Goal: Task Accomplishment & Management: Manage account settings

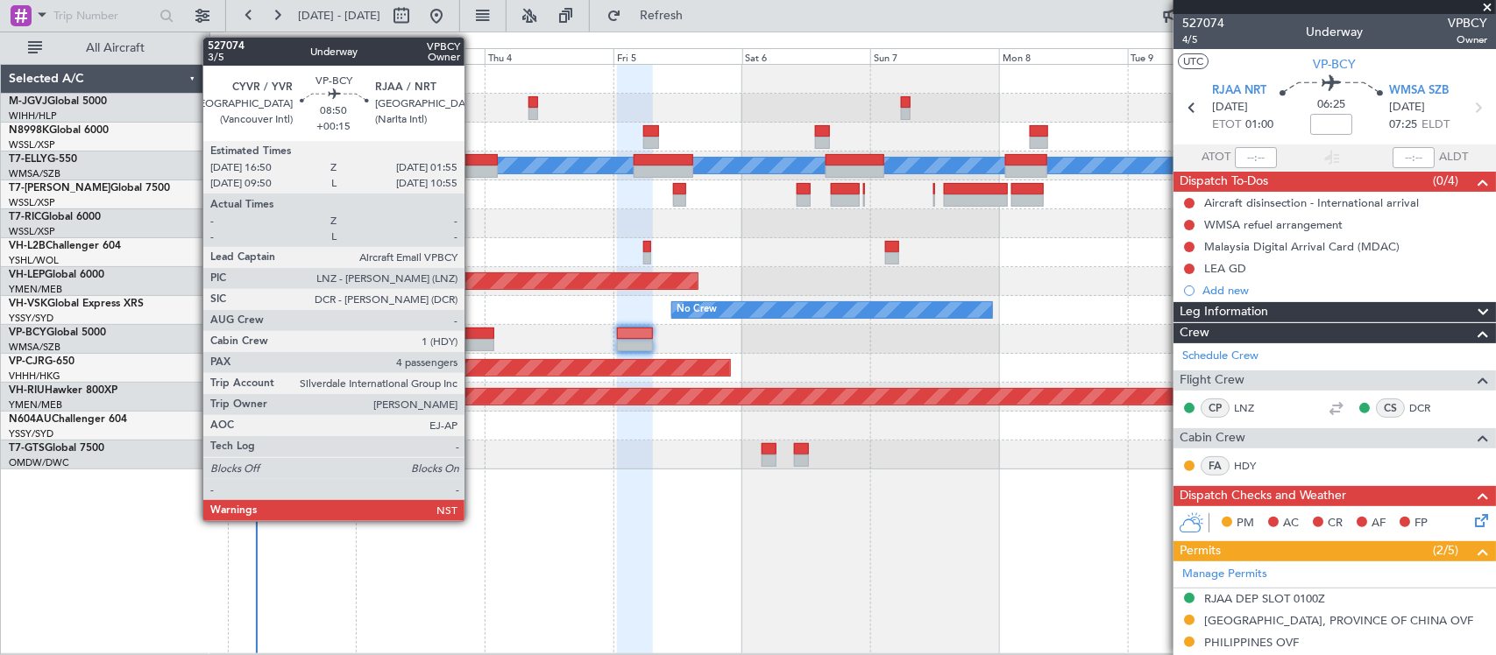
click at [473, 344] on div at bounding box center [469, 345] width 49 height 12
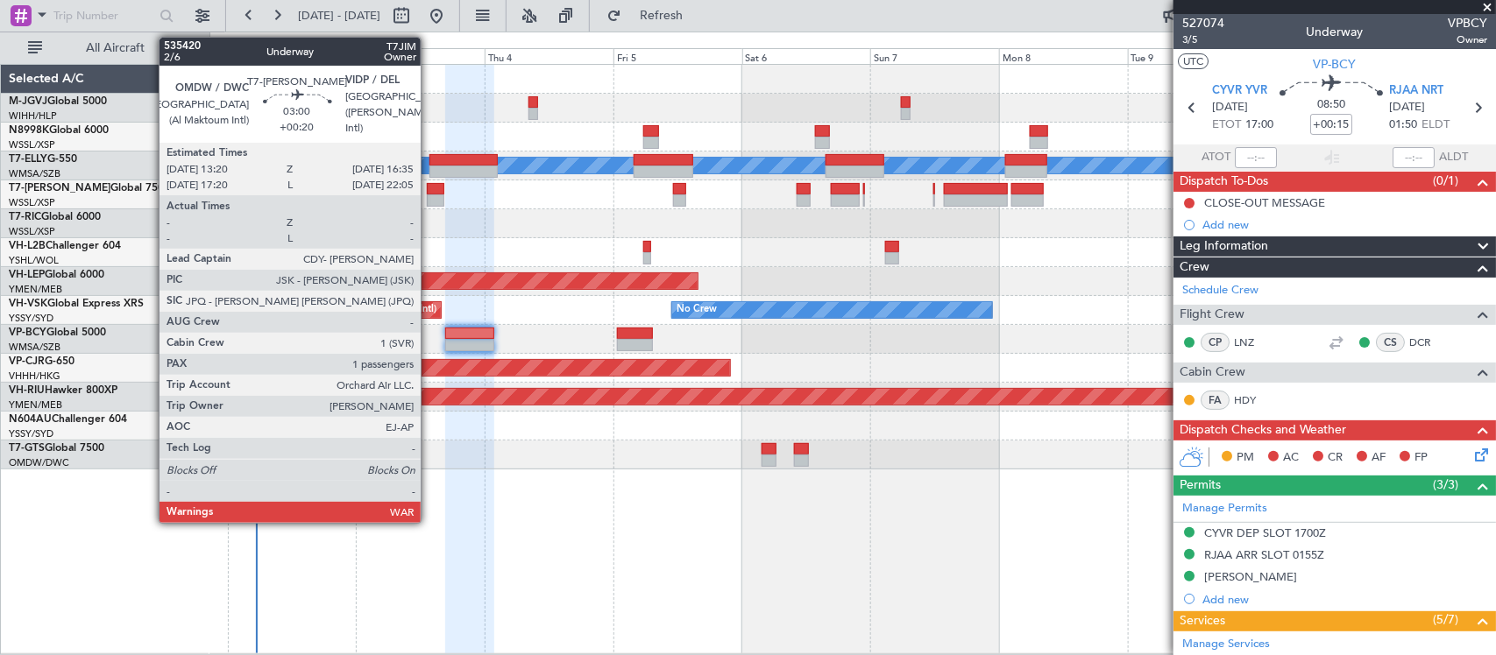
click at [429, 197] on div at bounding box center [436, 201] width 18 height 12
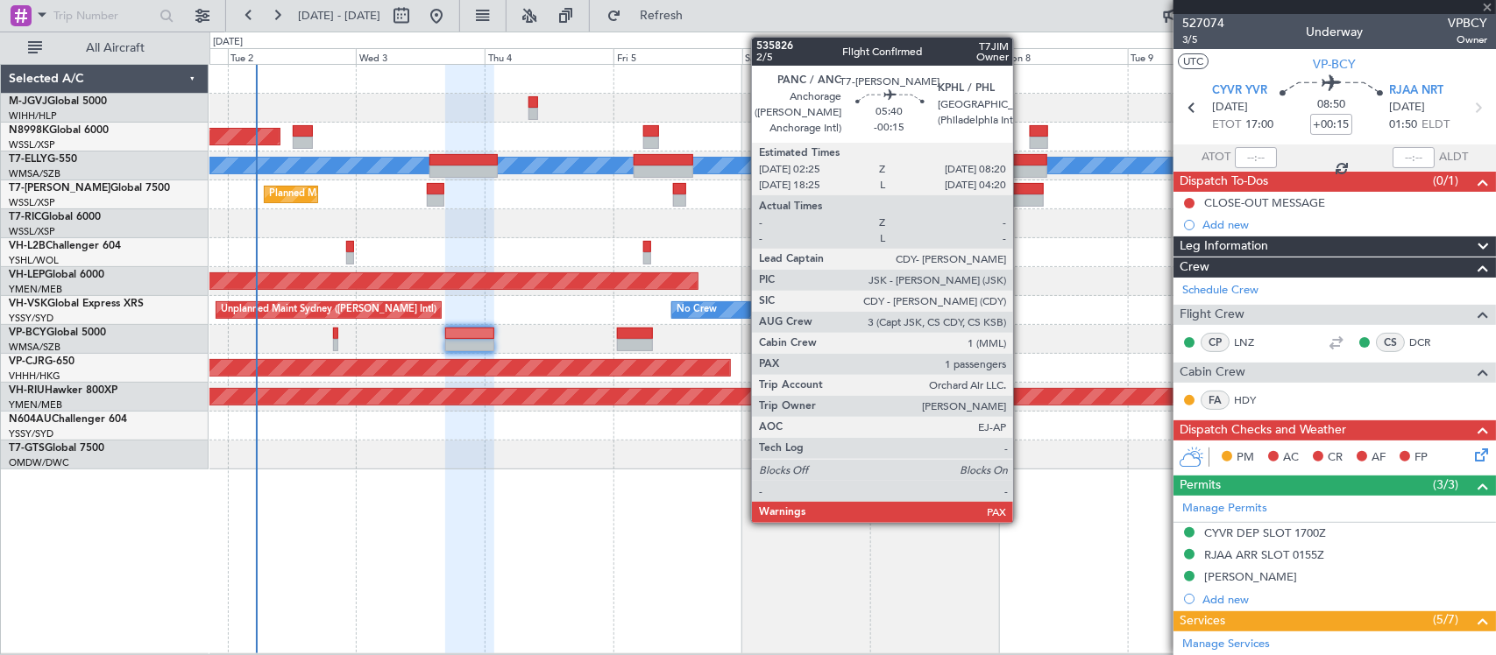
type input "+00:20"
type input "1"
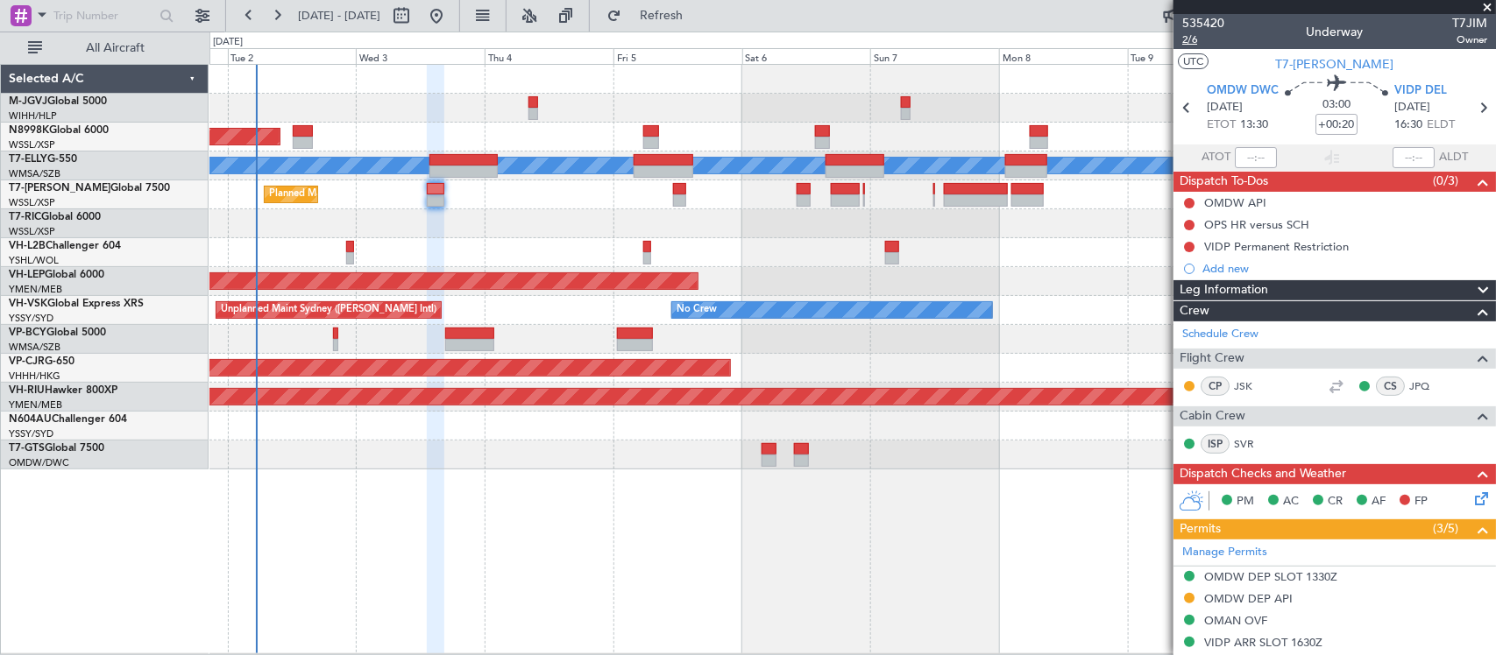
click at [1188, 40] on span "2/6" at bounding box center [1203, 39] width 42 height 15
click at [818, 230] on div at bounding box center [852, 223] width 1286 height 29
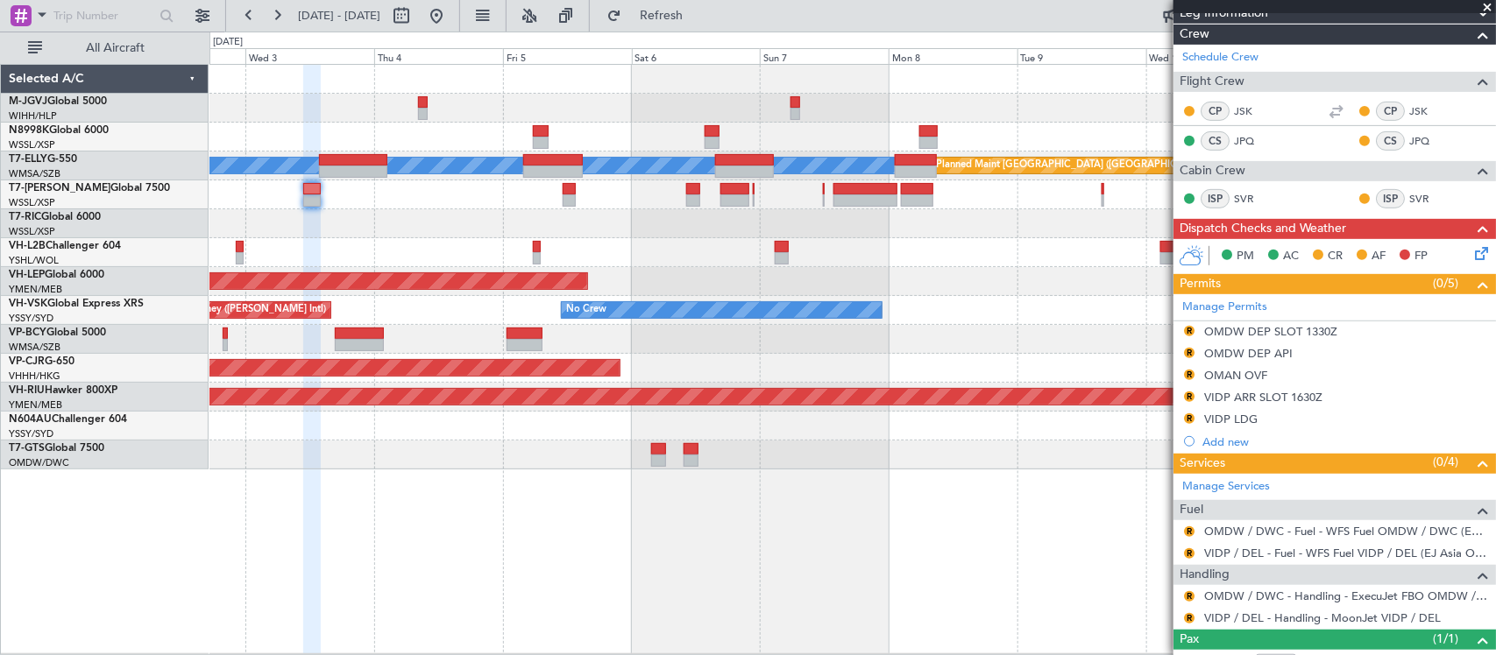
scroll to position [384, 0]
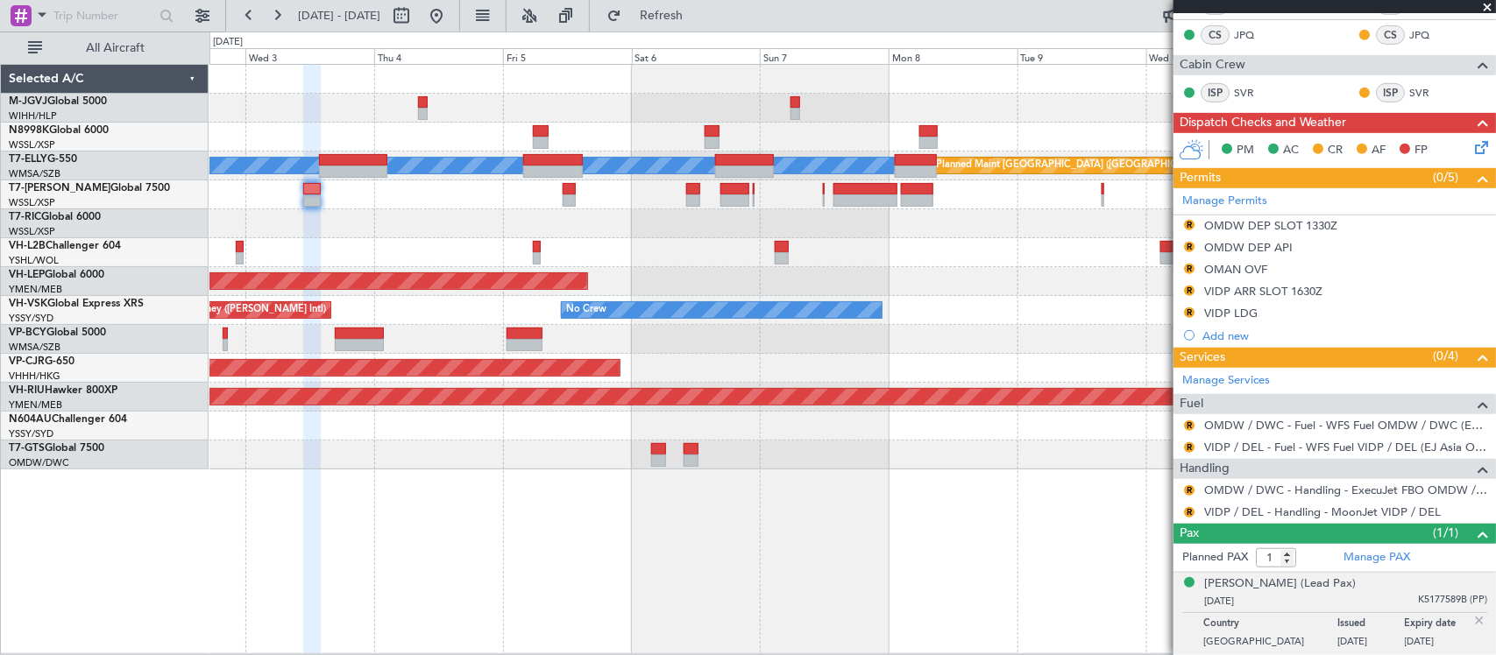
click at [736, 358] on div "Planned Maint [GEOGRAPHIC_DATA] ([GEOGRAPHIC_DATA] Intl)" at bounding box center [852, 368] width 1286 height 29
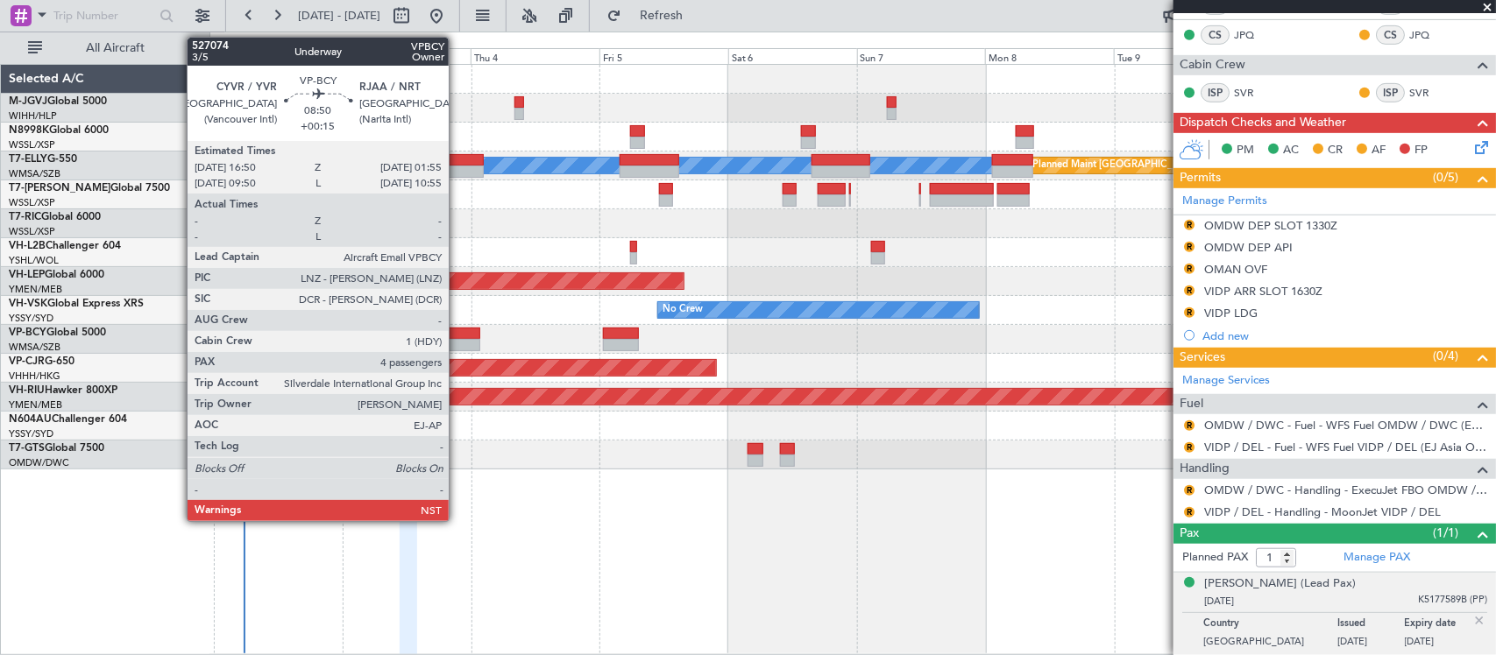
click at [457, 347] on div at bounding box center [455, 345] width 49 height 12
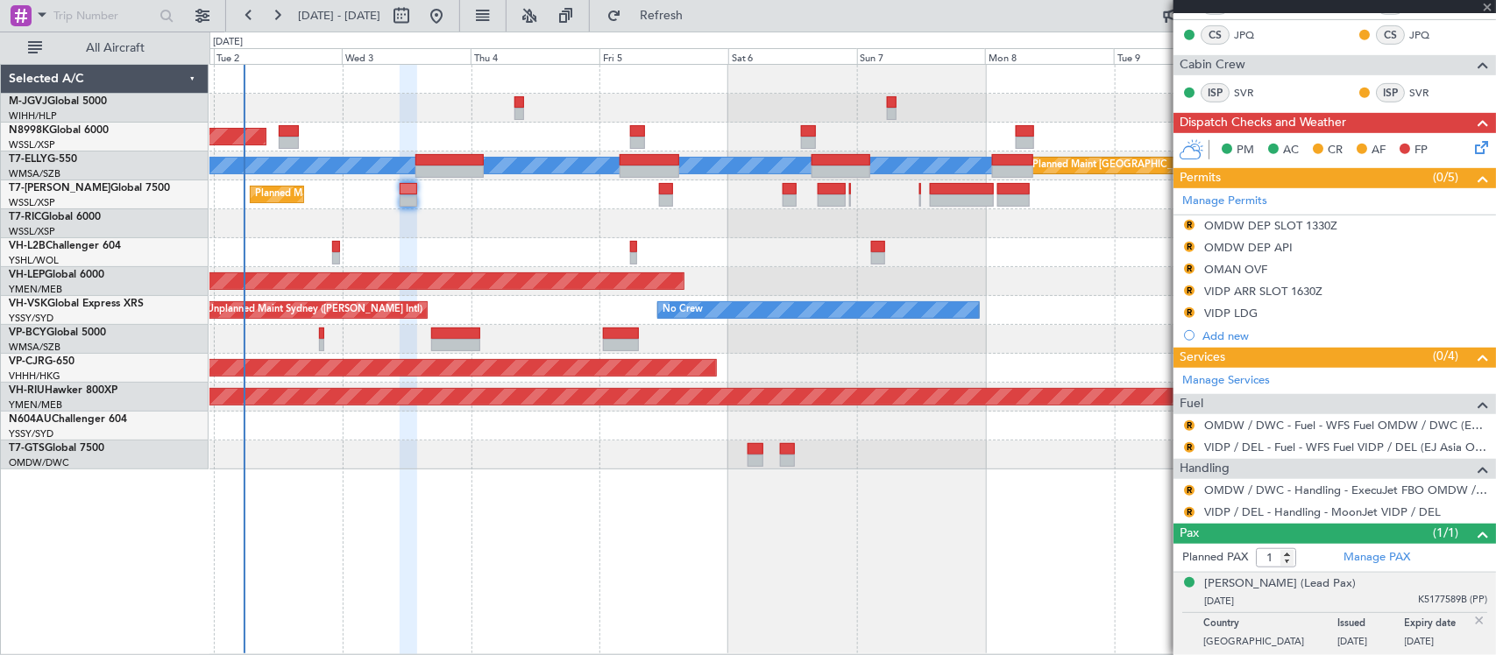
type input "+00:15"
type input "4"
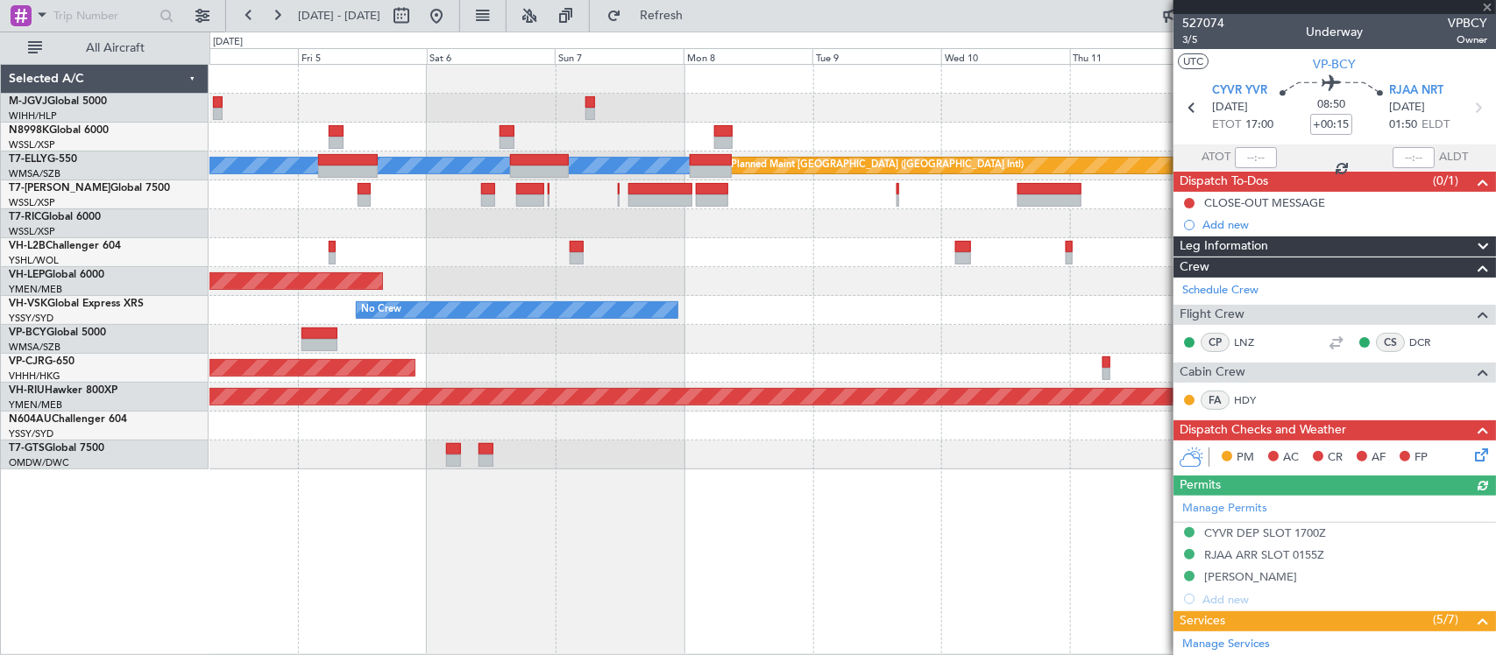
click at [348, 390] on div "Planned Maint [GEOGRAPHIC_DATA] (Seletar) [PERSON_NAME] Planned Maint [GEOGRAPH…" at bounding box center [852, 267] width 1286 height 405
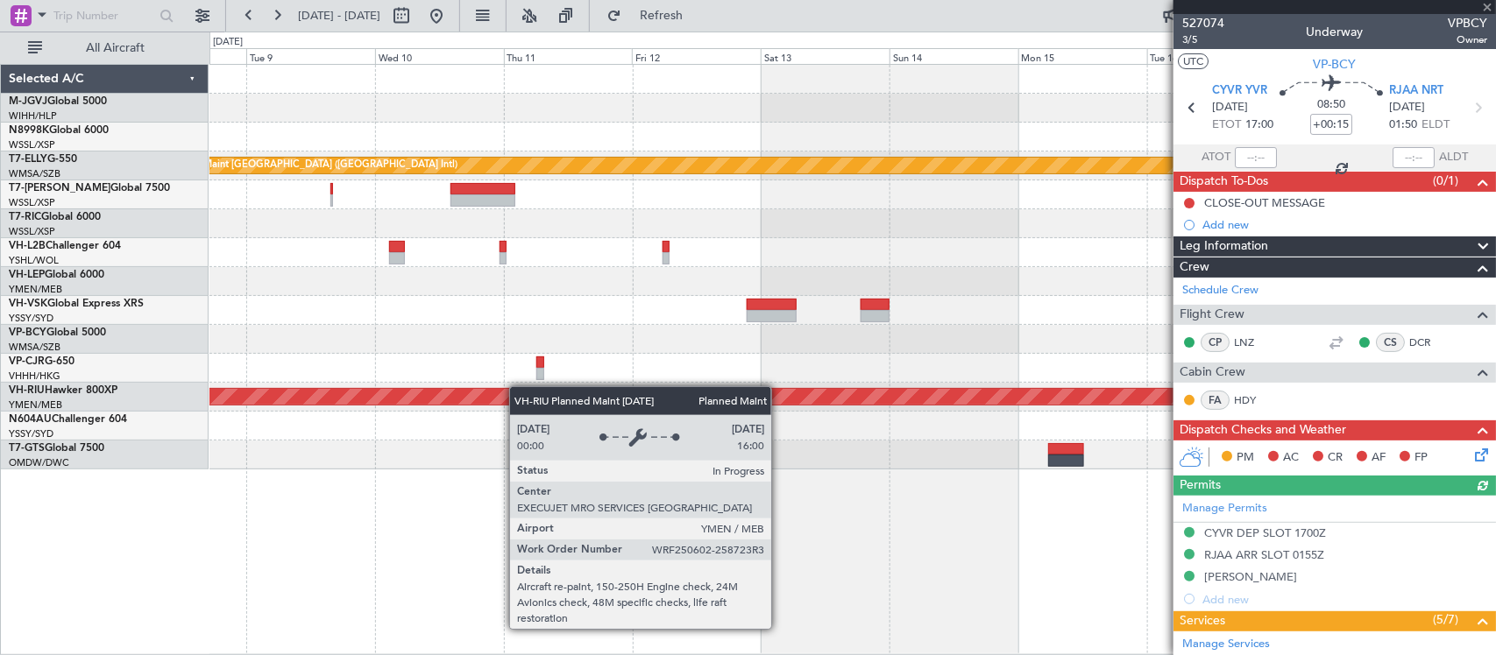
click at [386, 387] on div "[PERSON_NAME] Planned Maint [GEOGRAPHIC_DATA] ([GEOGRAPHIC_DATA]) No Crew Plann…" at bounding box center [852, 267] width 1286 height 405
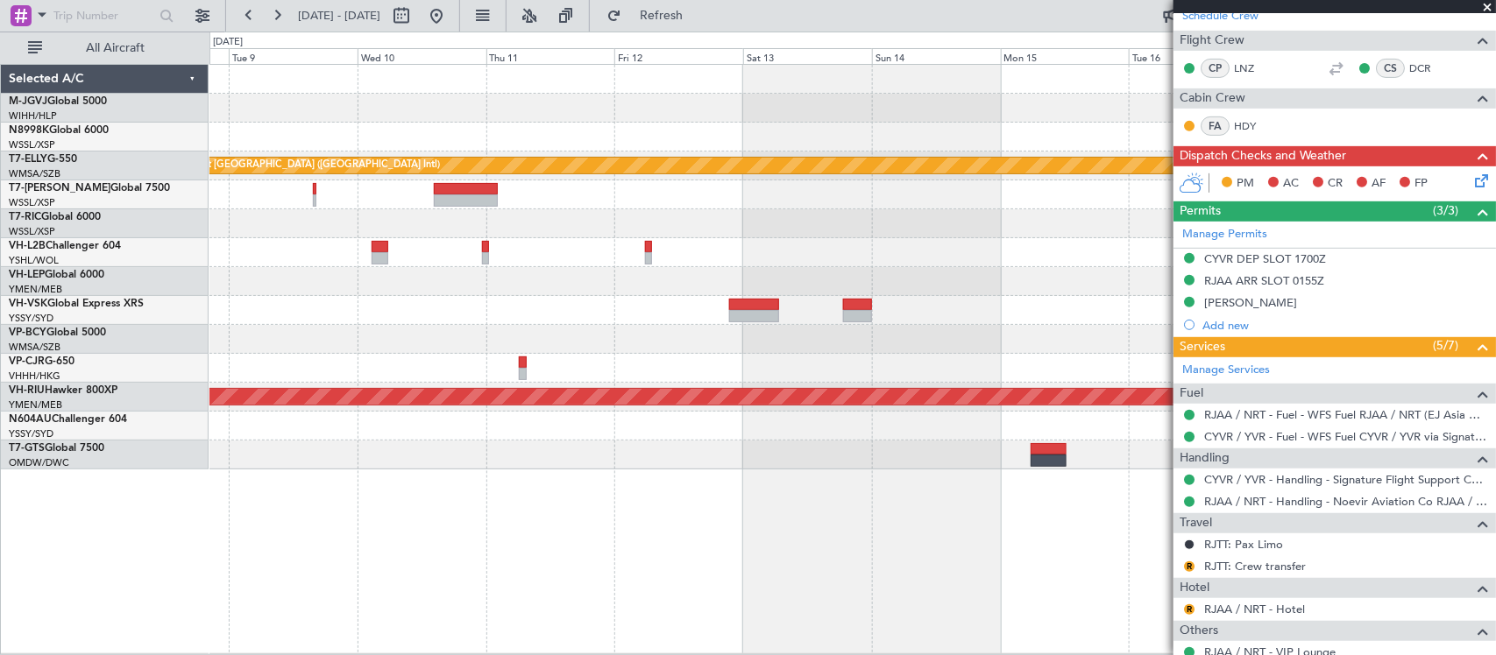
scroll to position [492, 0]
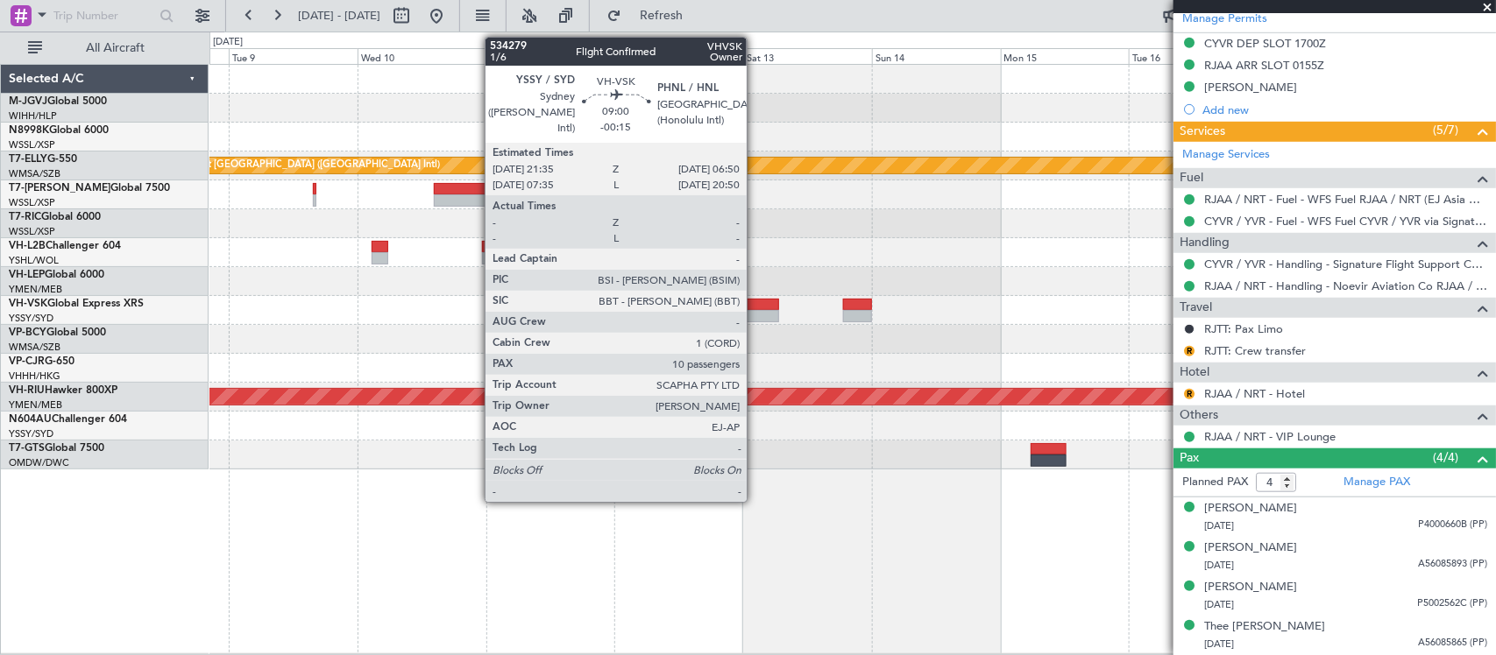
click at [755, 312] on div at bounding box center [754, 316] width 50 height 12
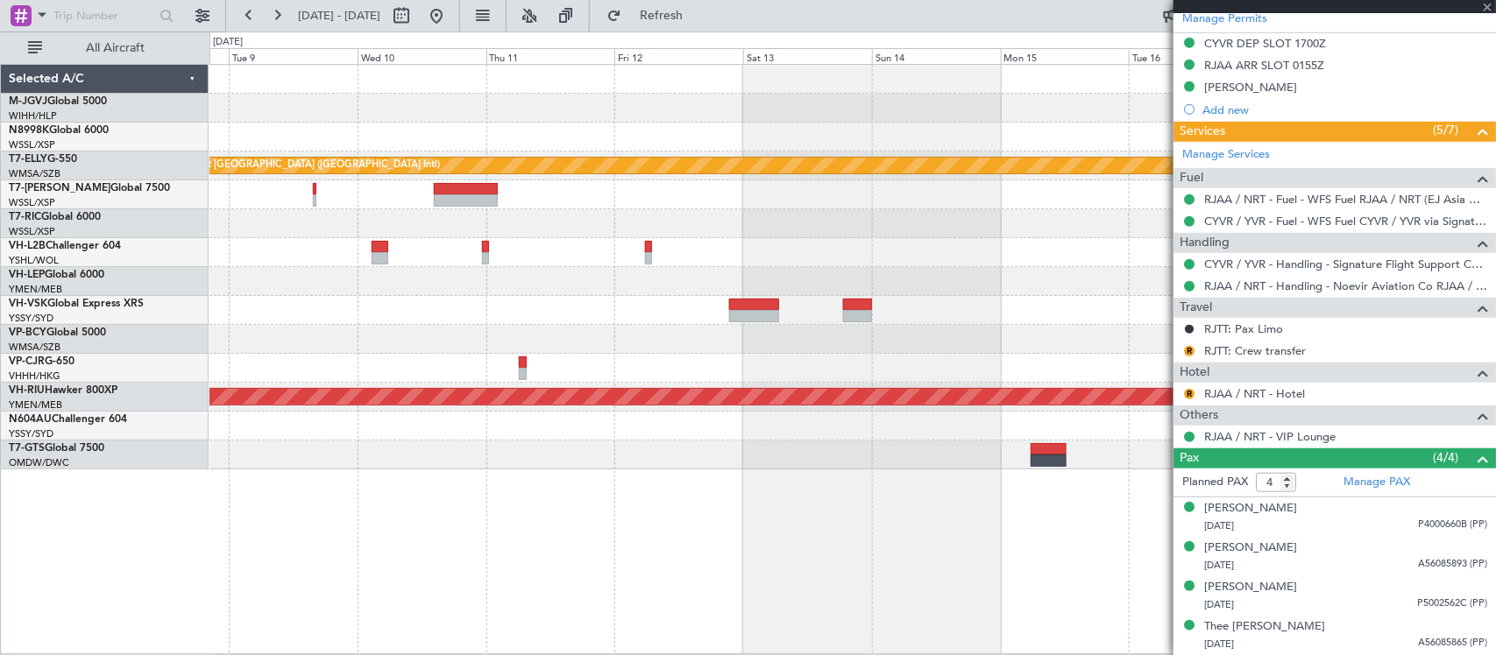
type input "-00:15"
type input "10"
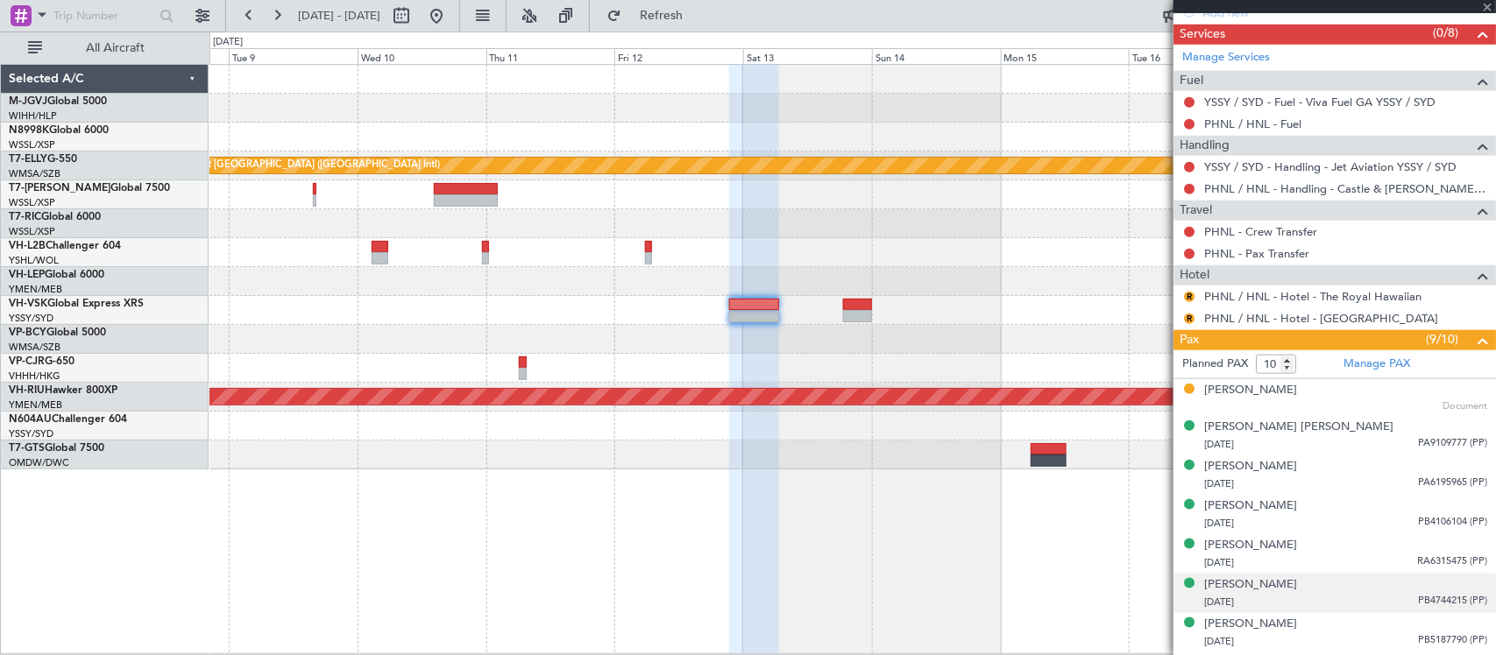
scroll to position [769, 0]
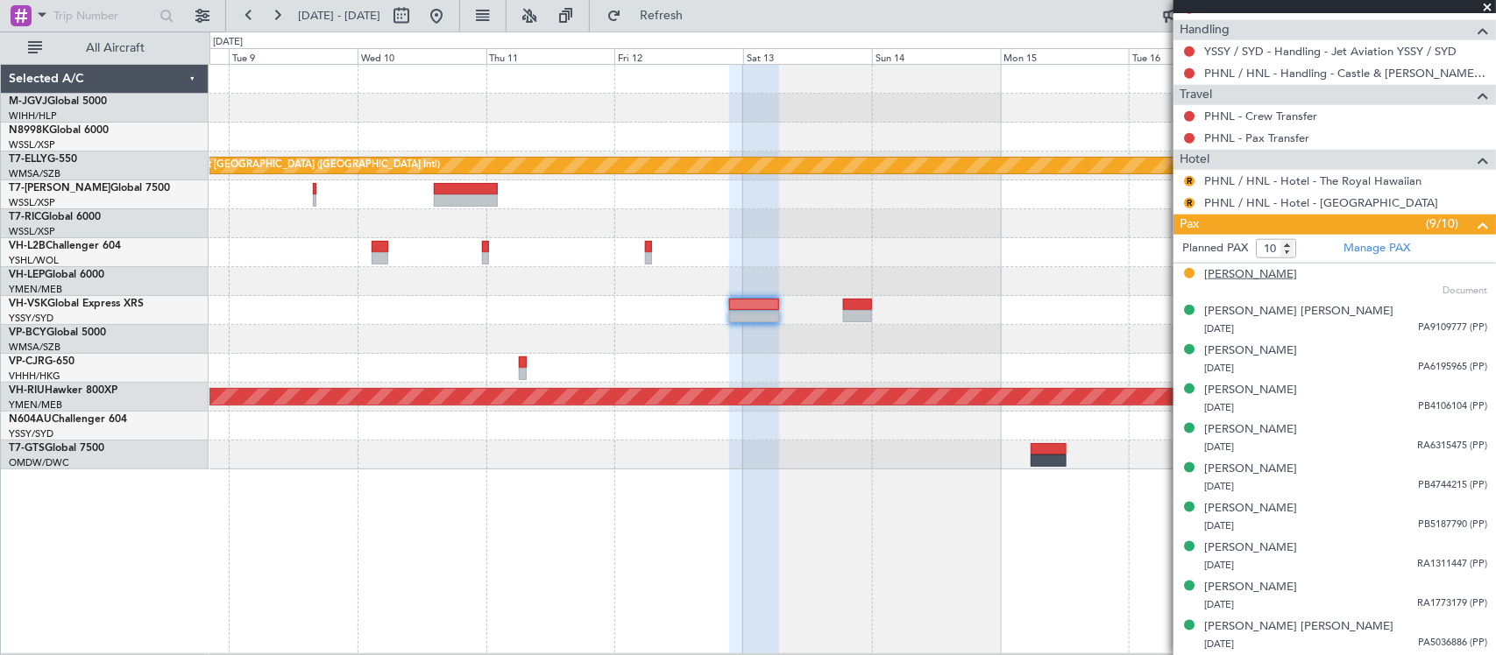
click at [1272, 278] on div "[PERSON_NAME]" at bounding box center [1250, 275] width 93 height 18
click at [1348, 252] on link "Manage PAX" at bounding box center [1376, 248] width 67 height 18
click at [910, 304] on div "No Crew" at bounding box center [852, 310] width 1286 height 29
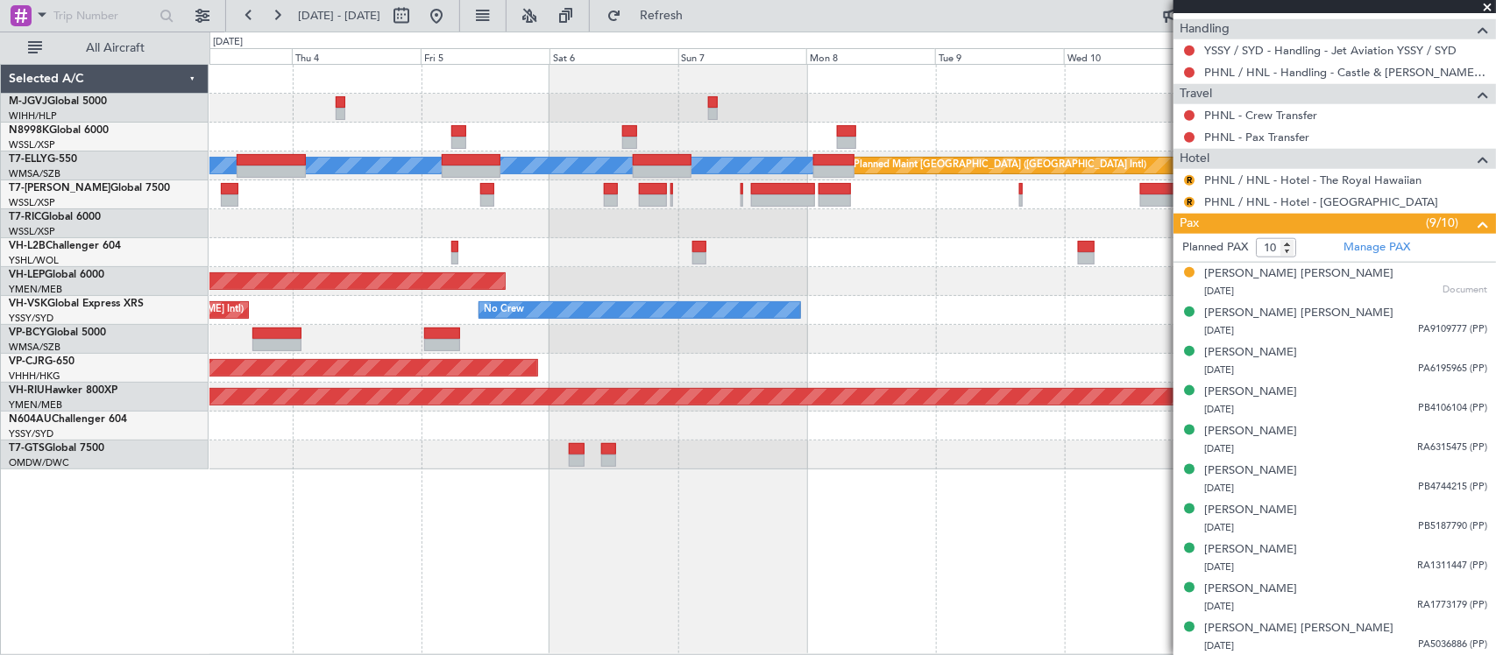
click at [916, 318] on div "No Crew Unplanned Maint Sydney ([PERSON_NAME] Intl)" at bounding box center [852, 310] width 1286 height 29
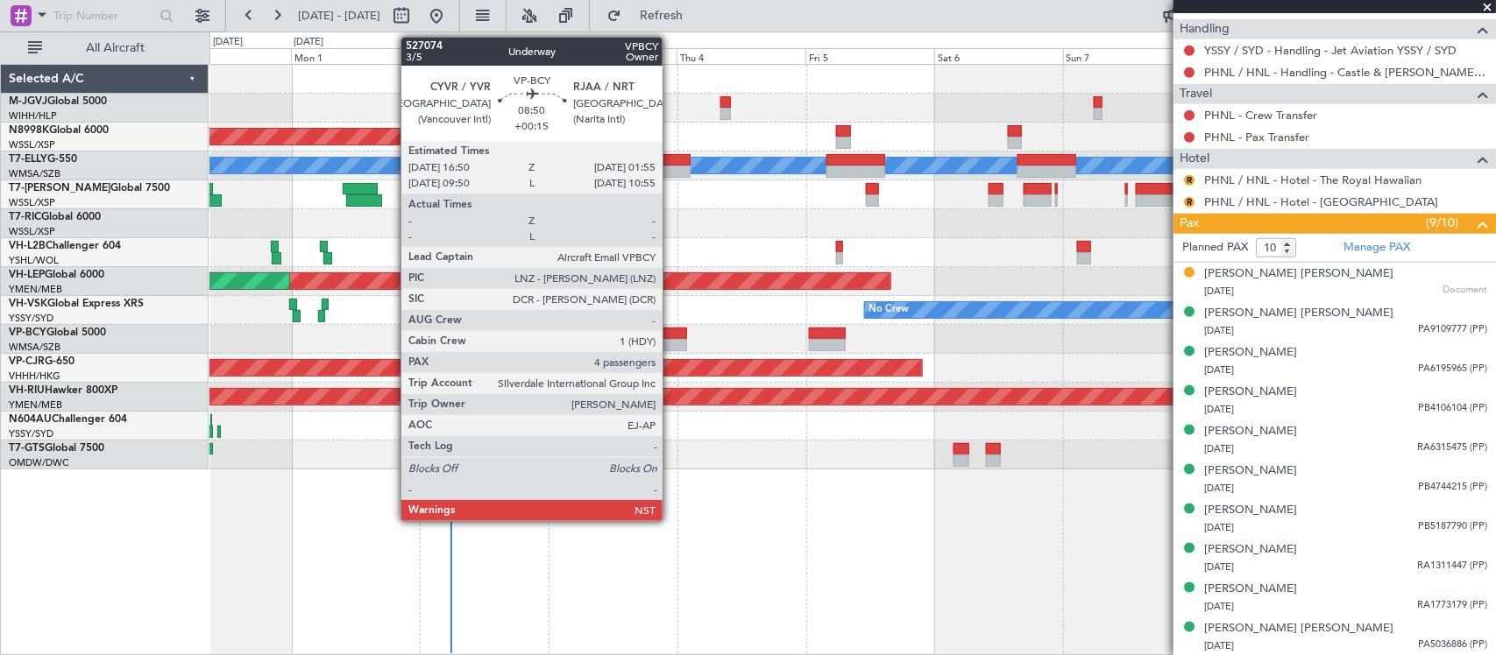
click at [677, 344] on div at bounding box center [662, 345] width 49 height 12
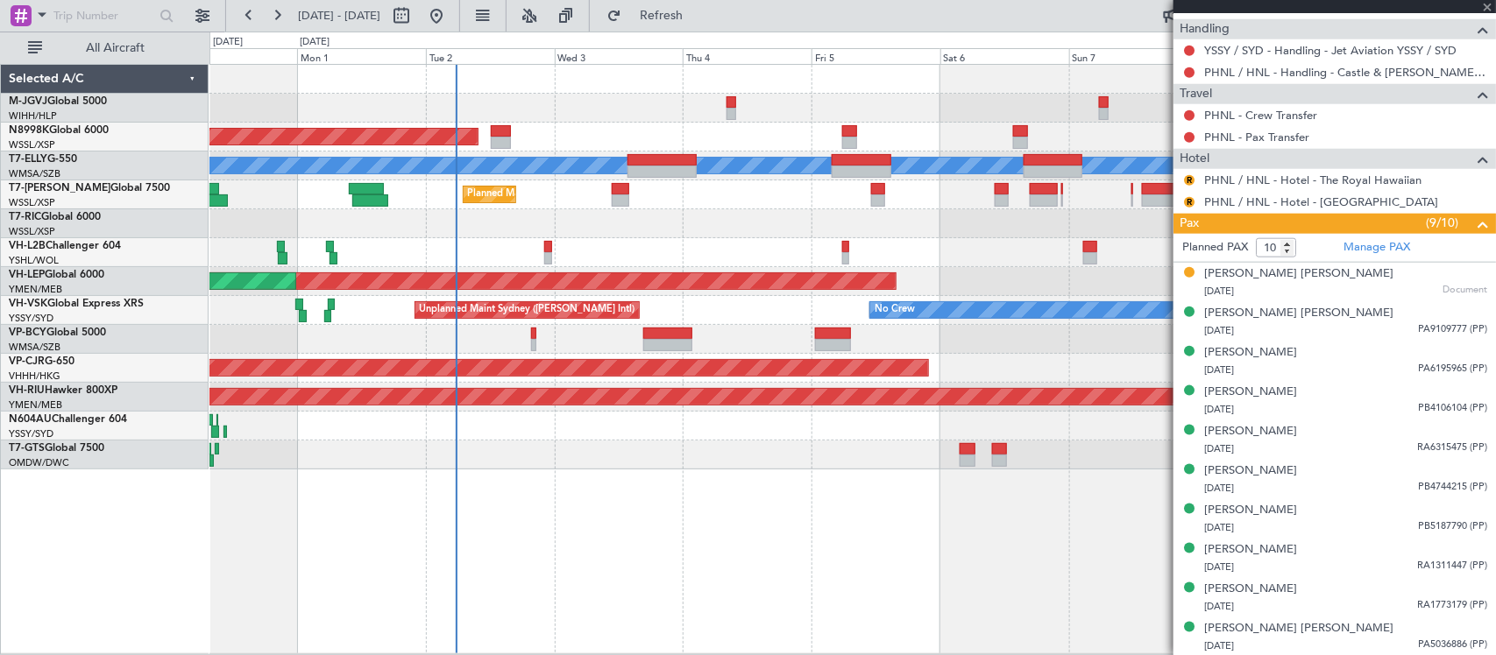
type input "+00:15"
type input "4"
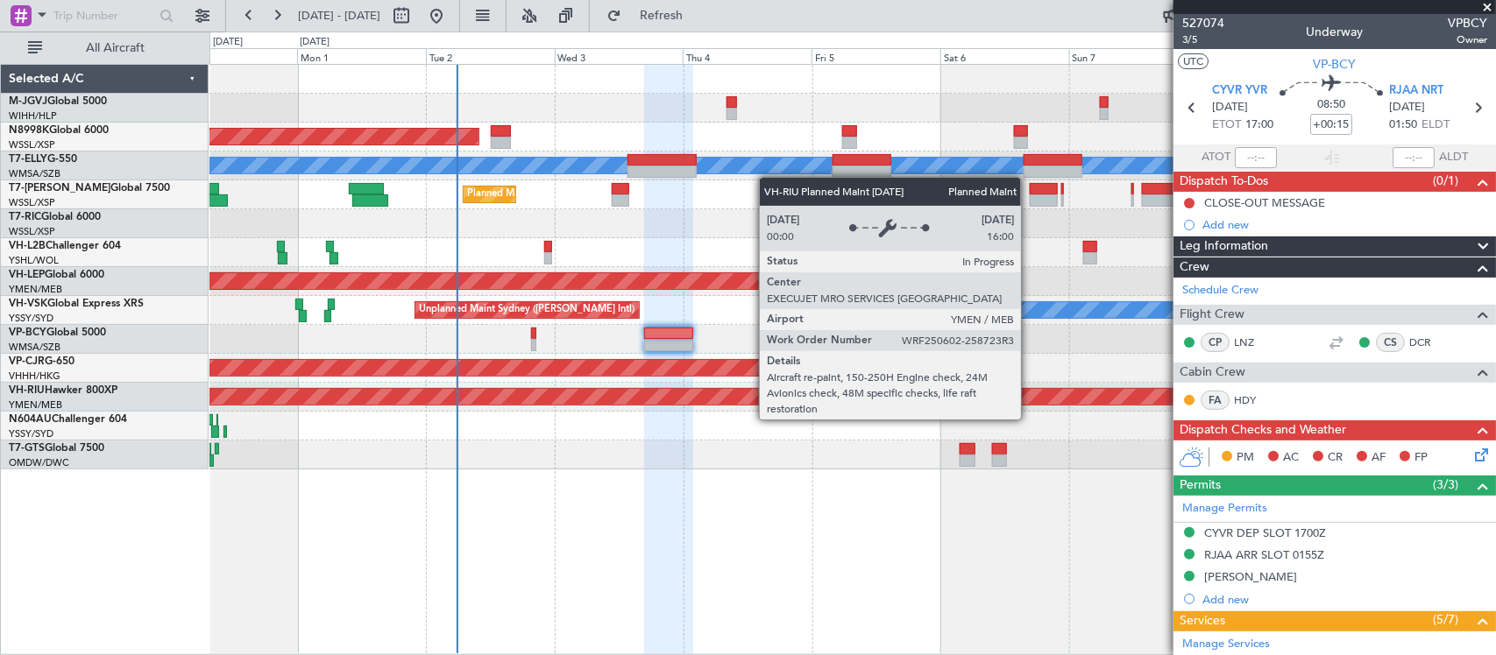
click at [1031, 404] on div "Planned Maint [GEOGRAPHIC_DATA] ([GEOGRAPHIC_DATA])" at bounding box center [853, 397] width 3856 height 16
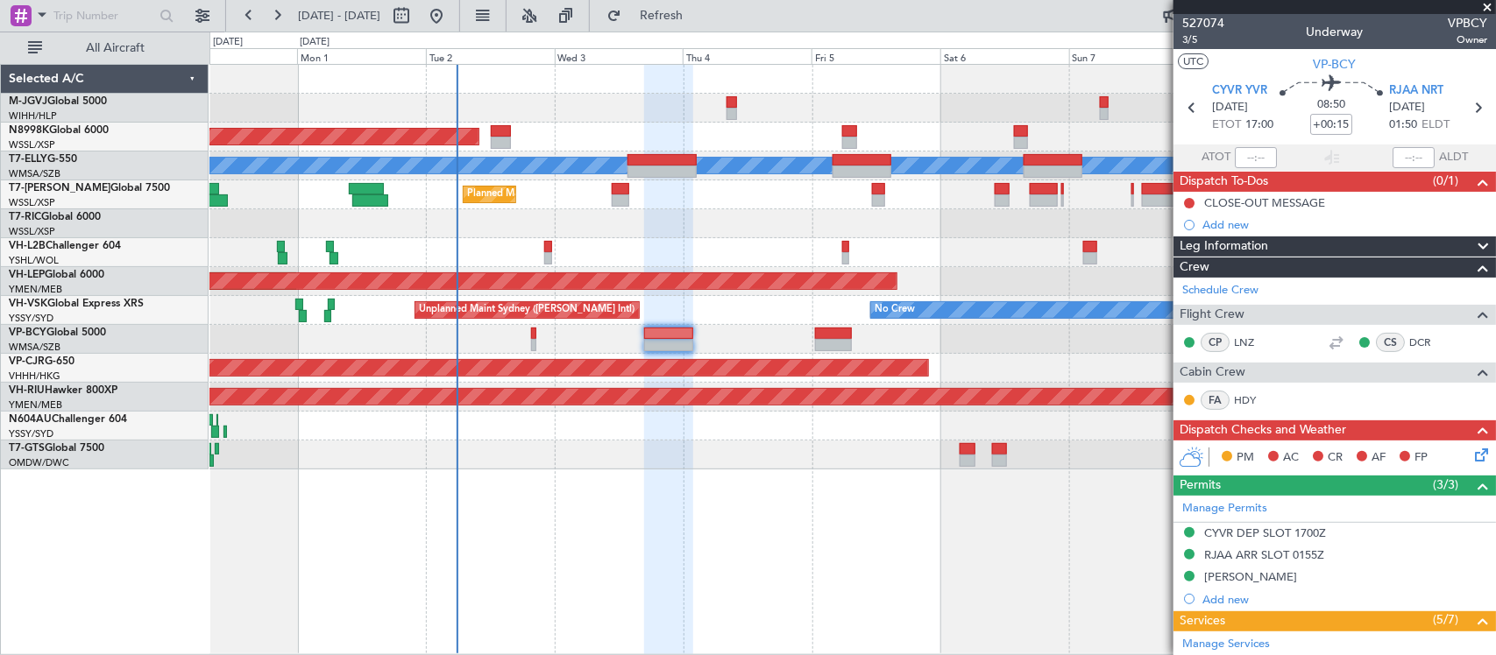
click at [943, 462] on div "Unplanned Maint [GEOGRAPHIC_DATA] (Seletar)" at bounding box center [852, 455] width 1286 height 29
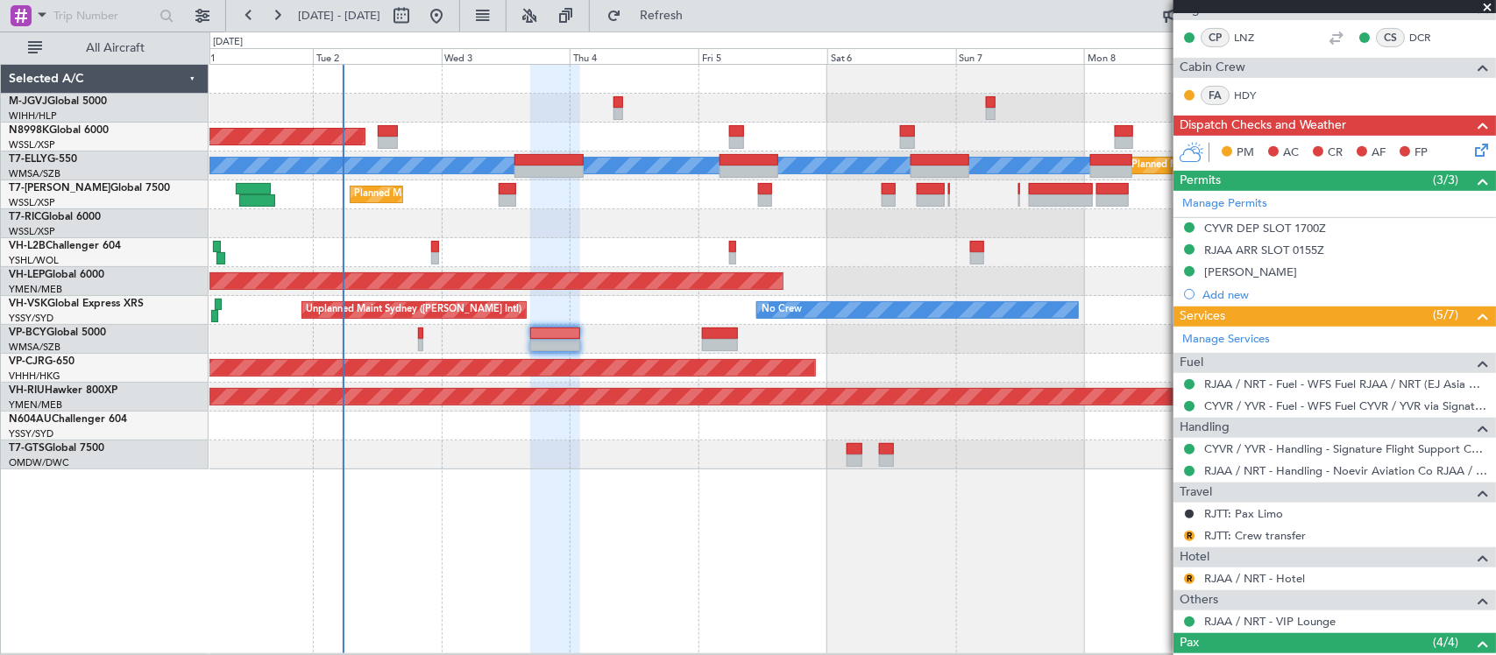
scroll to position [492, 0]
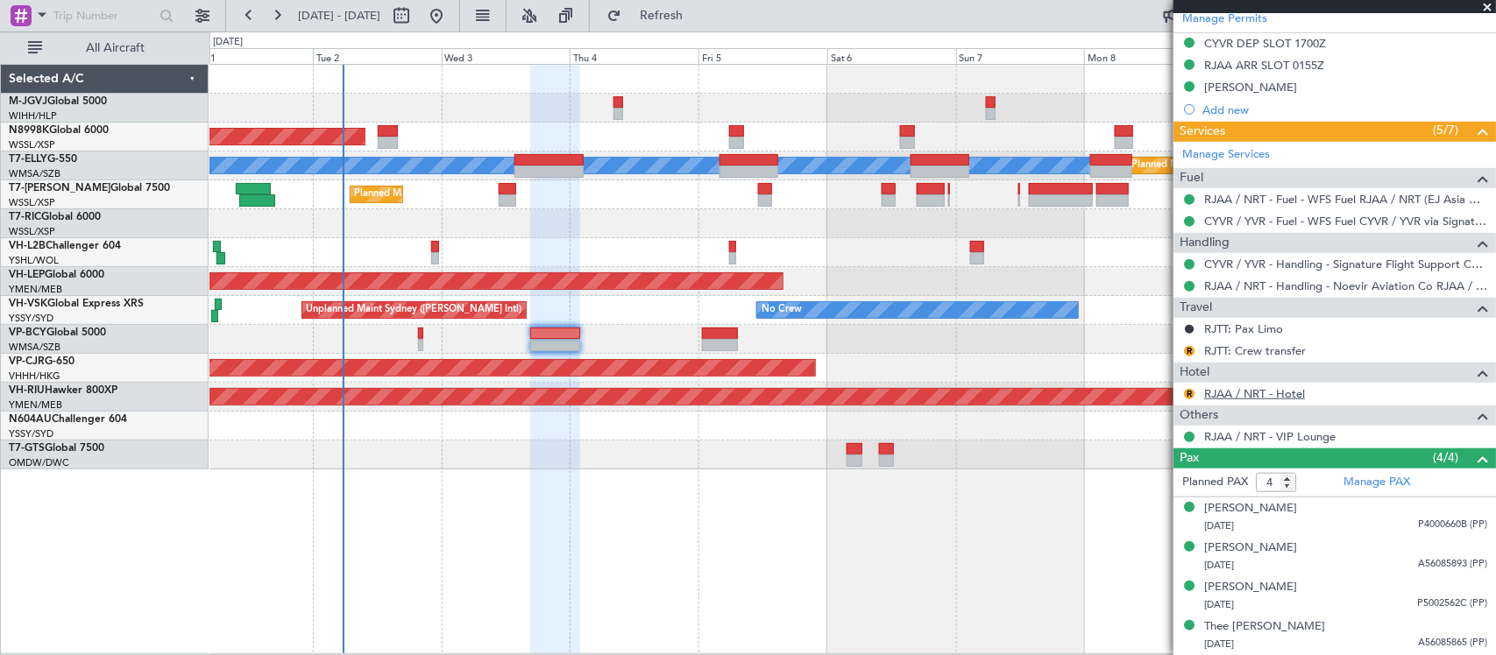
click at [1250, 392] on link "RJAA / NRT - Hotel" at bounding box center [1254, 393] width 101 height 15
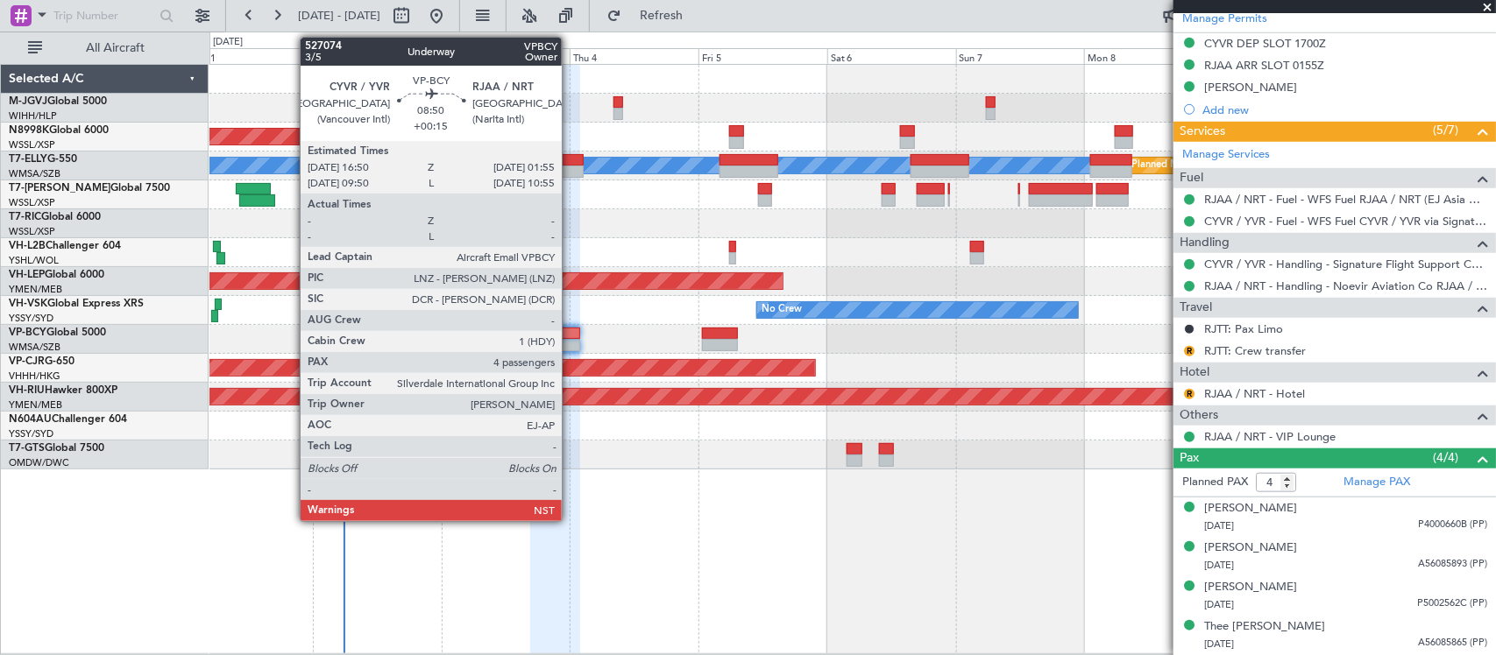
click at [570, 335] on div at bounding box center [554, 334] width 49 height 12
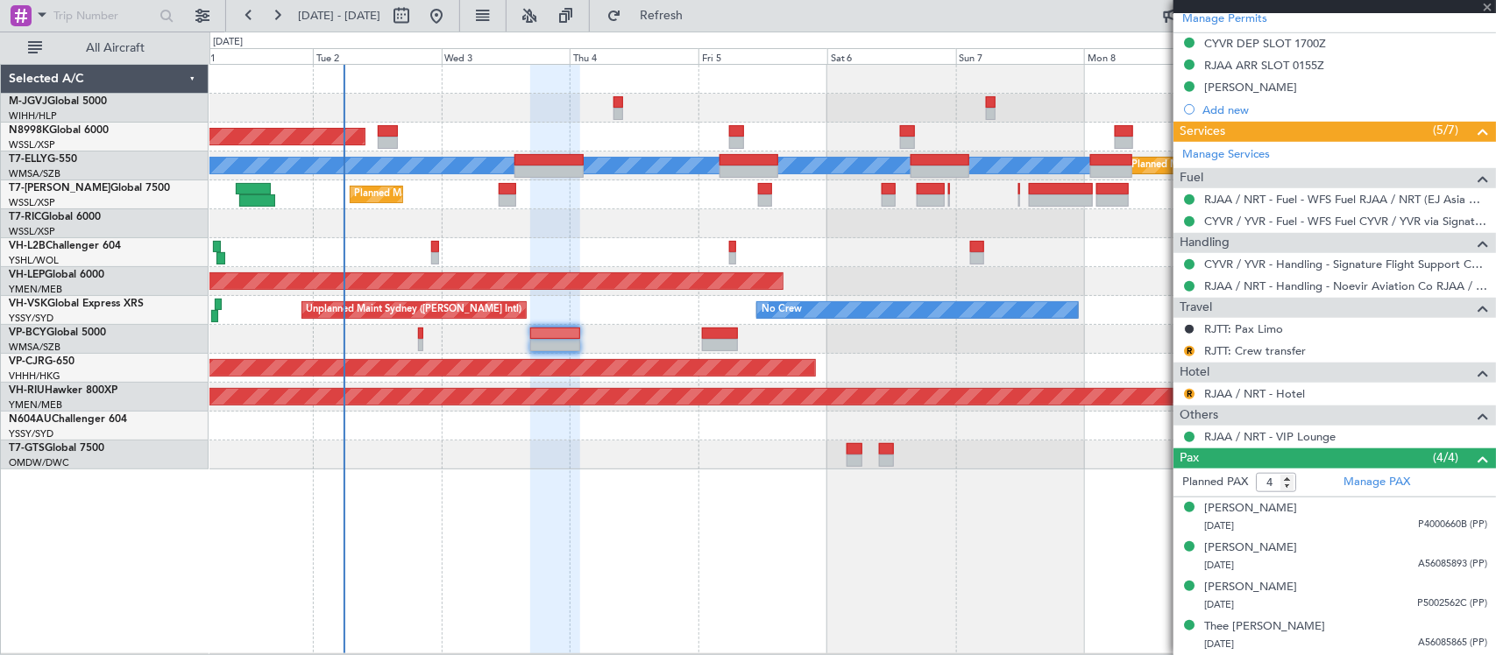
scroll to position [0, 0]
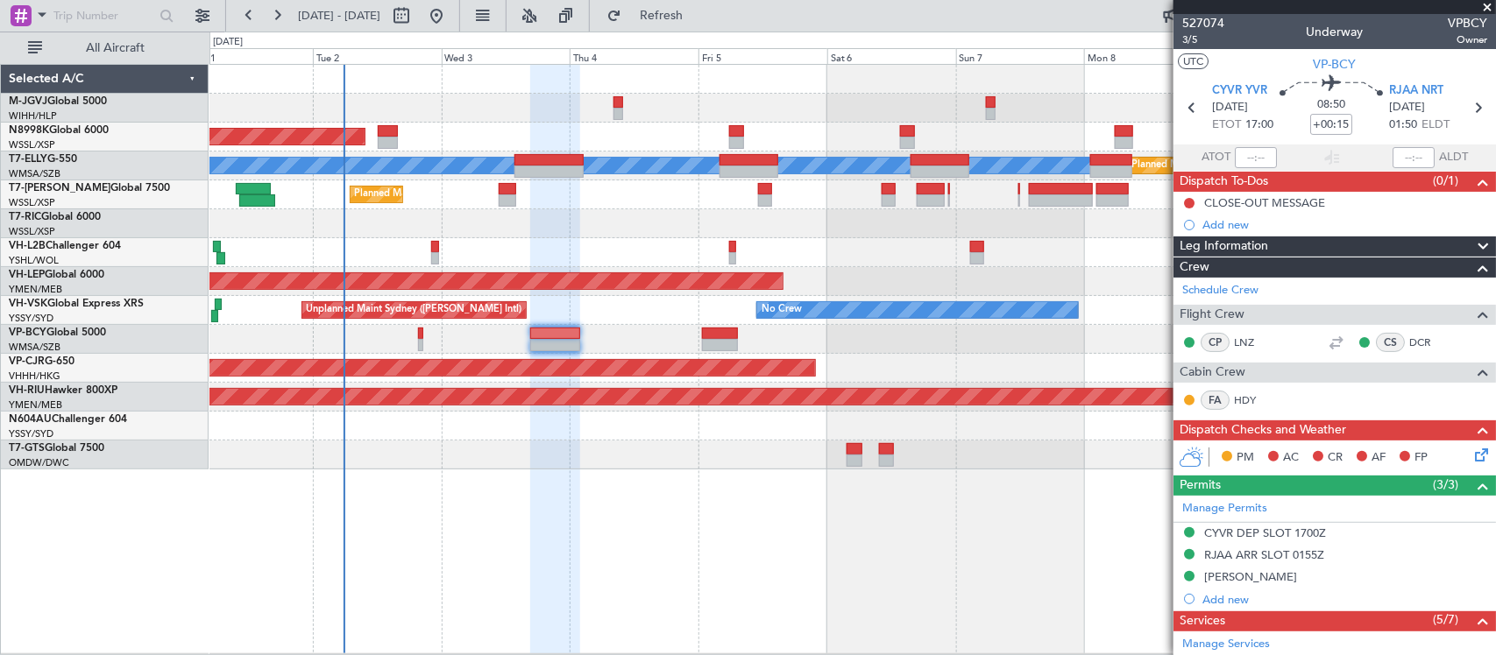
click at [711, 215] on div at bounding box center [852, 223] width 1286 height 29
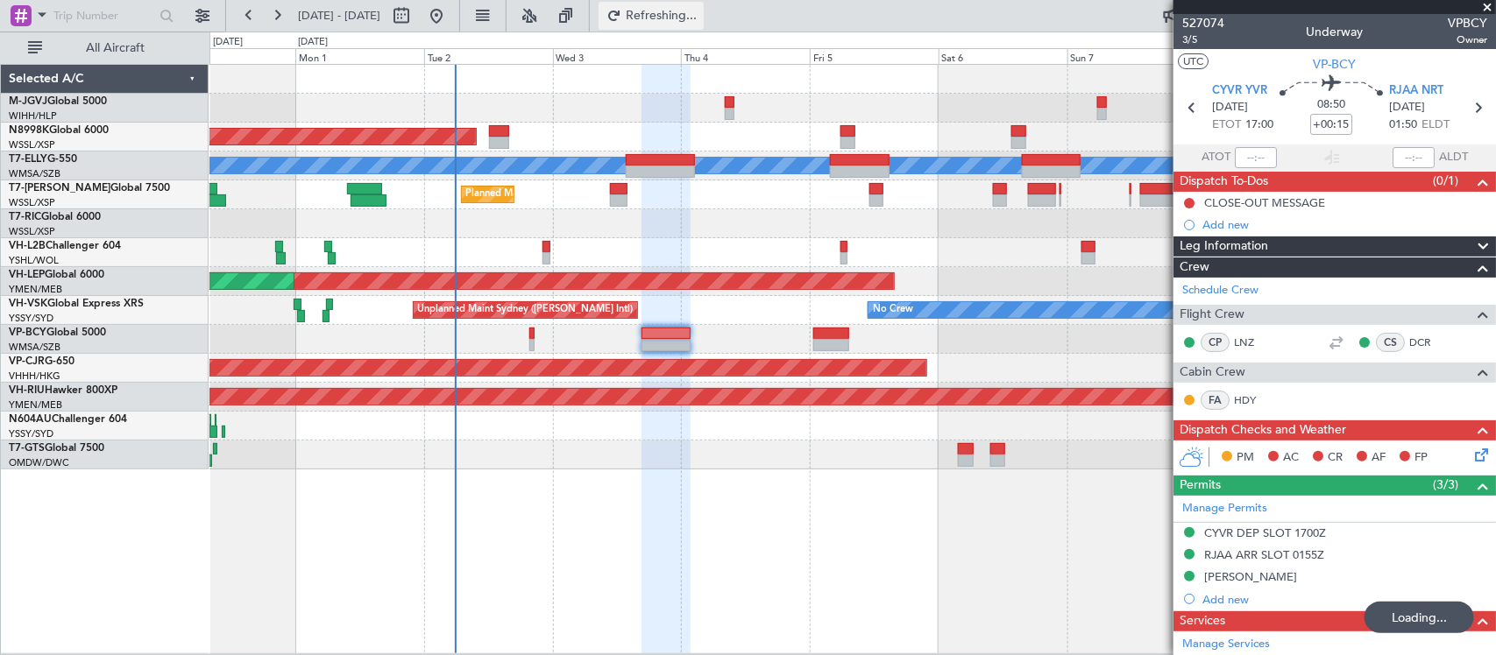
click at [698, 18] on span "Refreshing..." at bounding box center [662, 16] width 74 height 12
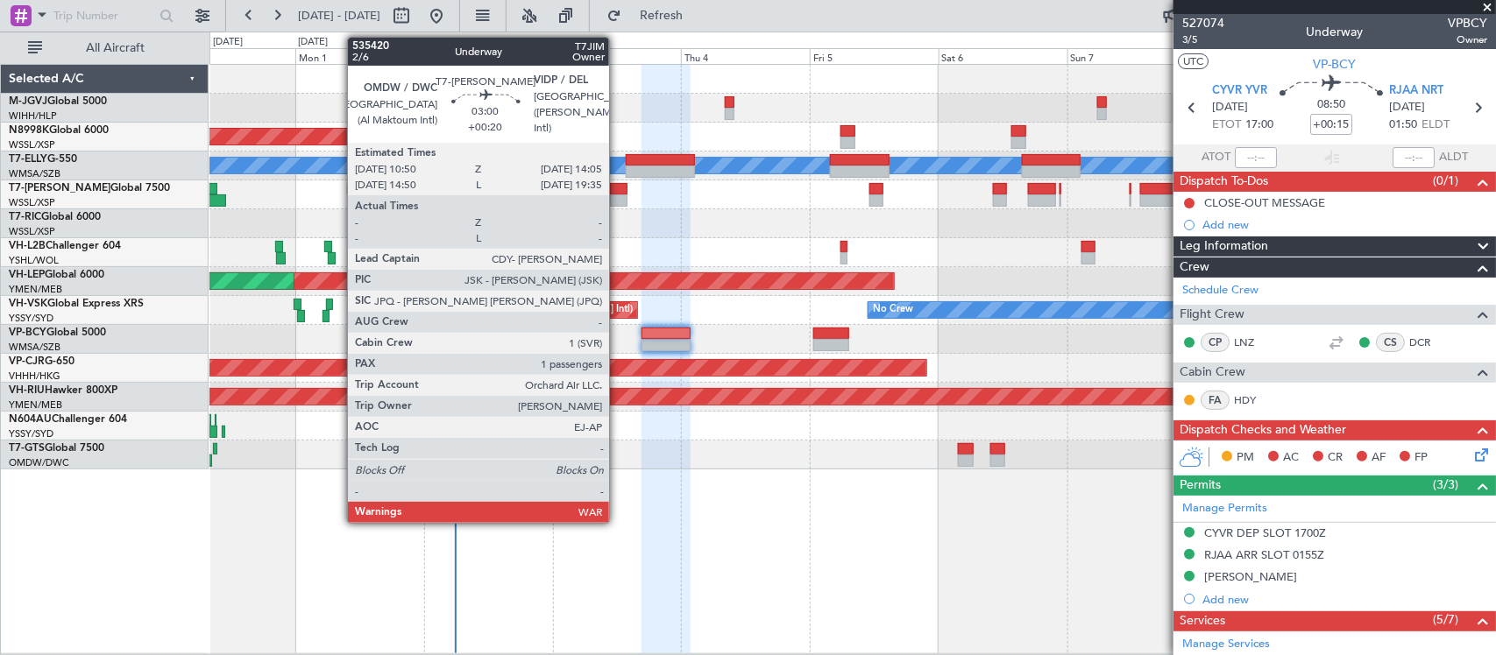
click at [618, 193] on div at bounding box center [619, 189] width 18 height 12
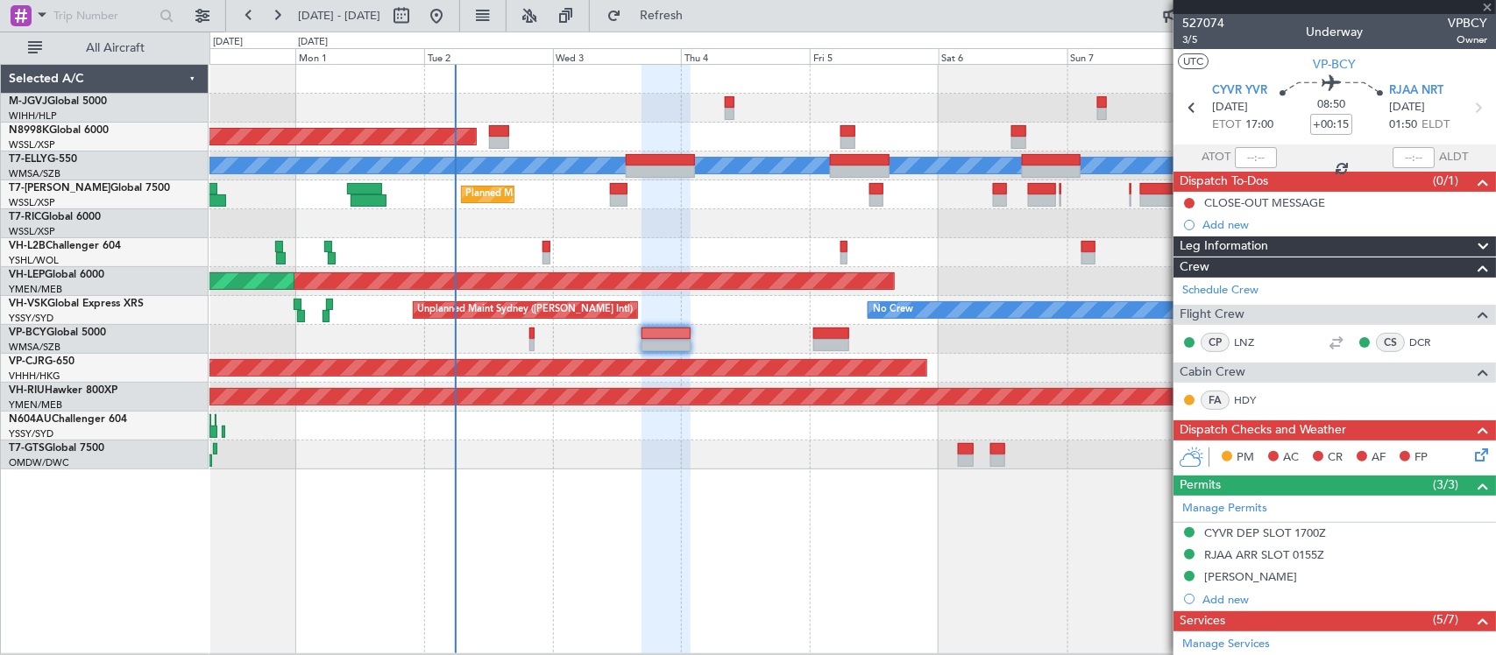
type input "+00:20"
type input "1"
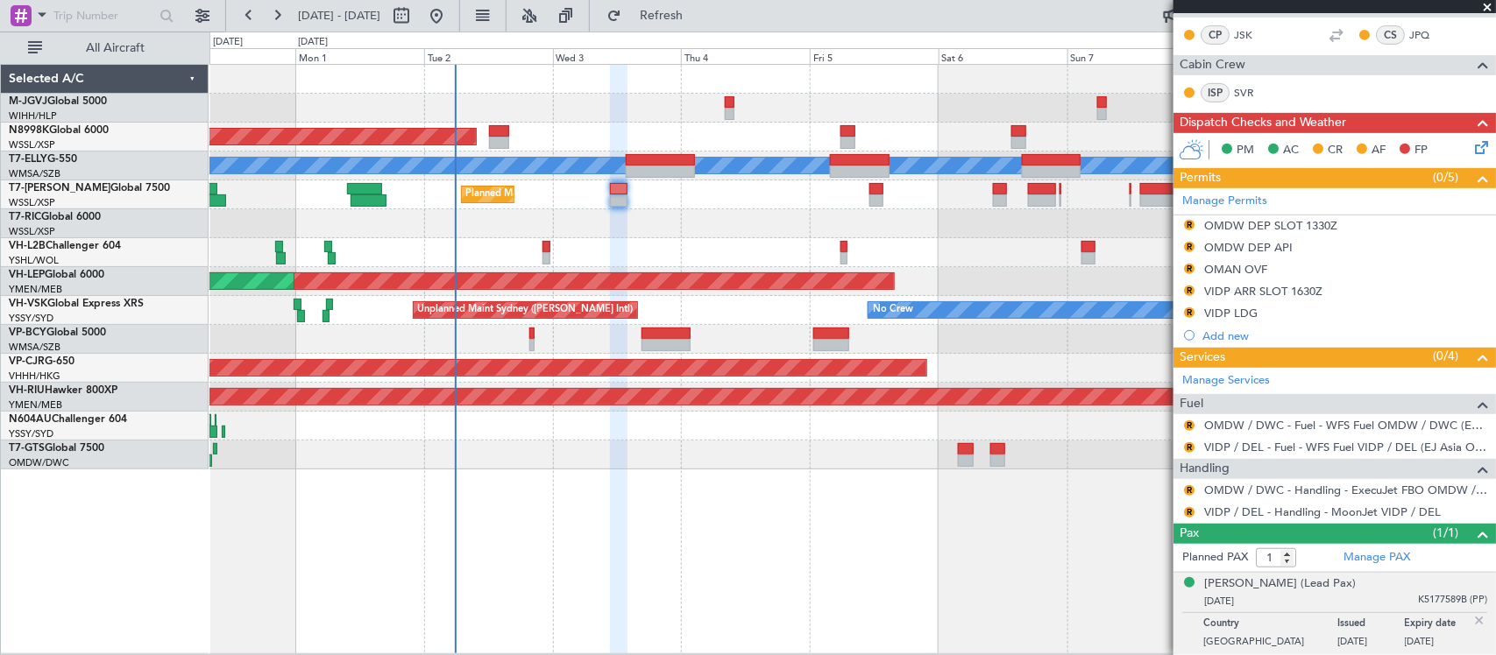
scroll to position [352, 0]
click at [1259, 492] on link "OMDW / DWC - Handling - ExecuJet FBO OMDW / DWC" at bounding box center [1345, 490] width 283 height 15
click at [1189, 493] on button "R" at bounding box center [1189, 490] width 11 height 11
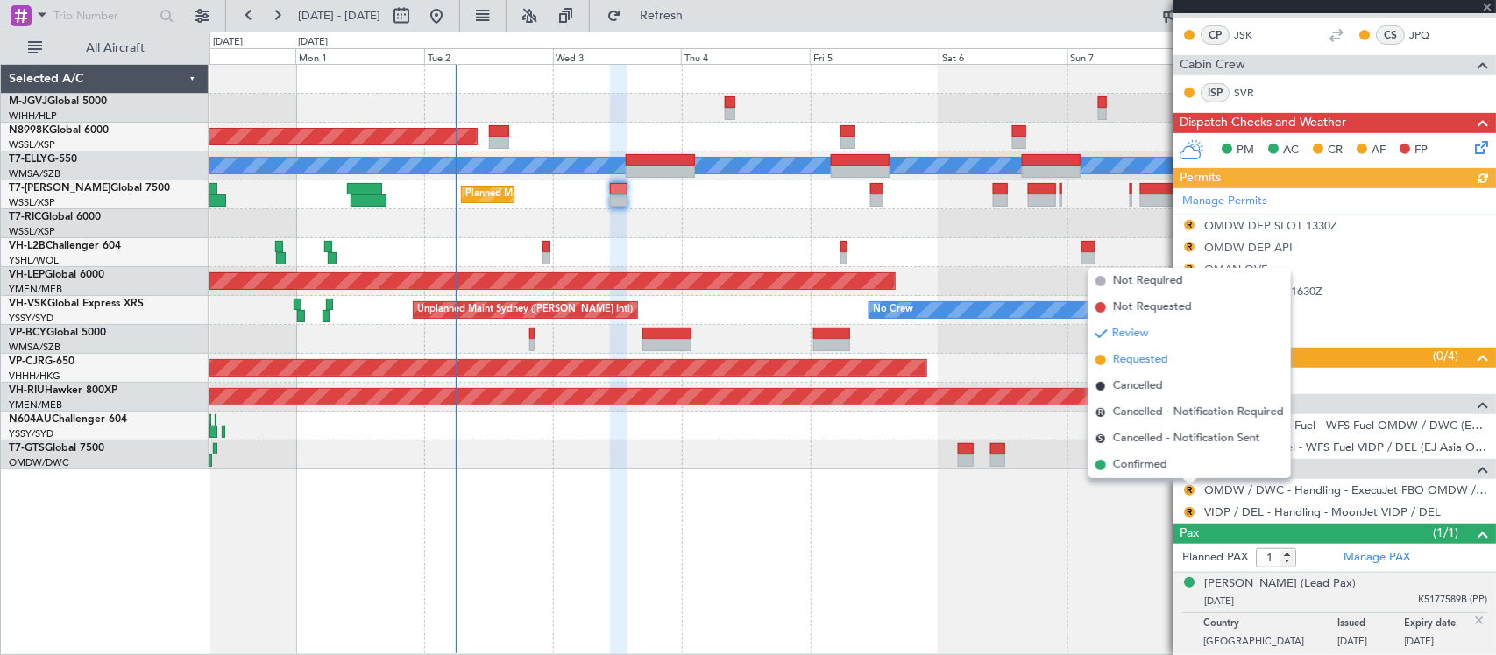
click at [1145, 362] on span "Requested" at bounding box center [1140, 360] width 55 height 18
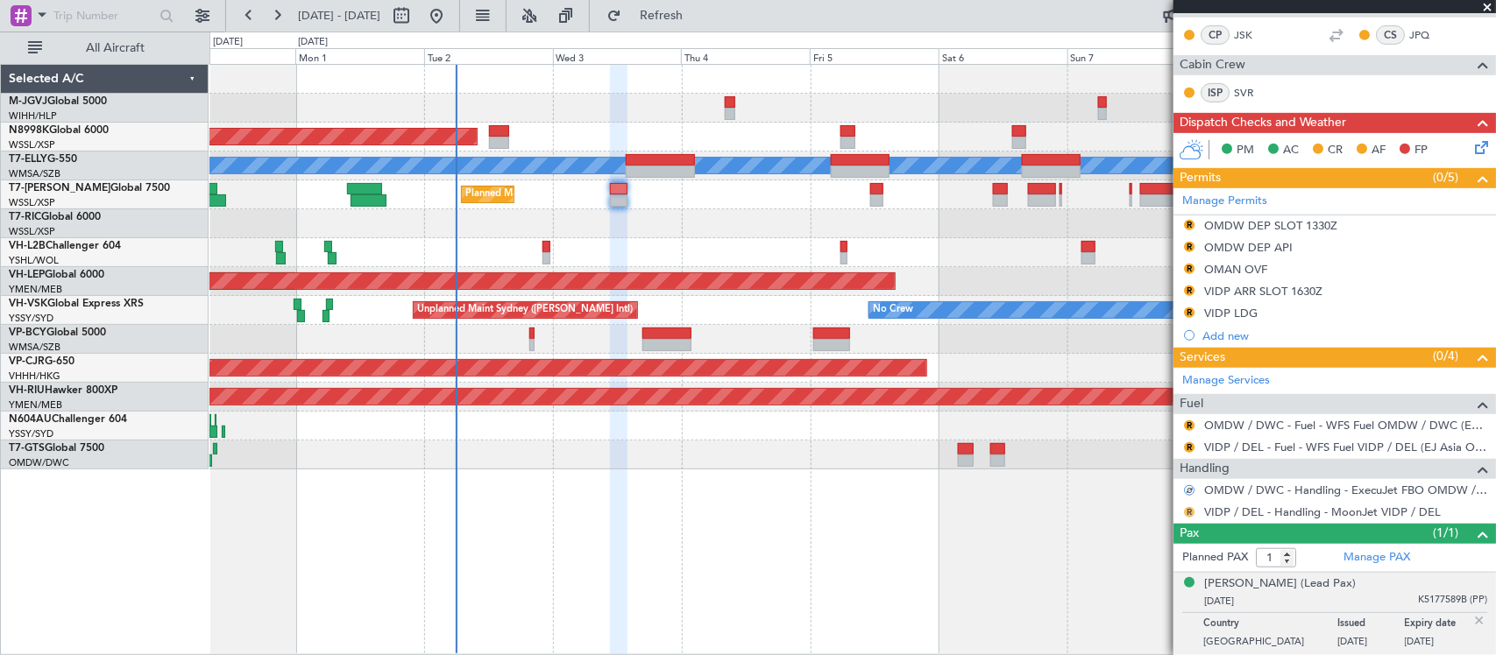
click at [1189, 514] on button "R" at bounding box center [1189, 512] width 11 height 11
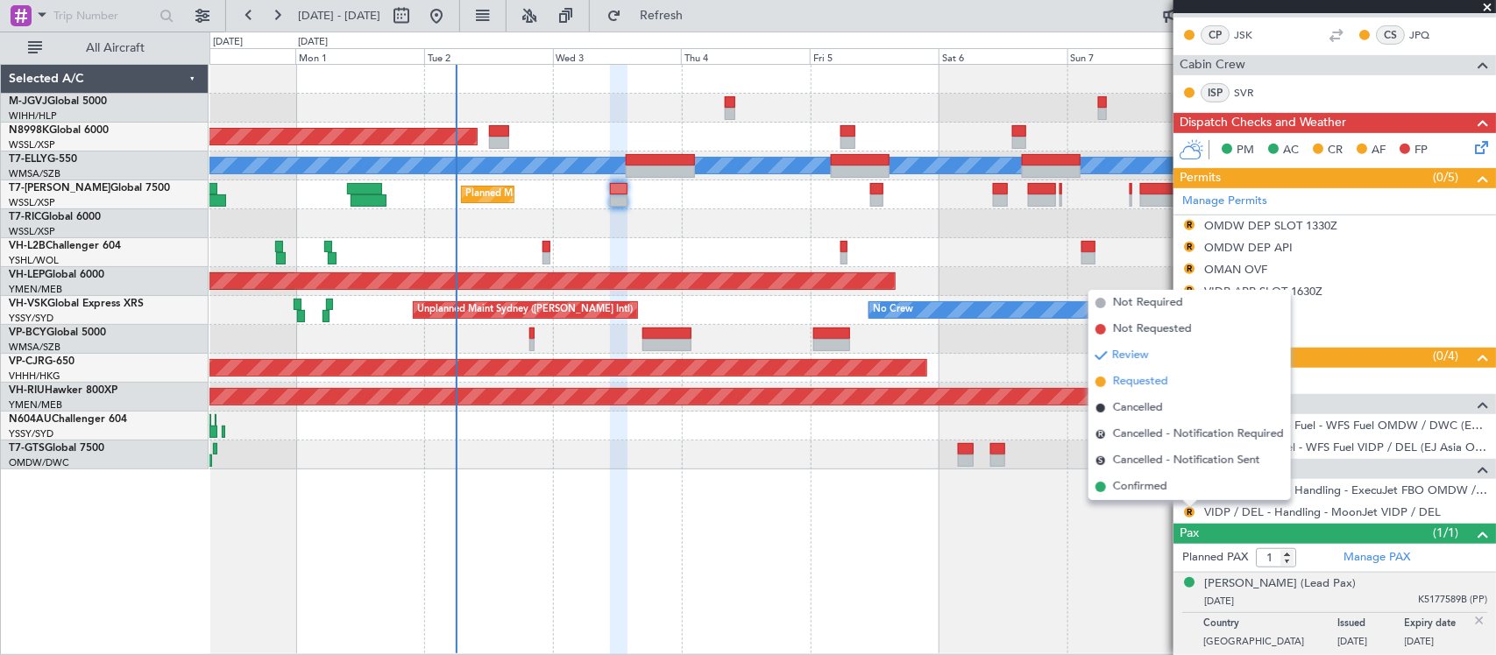
click at [1155, 382] on span "Requested" at bounding box center [1140, 382] width 55 height 18
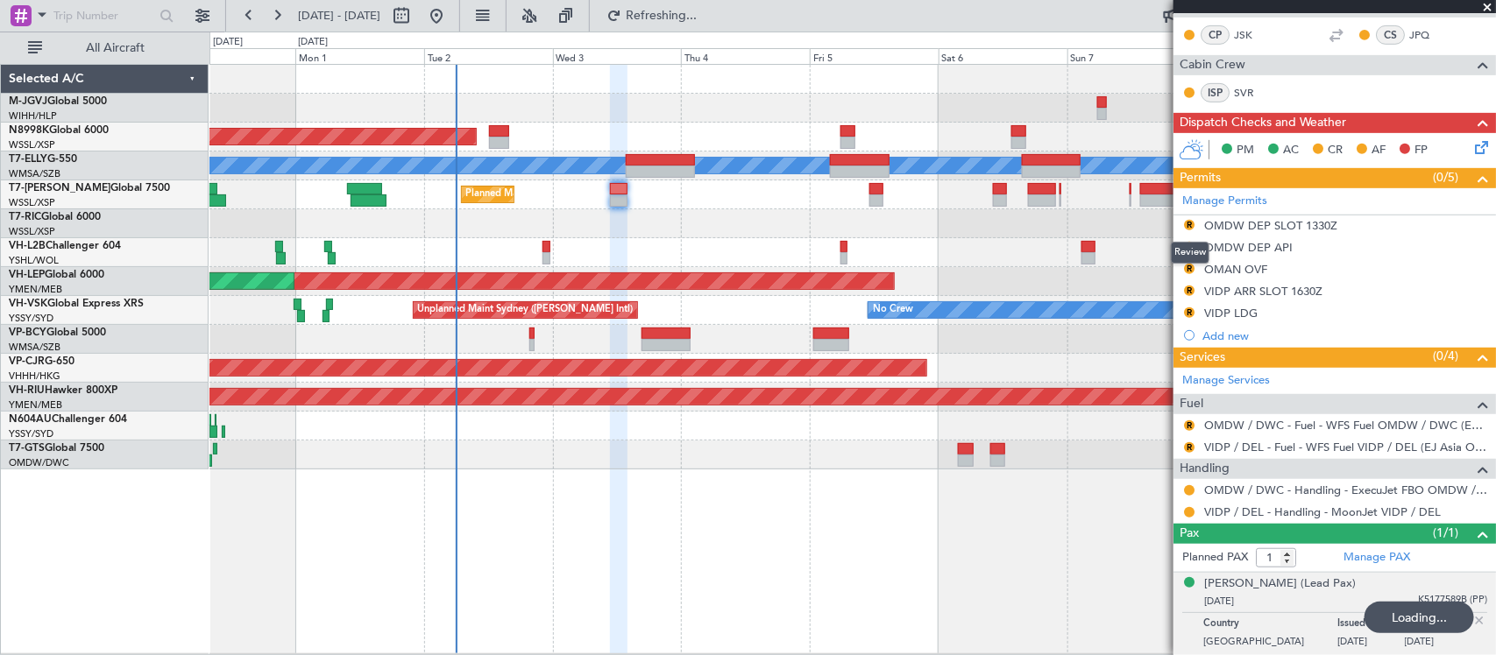
drag, startPoint x: 1192, startPoint y: 223, endPoint x: 1192, endPoint y: 250, distance: 26.3
click at [1192, 223] on button "R" at bounding box center [1189, 225] width 11 height 11
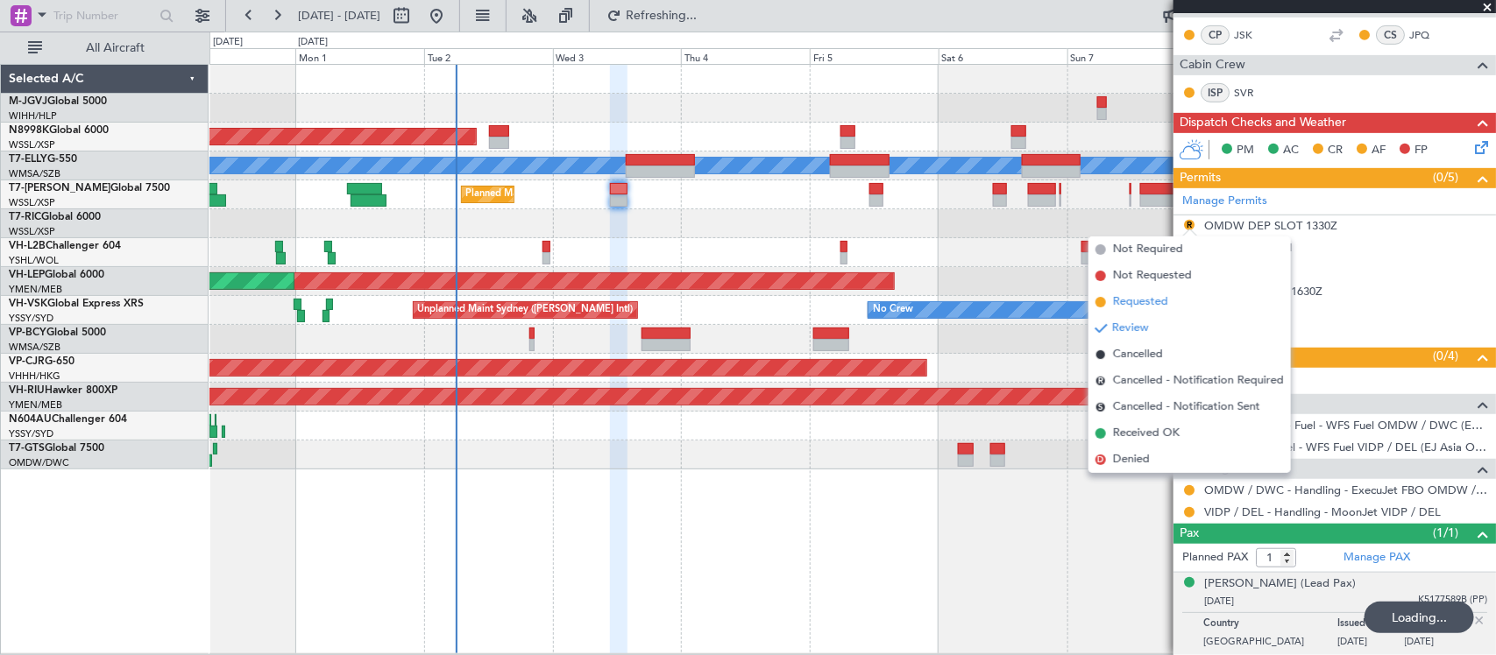
click at [1146, 303] on span "Requested" at bounding box center [1140, 303] width 55 height 18
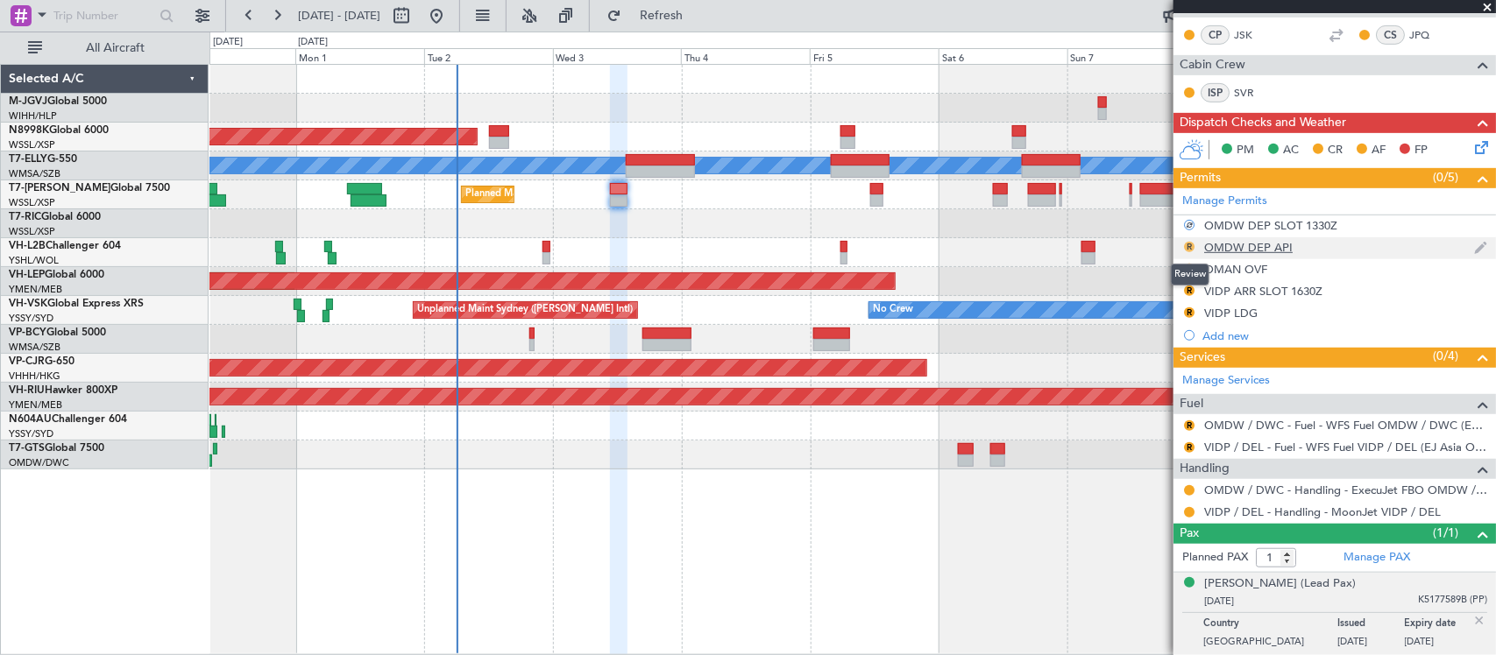
click at [1185, 246] on button "R" at bounding box center [1189, 247] width 11 height 11
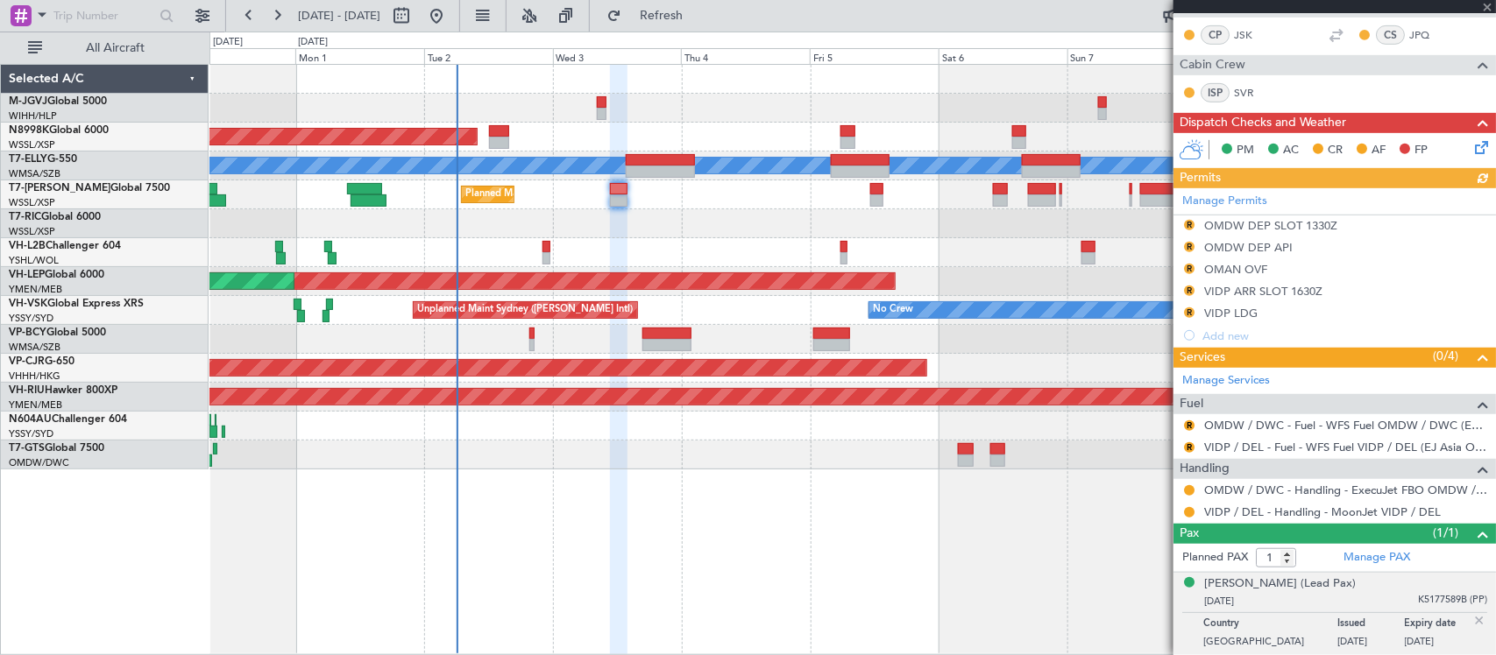
click at [1162, 325] on div at bounding box center [852, 339] width 1286 height 29
click at [1189, 221] on div "Manage Permits R OMDW DEP SLOT 1330Z R OMDW DEP API R OMAN OVF R VIDP ARR SLOT …" at bounding box center [1334, 267] width 322 height 159
click at [1194, 243] on div "R" at bounding box center [1189, 247] width 14 height 14
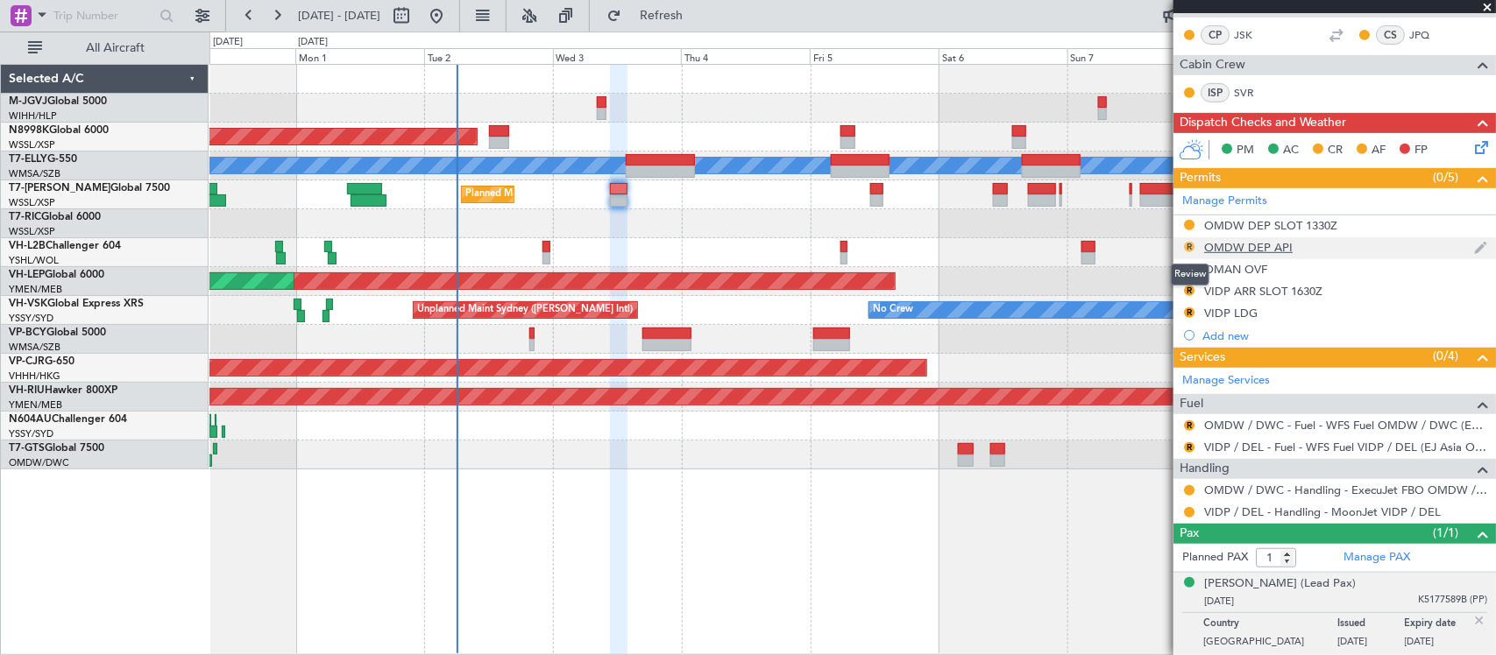
click at [1190, 244] on button "R" at bounding box center [1189, 247] width 11 height 11
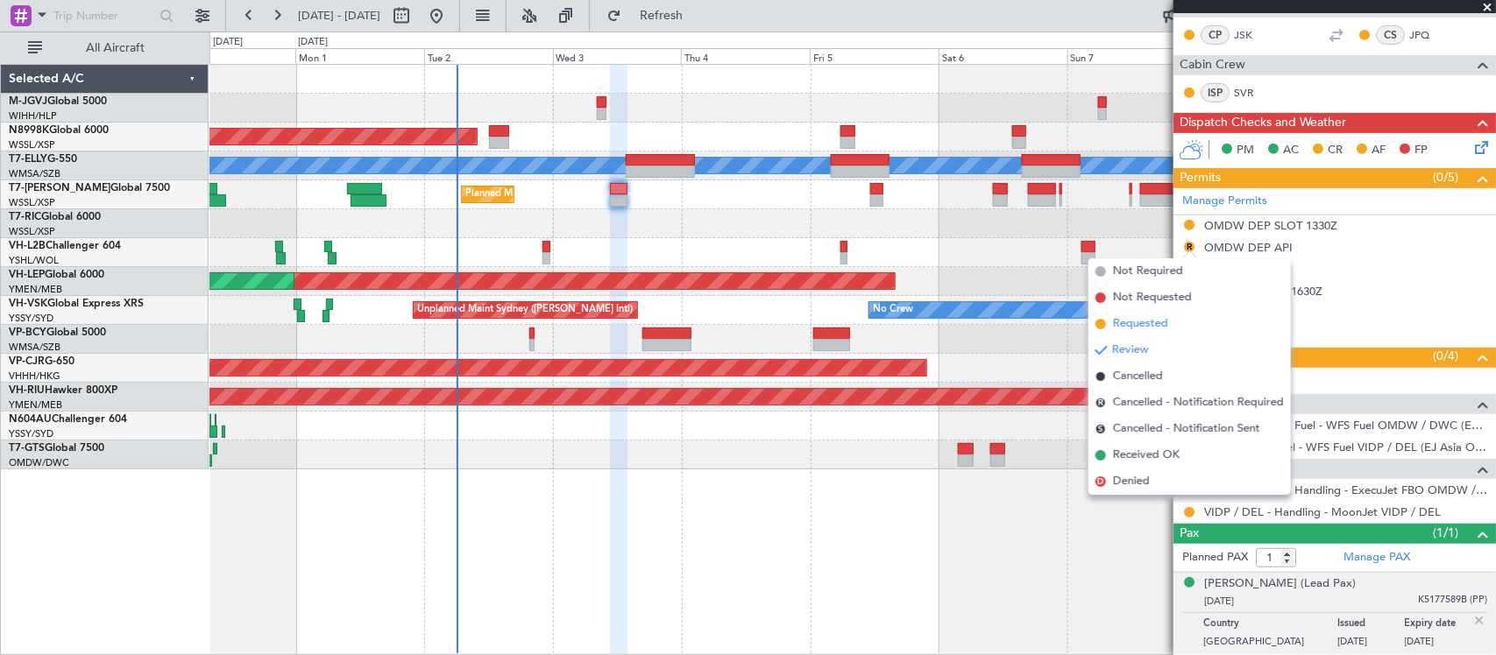
click at [1148, 322] on span "Requested" at bounding box center [1140, 324] width 55 height 18
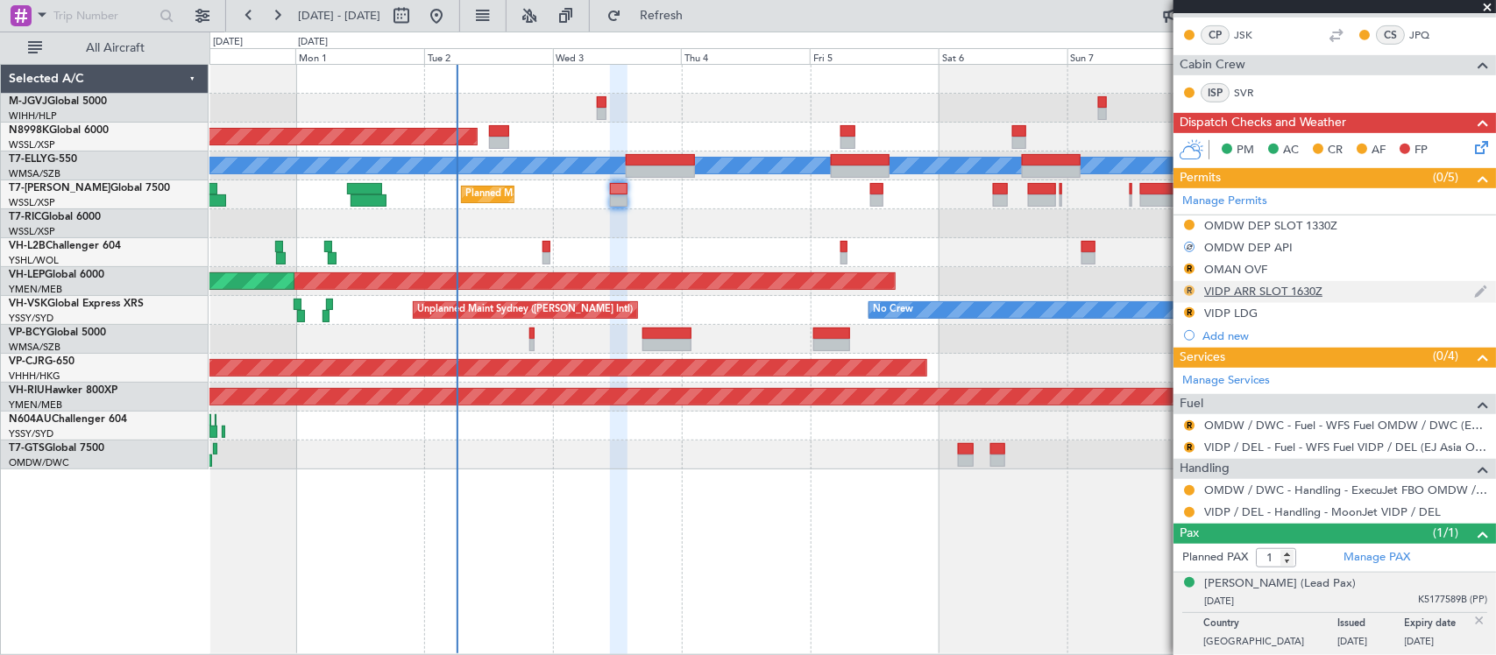
click at [1185, 289] on button "R" at bounding box center [1189, 291] width 11 height 11
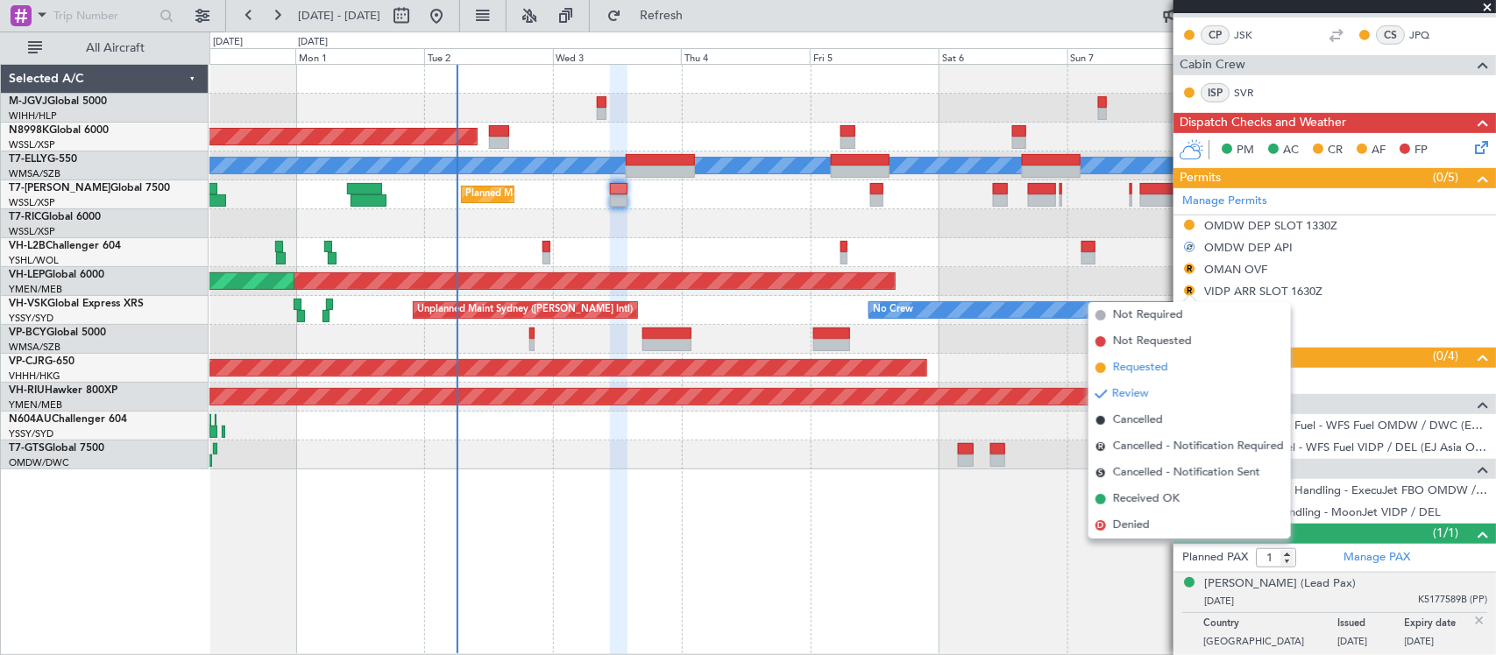
click at [1124, 371] on span "Requested" at bounding box center [1140, 368] width 55 height 18
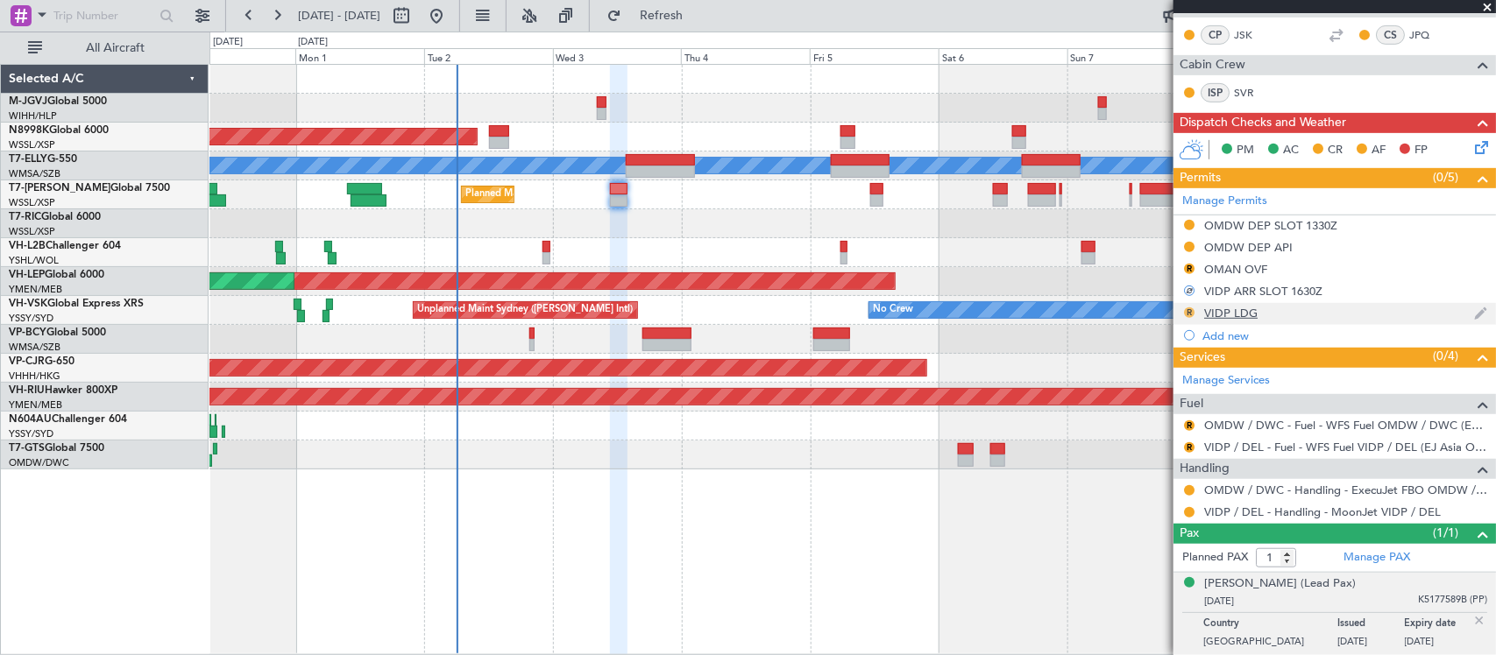
click at [1188, 311] on button "R" at bounding box center [1189, 313] width 11 height 11
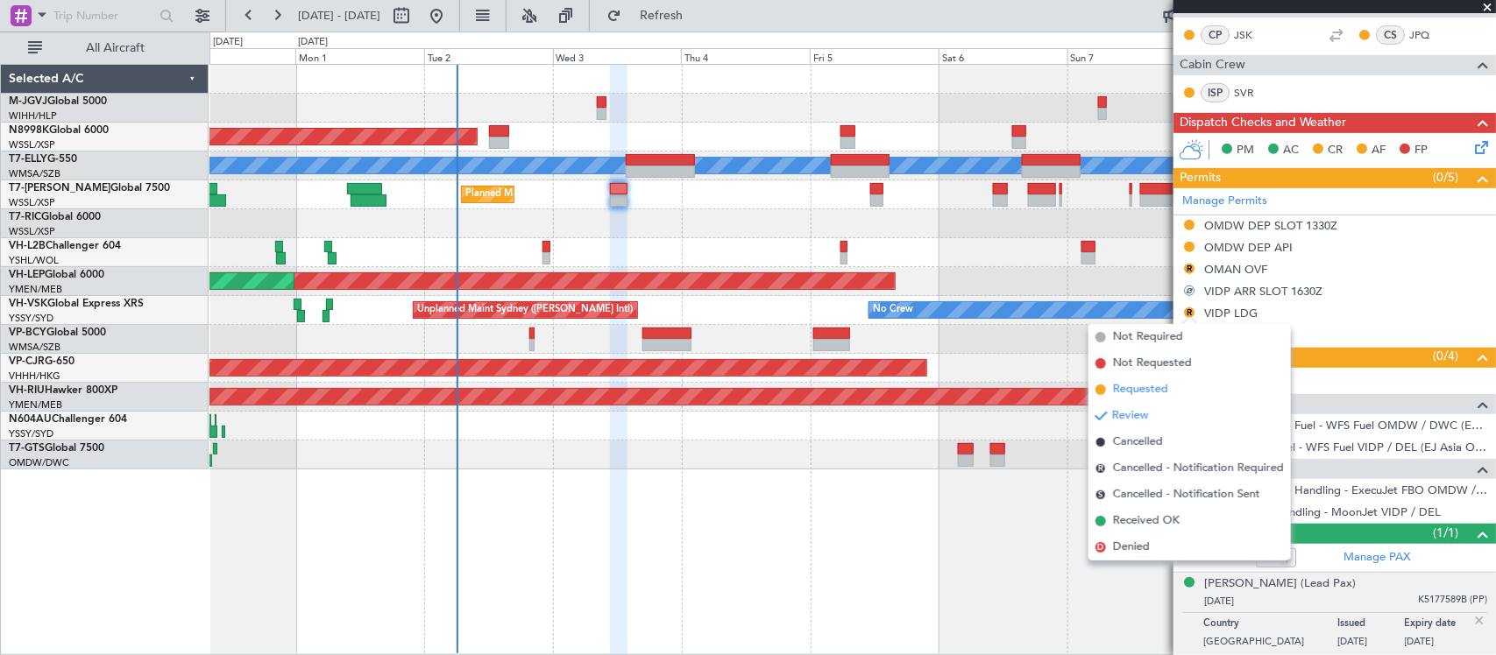
click at [1144, 395] on span "Requested" at bounding box center [1140, 390] width 55 height 18
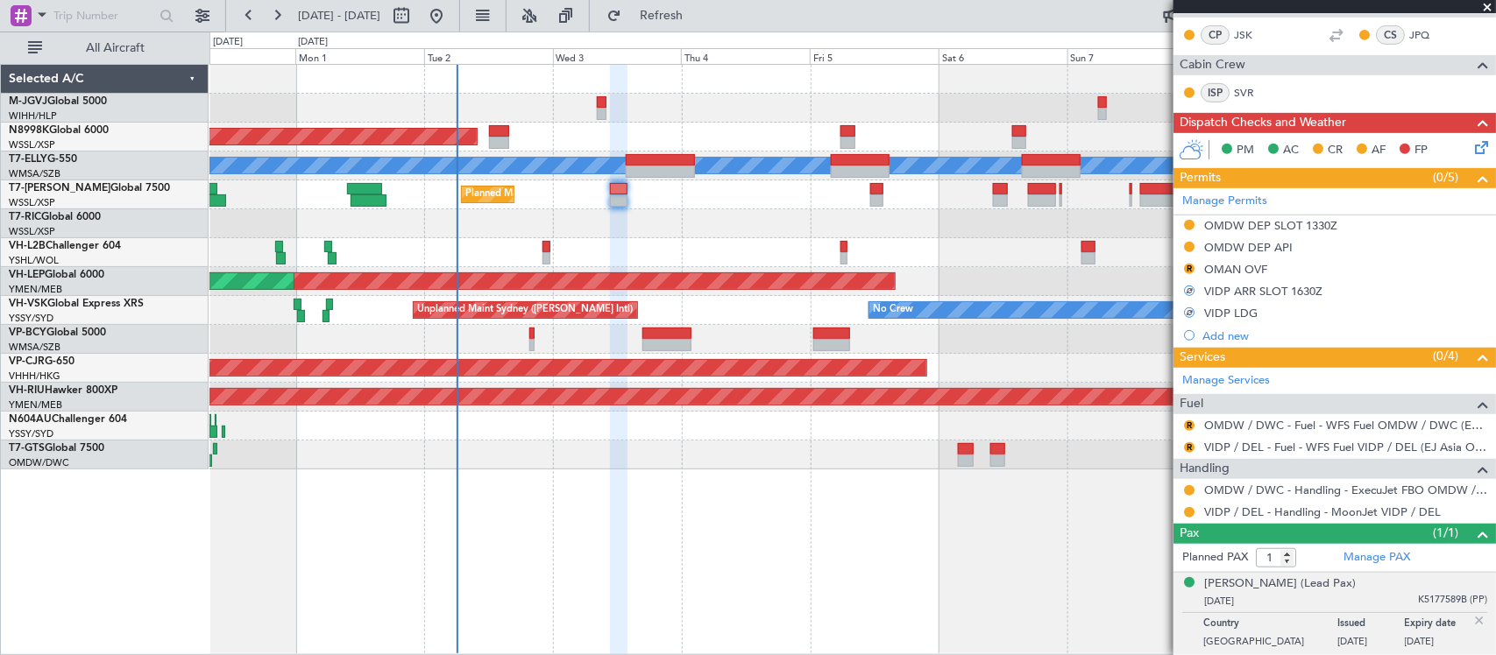
click at [1009, 498] on div "Planned Maint [GEOGRAPHIC_DATA] (Seletar) Planned Maint [GEOGRAPHIC_DATA] ([GEO…" at bounding box center [852, 360] width 1286 height 592
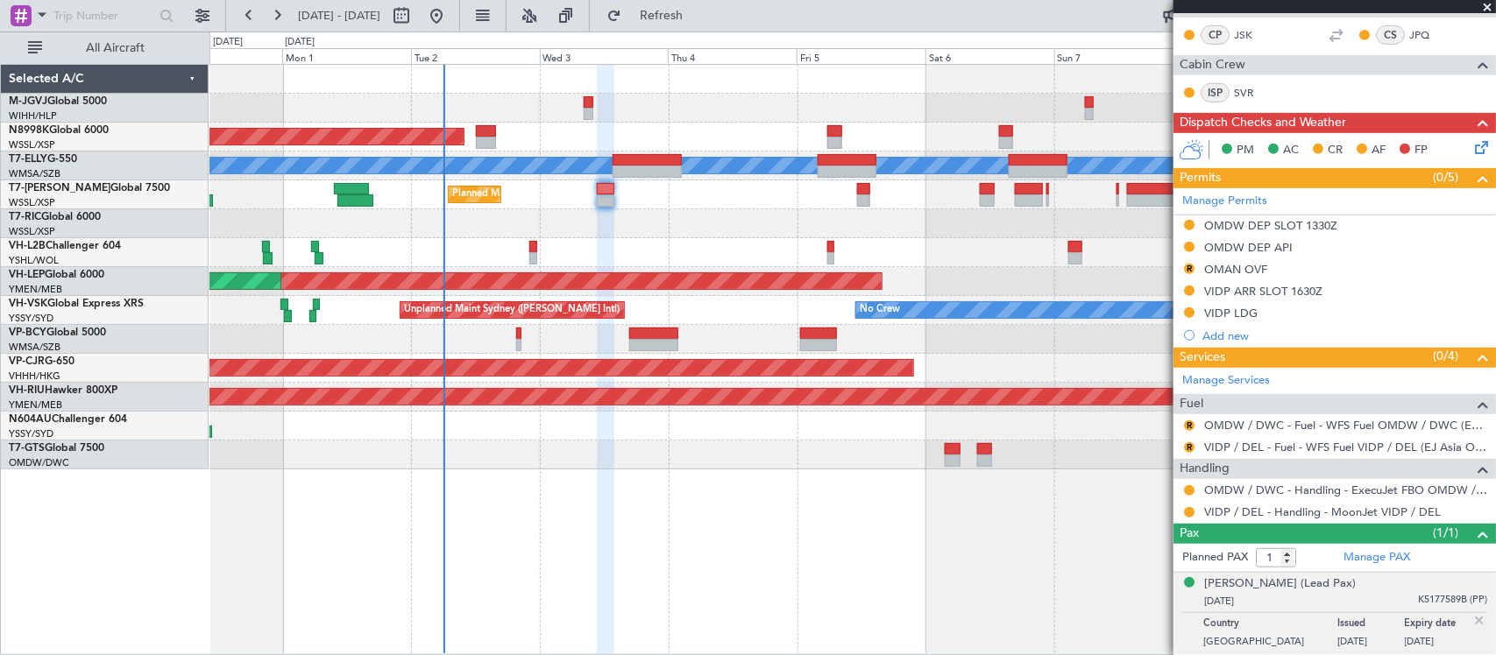
click at [1219, 268] on div "OMAN OVF" at bounding box center [1235, 269] width 63 height 15
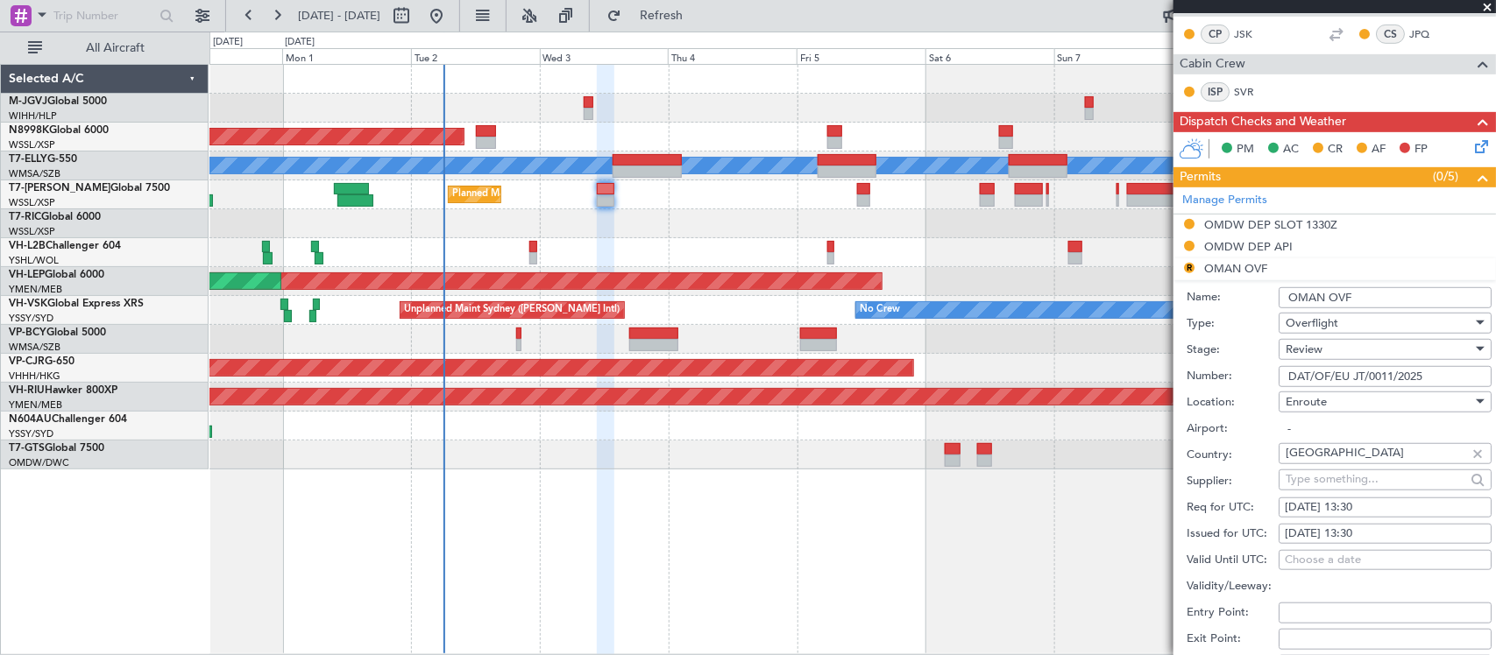
drag, startPoint x: 1437, startPoint y: 379, endPoint x: 1144, endPoint y: 390, distance: 292.9
click at [1158, 382] on fb-app "[DATE] - [DATE] Refresh Quick Links All Aircraft Planned Maint [GEOGRAPHIC_DATA…" at bounding box center [748, 334] width 1496 height 642
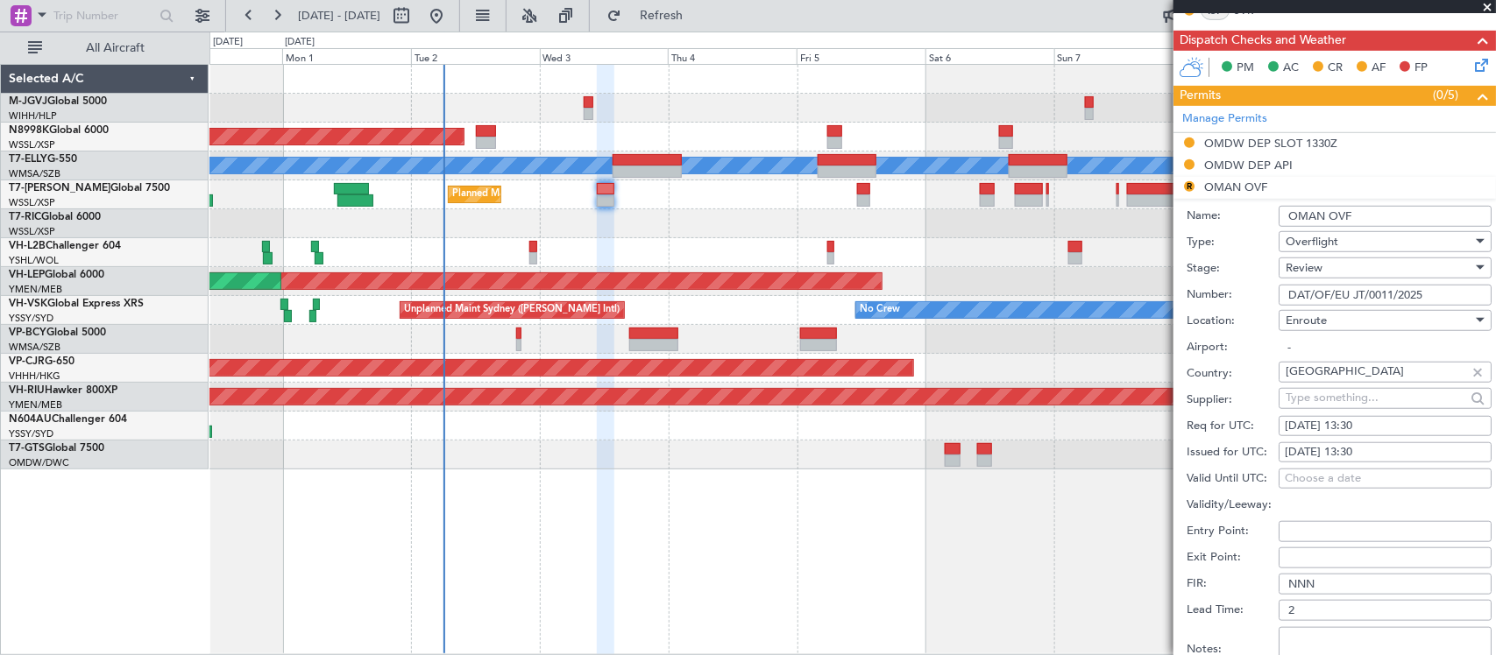
scroll to position [535, 0]
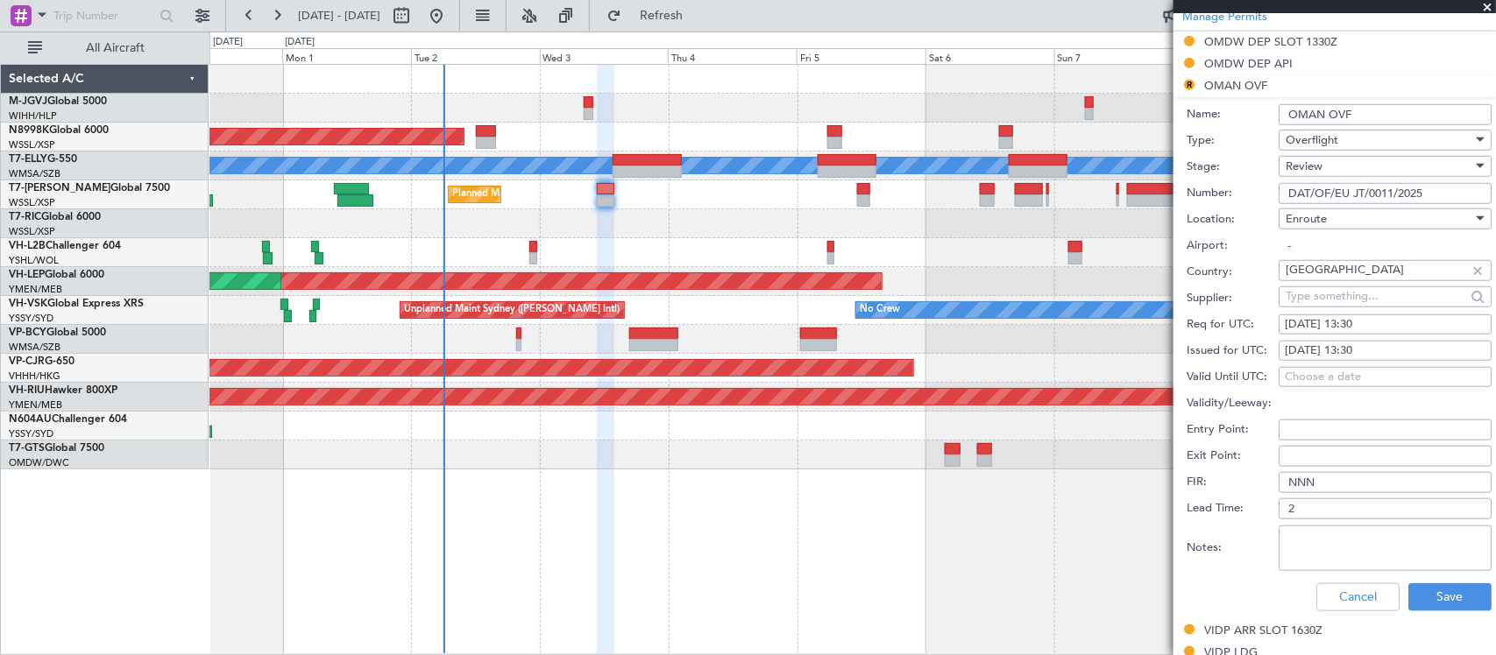
click at [1315, 173] on span "Review" at bounding box center [1304, 167] width 37 height 16
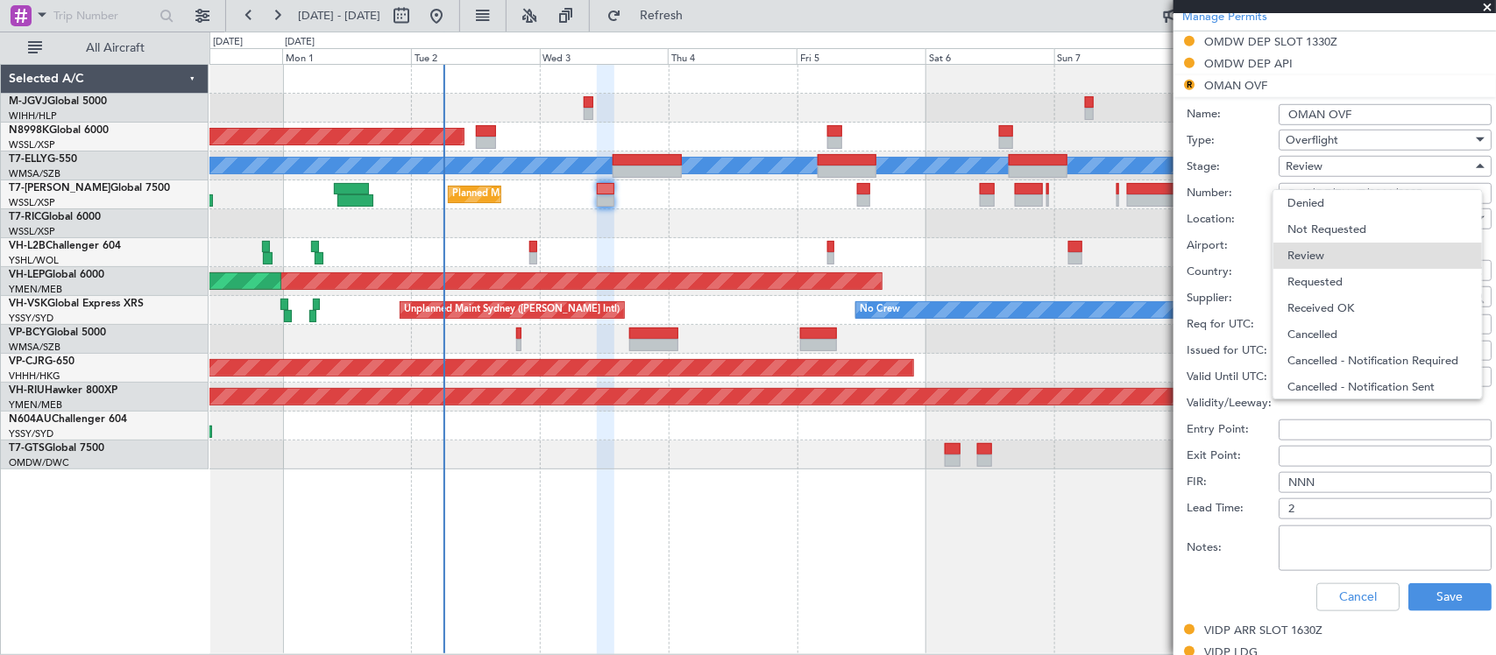
click at [1317, 277] on span "Requested" at bounding box center [1377, 282] width 181 height 26
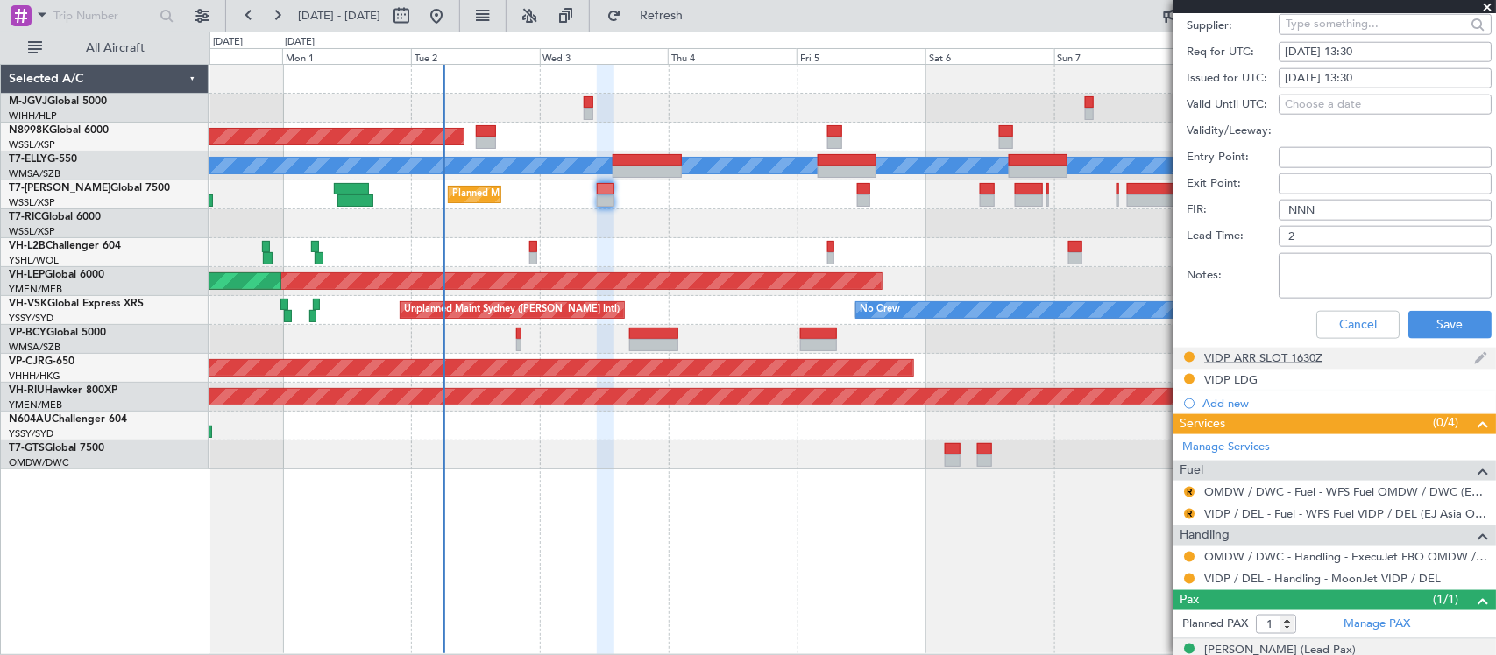
scroll to position [876, 0]
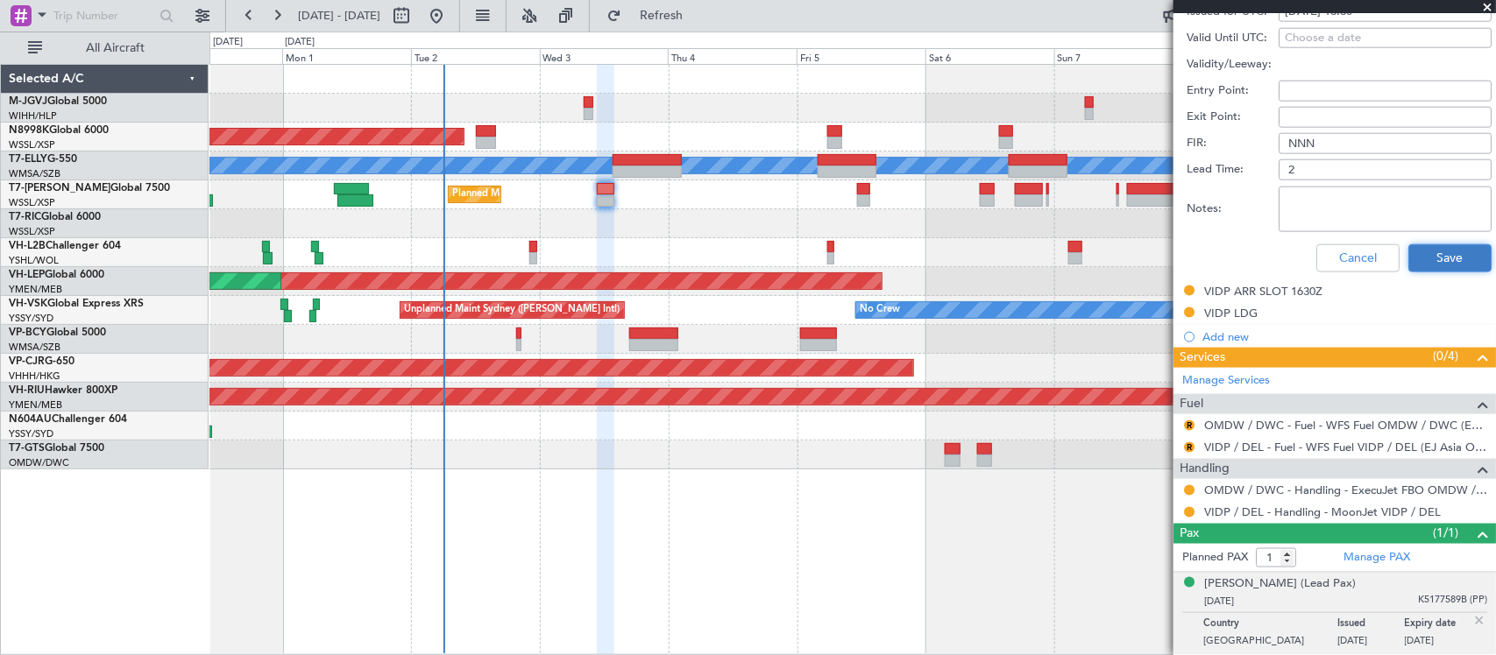
click at [1443, 265] on button "Save" at bounding box center [1449, 258] width 83 height 28
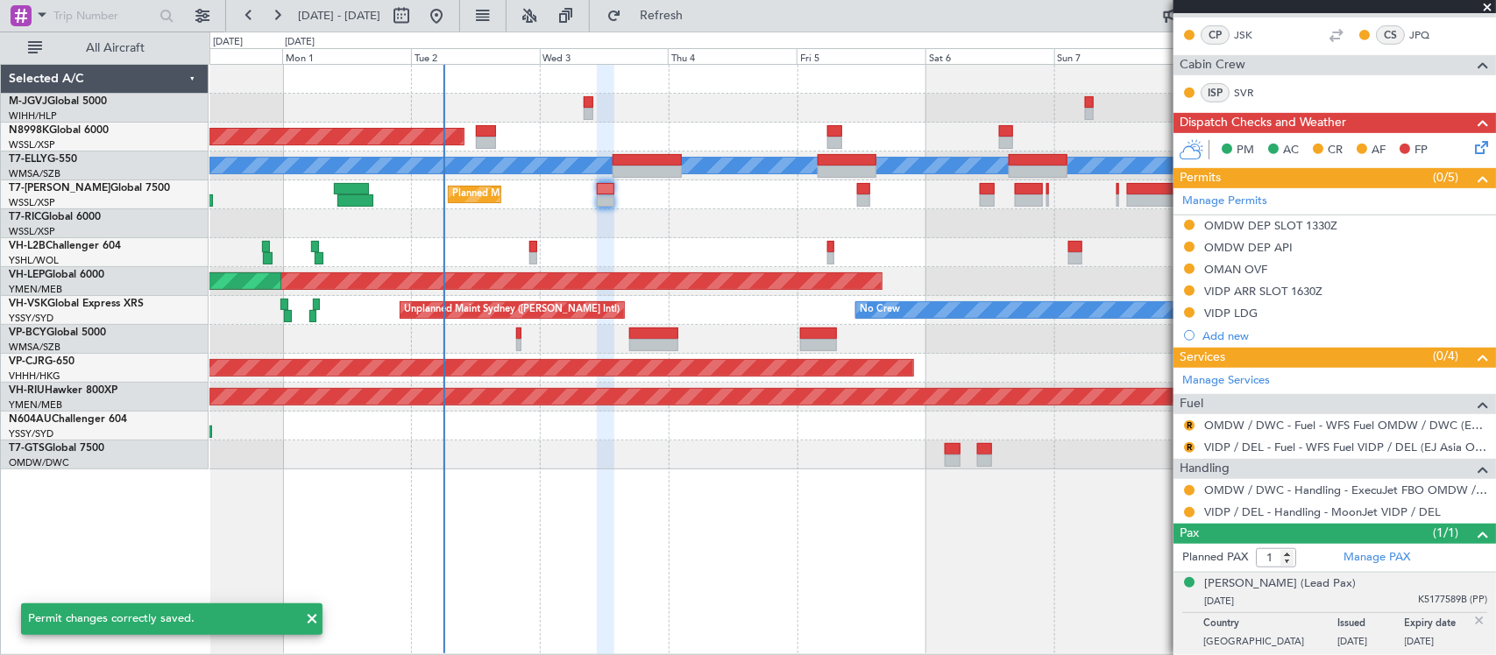
scroll to position [352, 0]
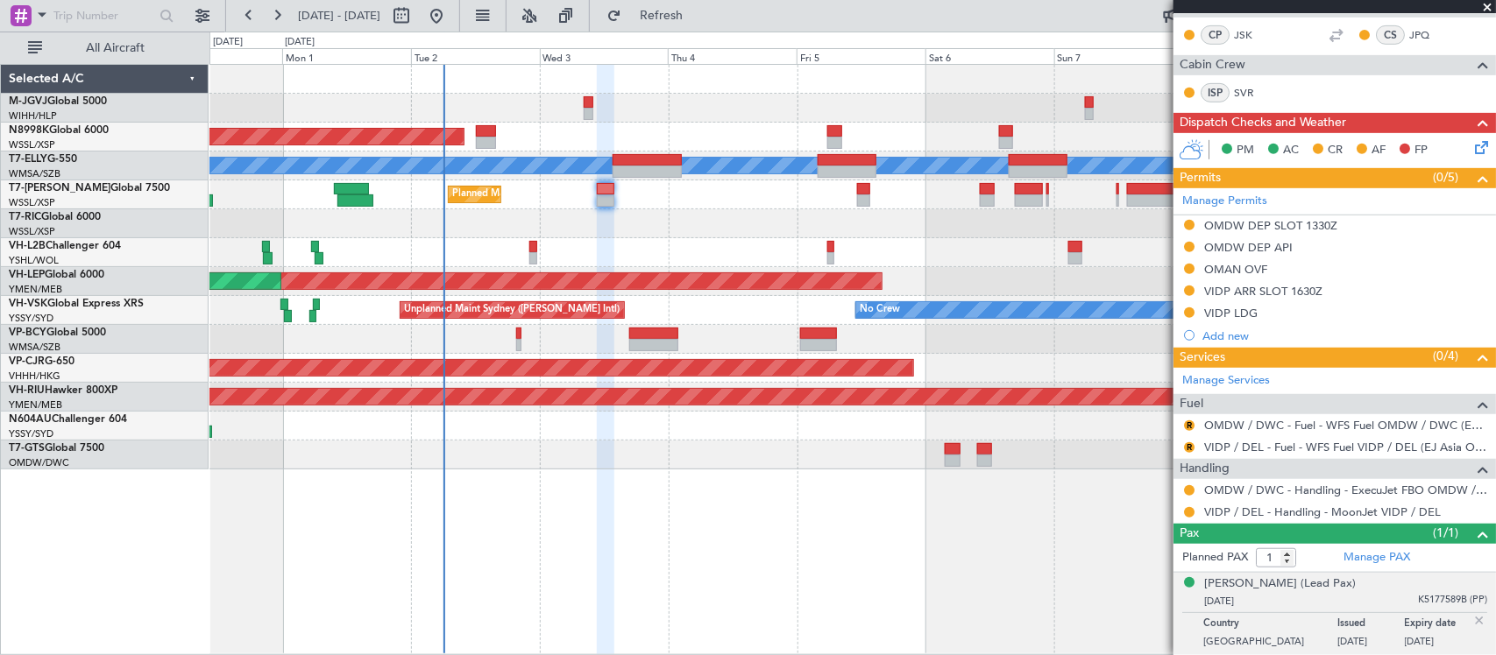
click at [939, 510] on div "Planned Maint [GEOGRAPHIC_DATA] (Seletar) Planned Maint [GEOGRAPHIC_DATA] ([GEO…" at bounding box center [852, 360] width 1286 height 592
click at [1187, 489] on button at bounding box center [1189, 490] width 11 height 11
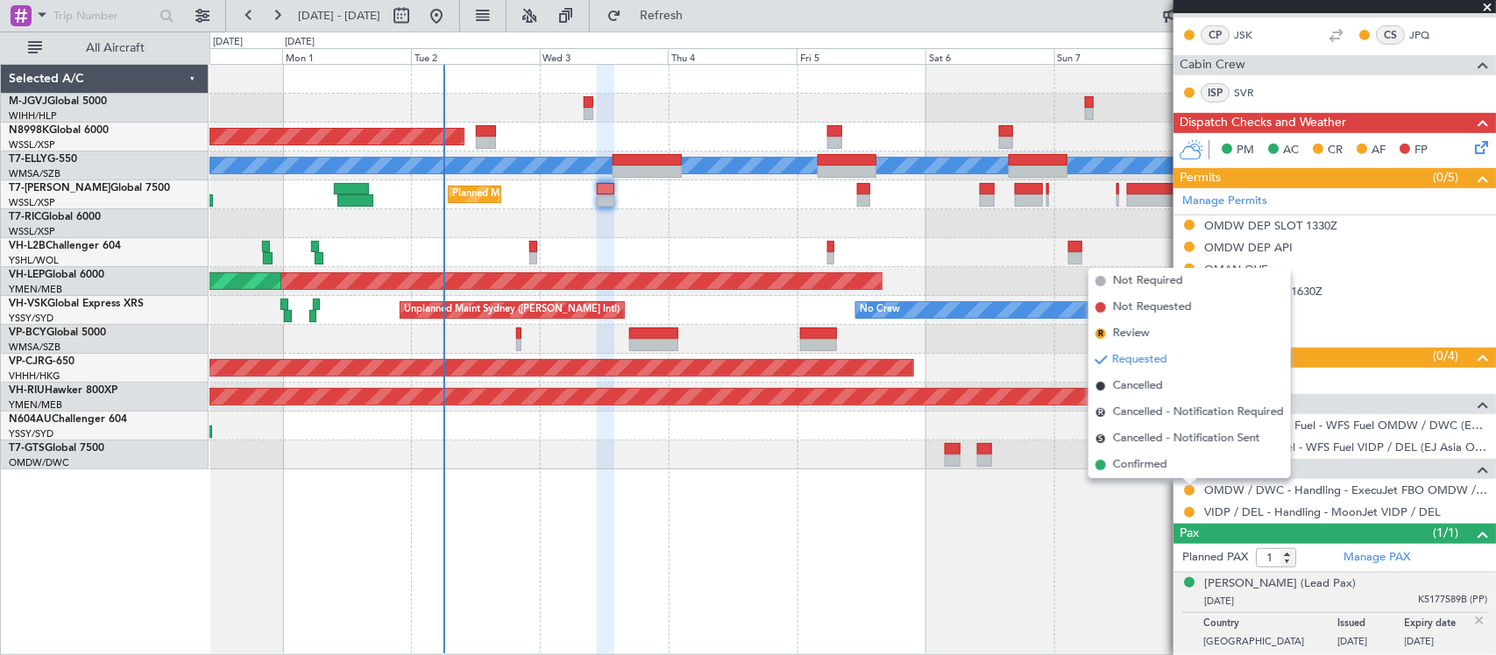
click at [1167, 464] on span "Confirmed" at bounding box center [1140, 466] width 54 height 18
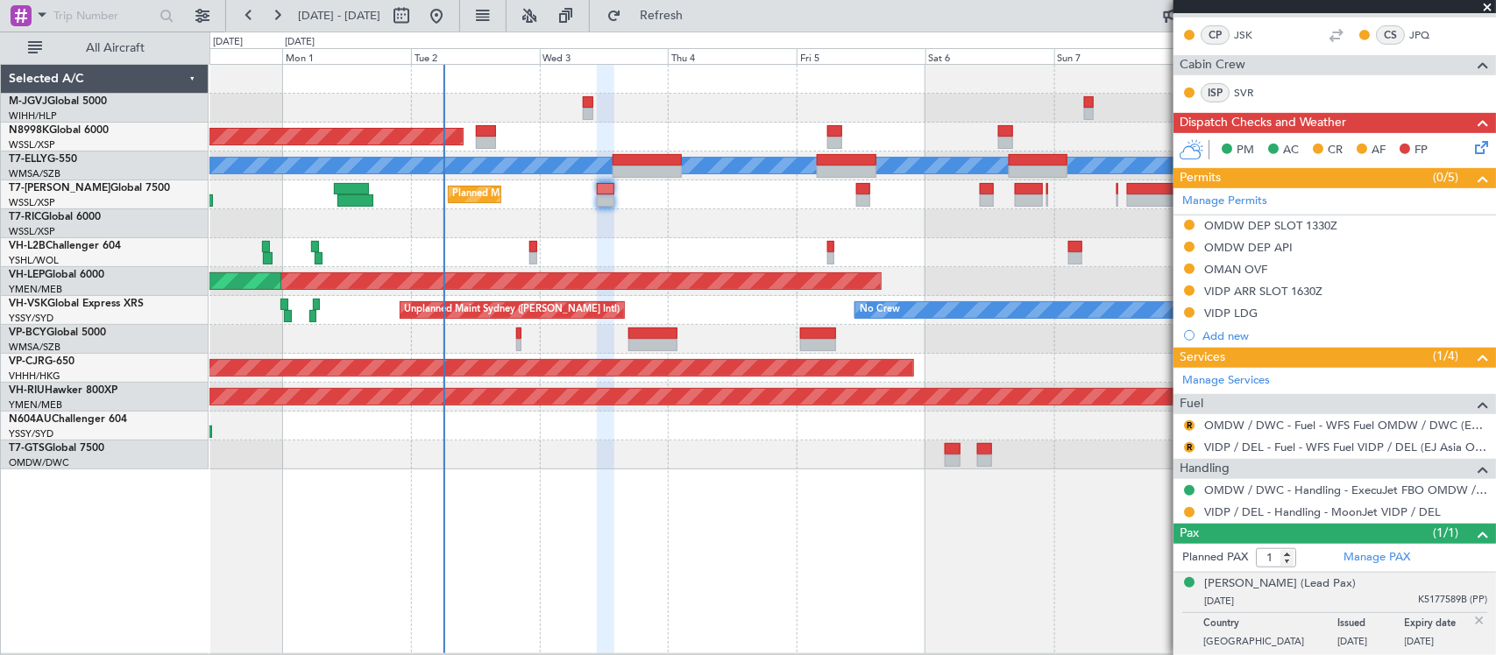
click at [920, 337] on div at bounding box center [852, 339] width 1286 height 29
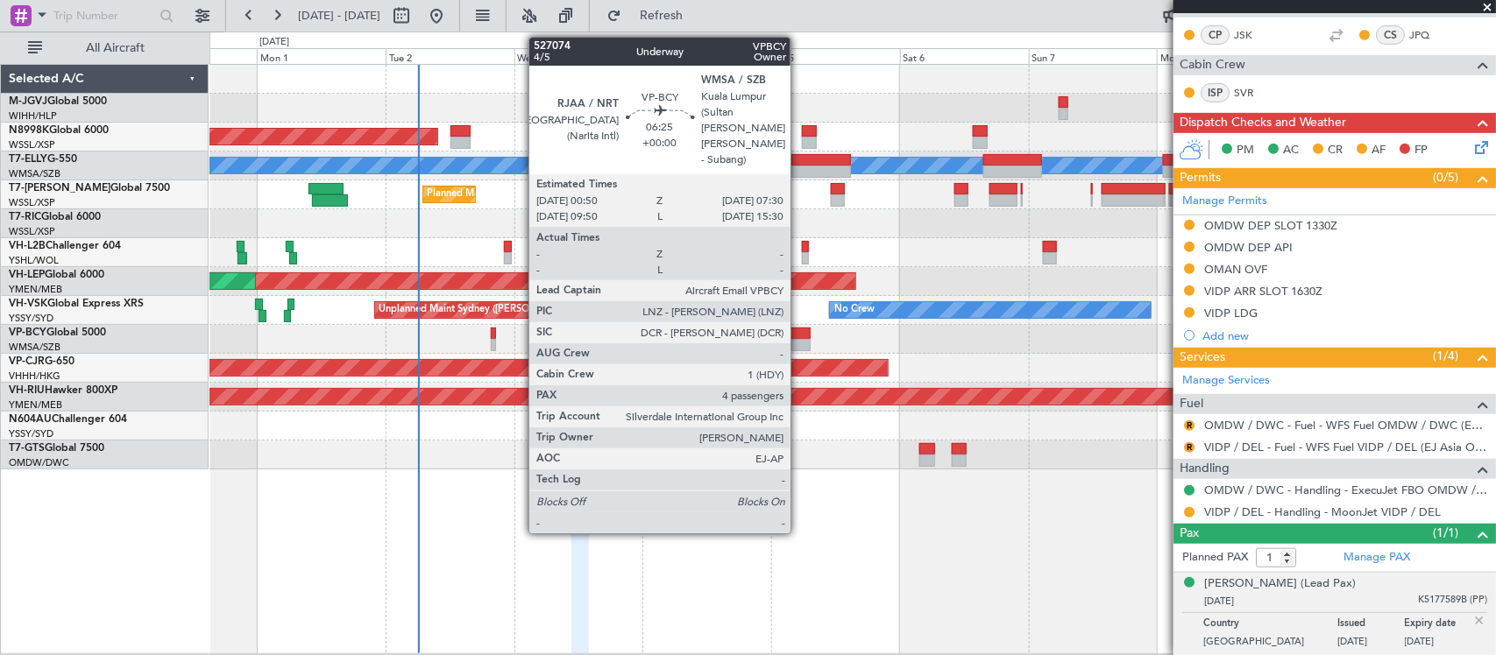
click at [799, 334] on div at bounding box center [793, 334] width 36 height 12
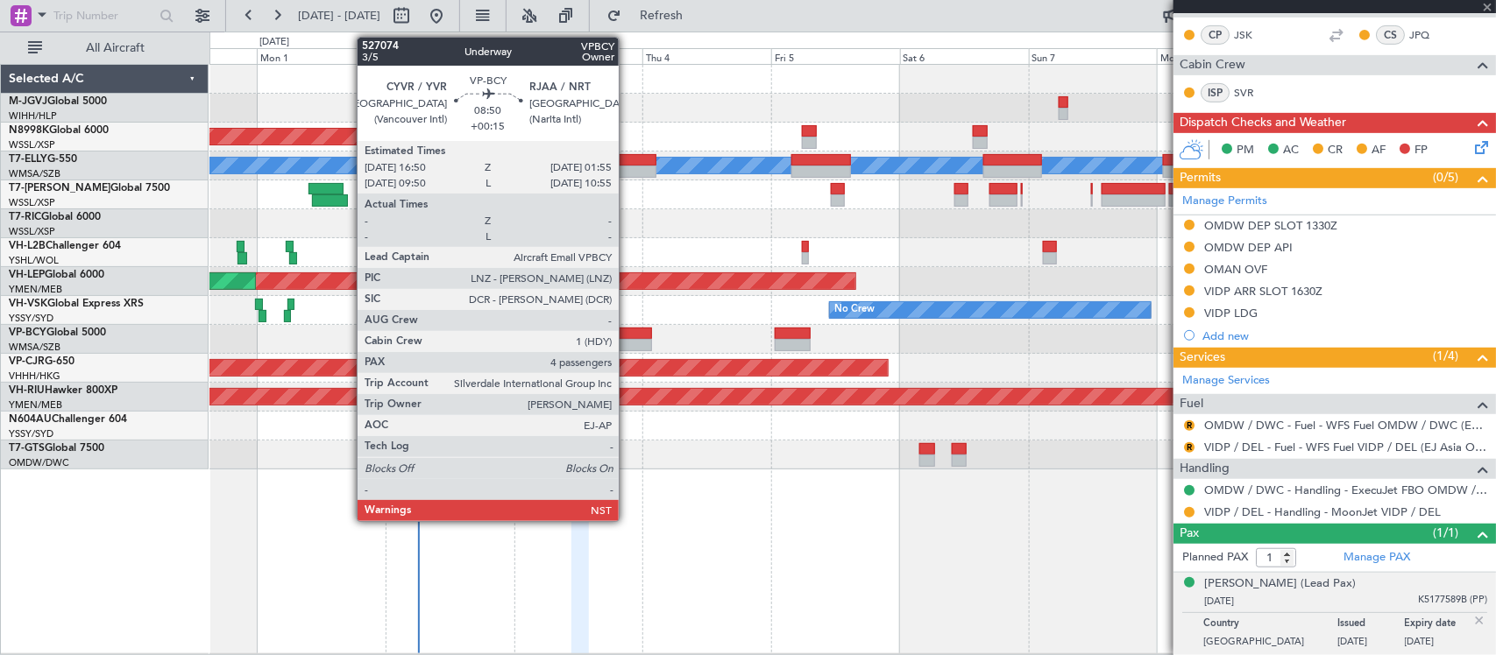
click at [627, 340] on div at bounding box center [627, 345] width 49 height 12
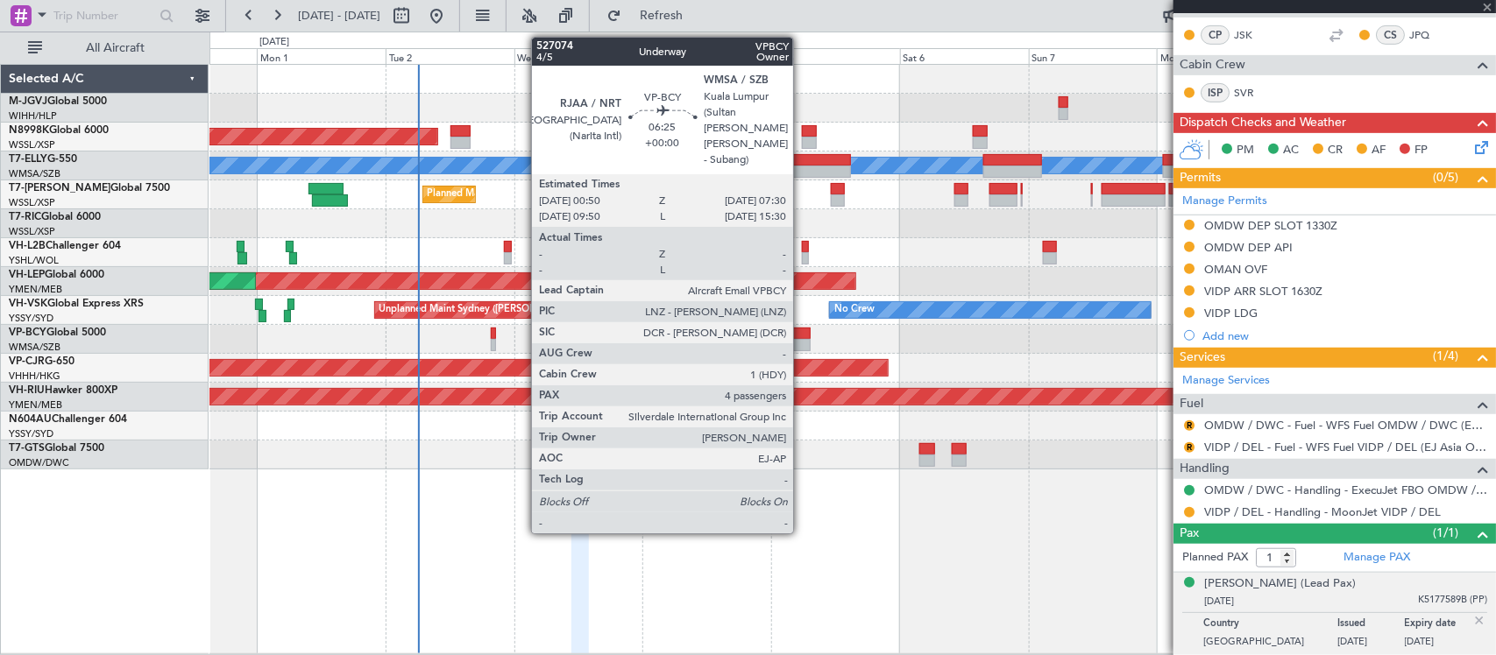
click at [802, 330] on div at bounding box center [793, 334] width 36 height 12
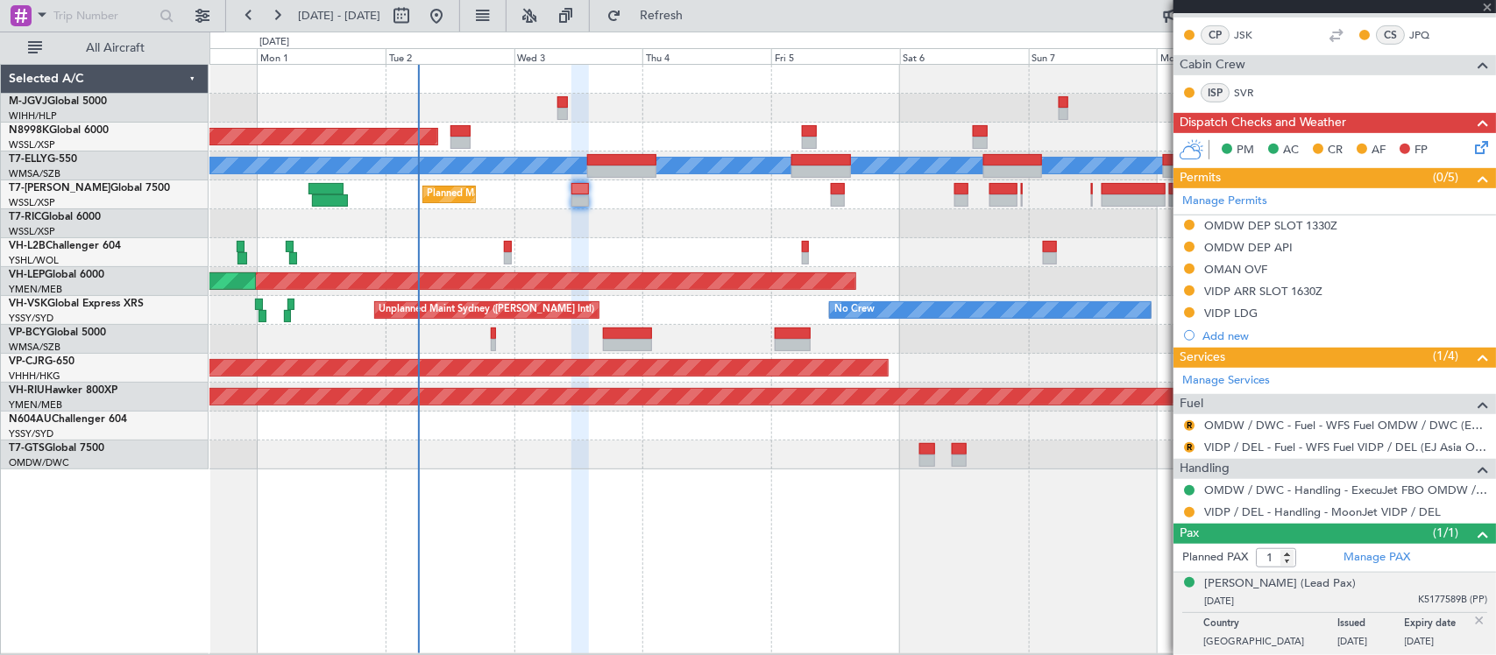
type input "4"
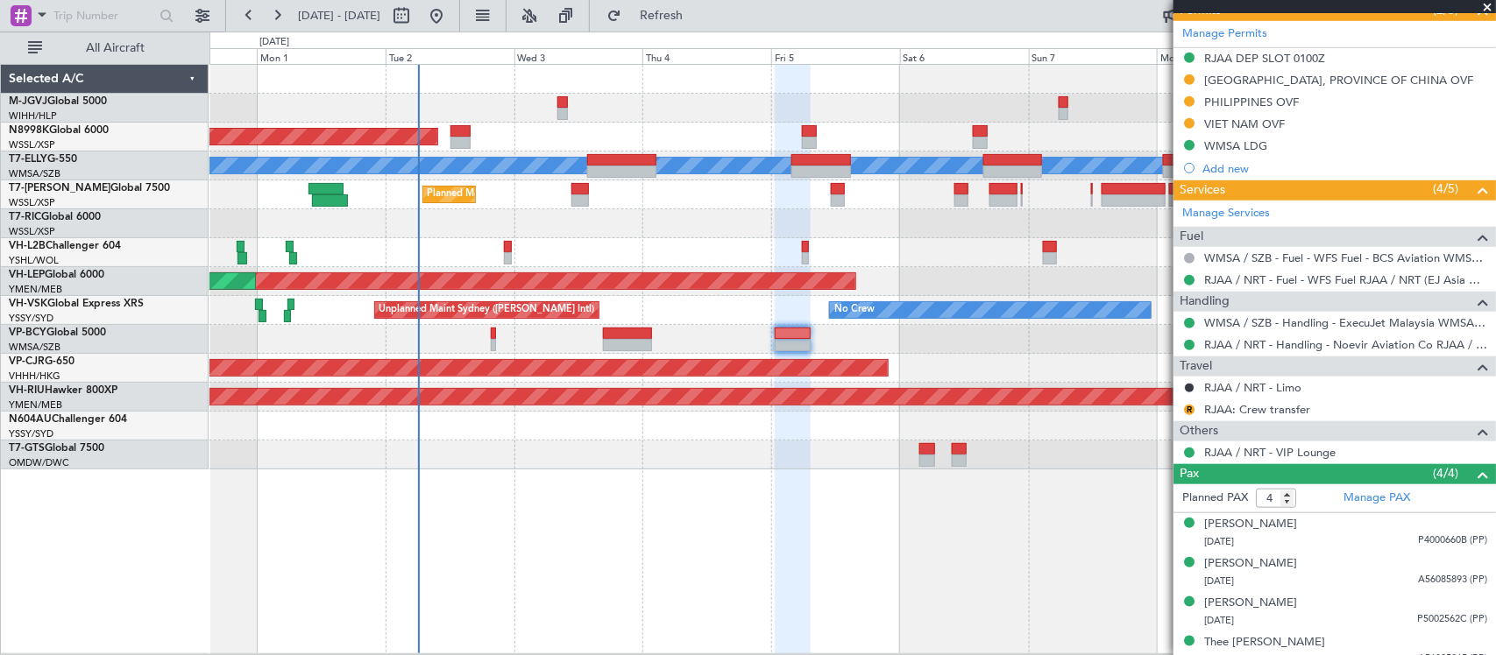
scroll to position [548, 0]
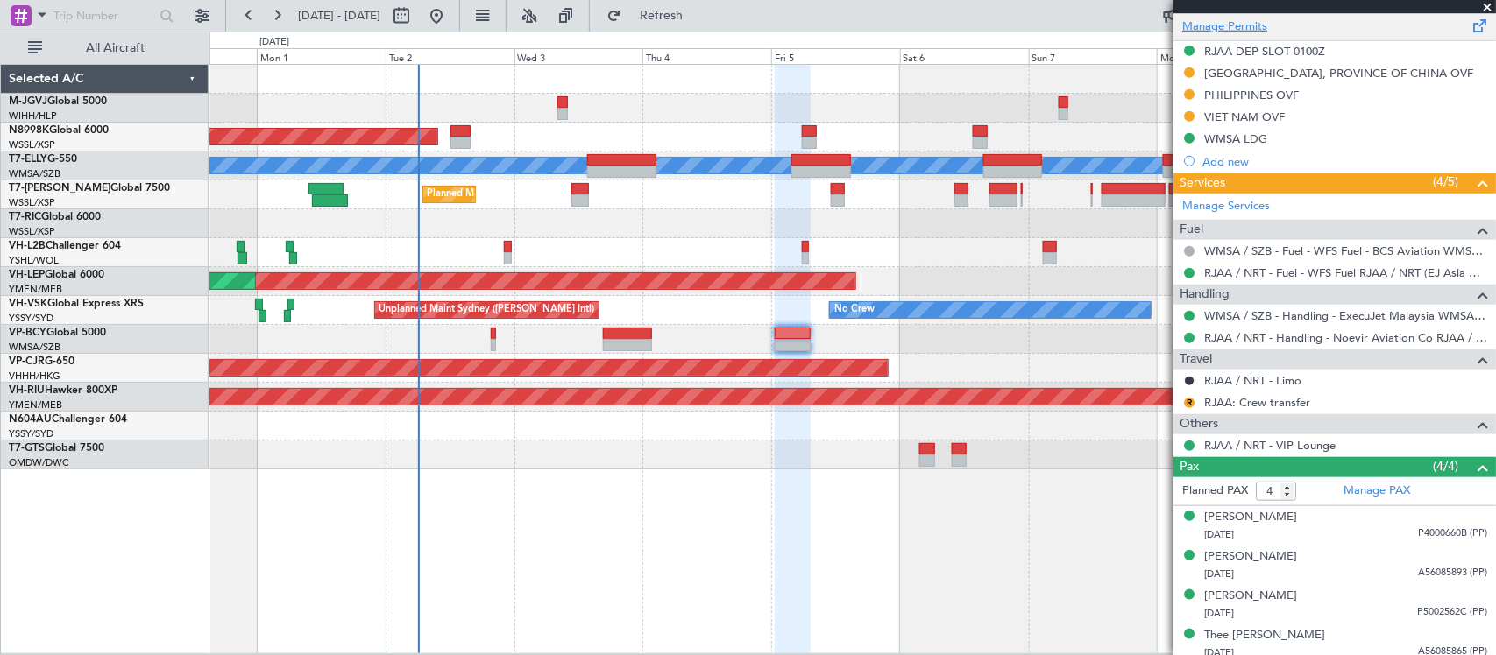
click at [1258, 32] on link "Manage Permits" at bounding box center [1224, 27] width 85 height 18
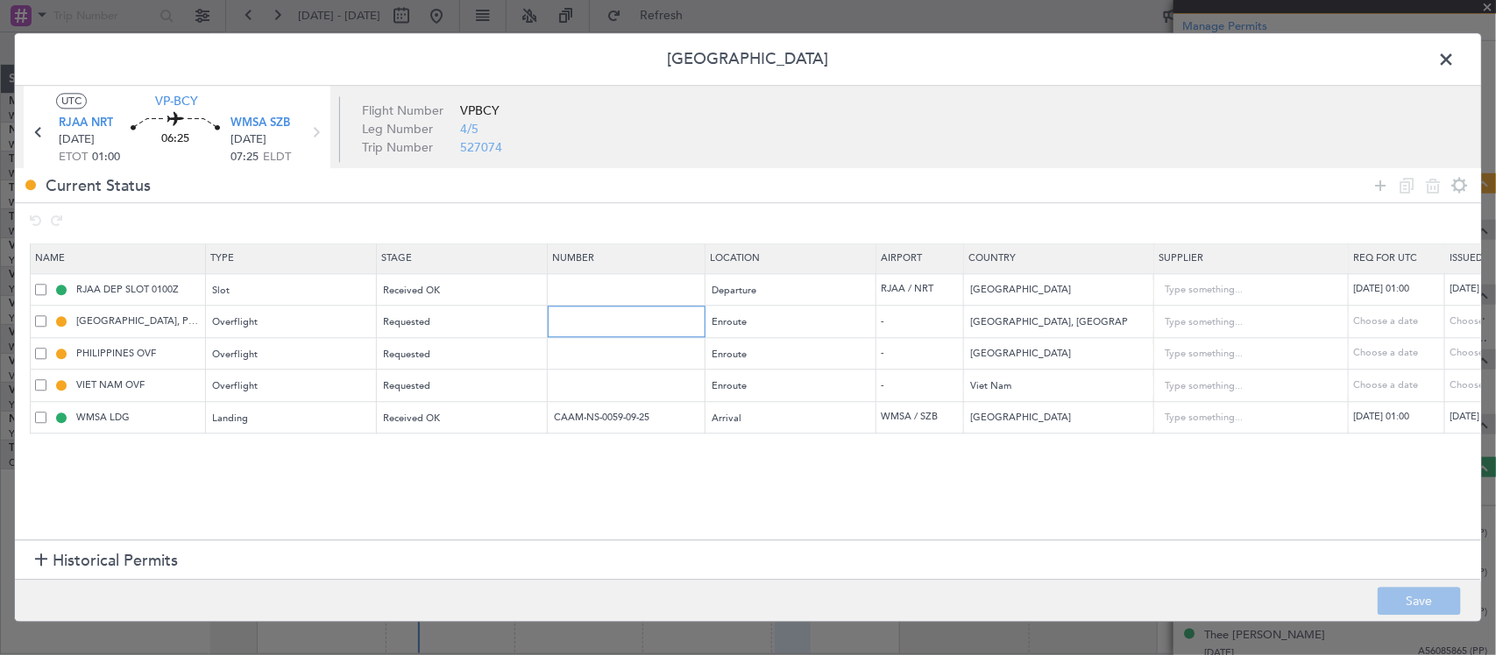
click at [620, 321] on input "text" at bounding box center [628, 322] width 152 height 15
paste input "11409023197"
type input "11409023197"
click at [1459, 322] on div "Choose a date" at bounding box center [1494, 322] width 91 height 15
select select "9"
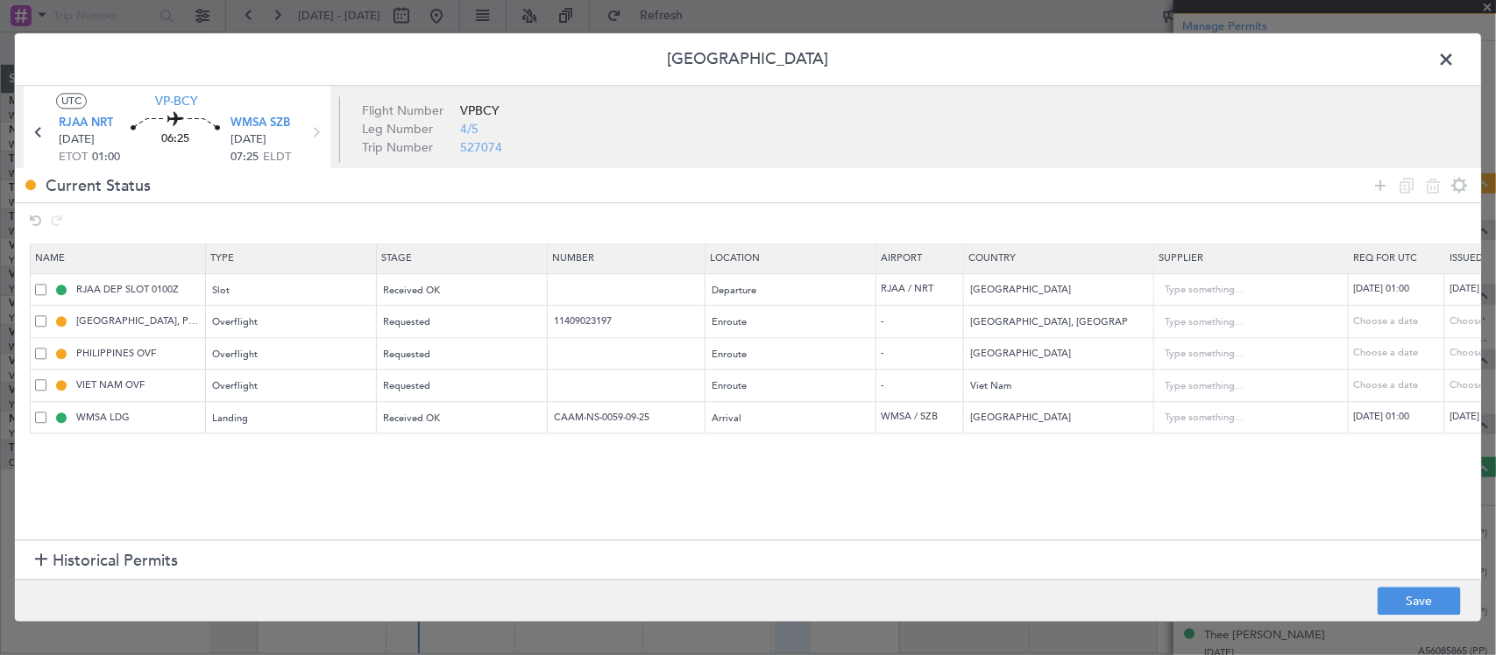
select select "2025"
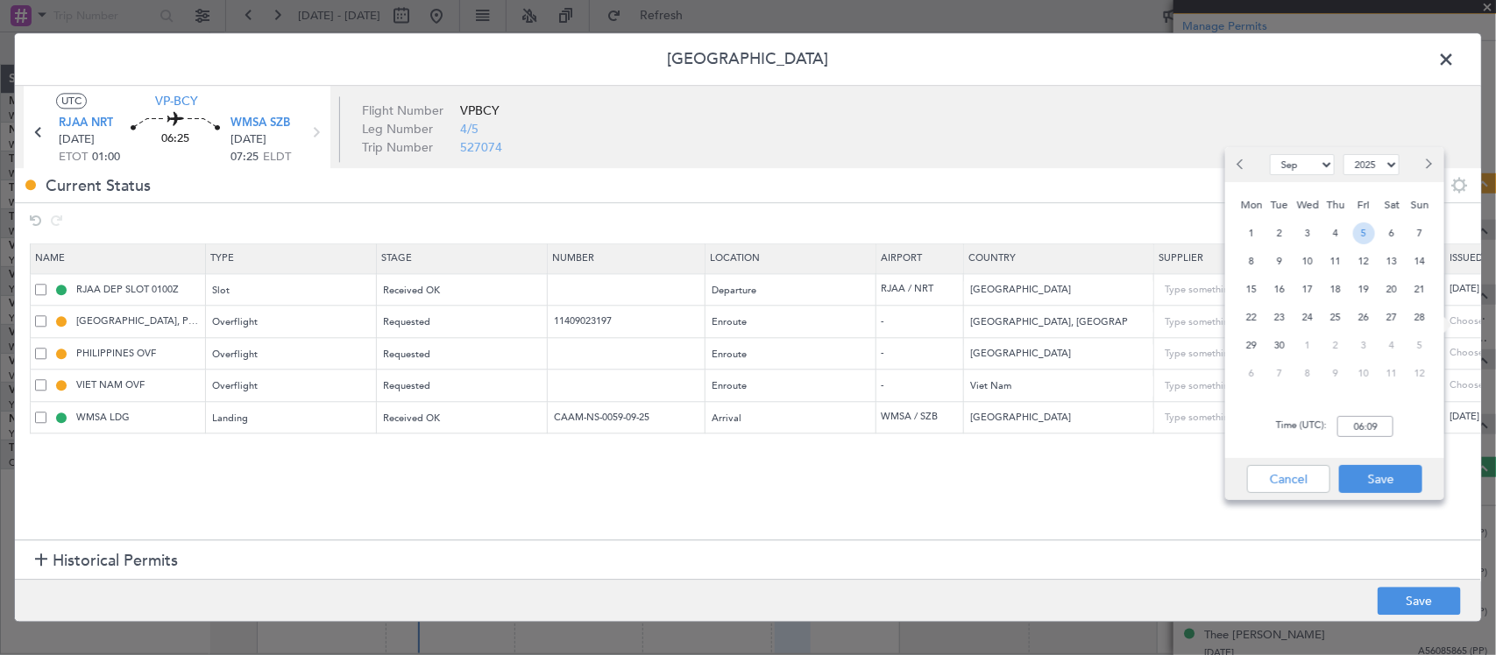
click at [1371, 234] on span "5" at bounding box center [1364, 234] width 22 height 22
click at [1386, 426] on input "00:00" at bounding box center [1365, 426] width 56 height 21
type input "01:00"
click at [1390, 487] on button "Save" at bounding box center [1380, 479] width 83 height 28
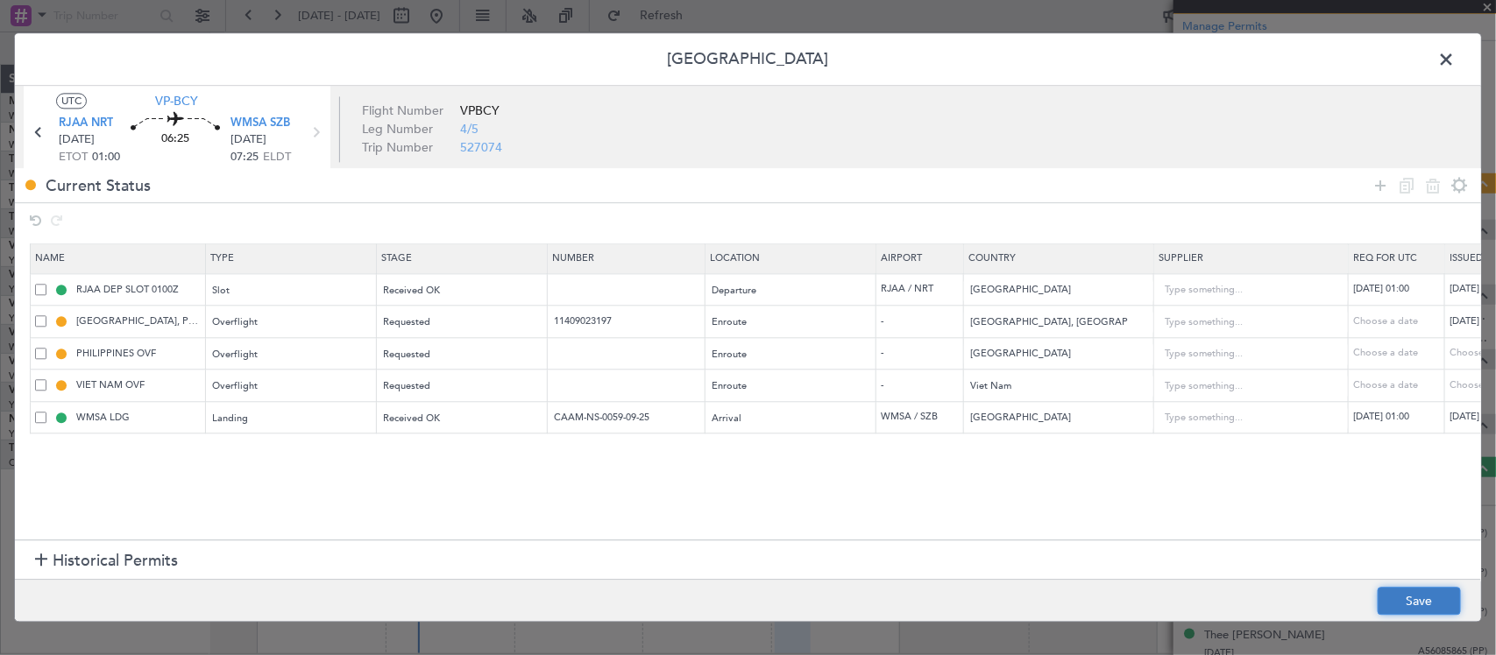
click at [1421, 598] on button "Save" at bounding box center [1419, 602] width 83 height 28
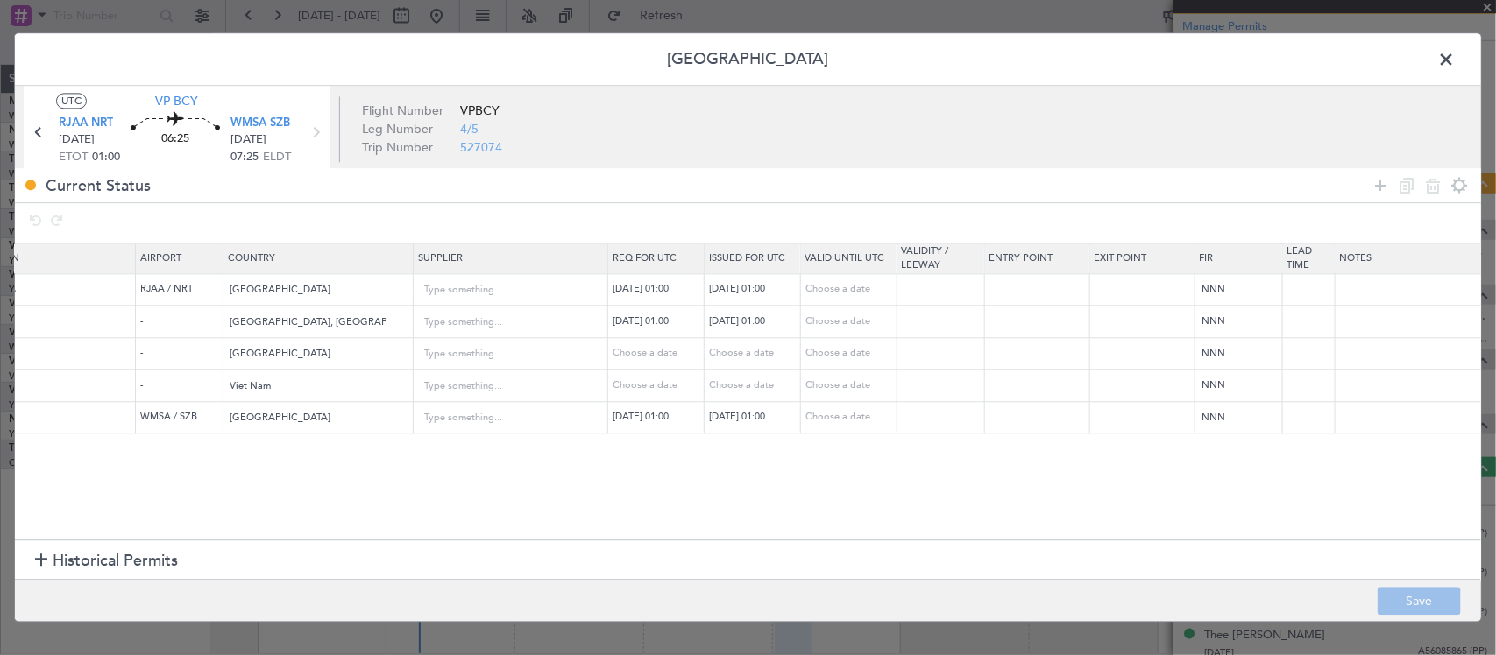
scroll to position [0, 786]
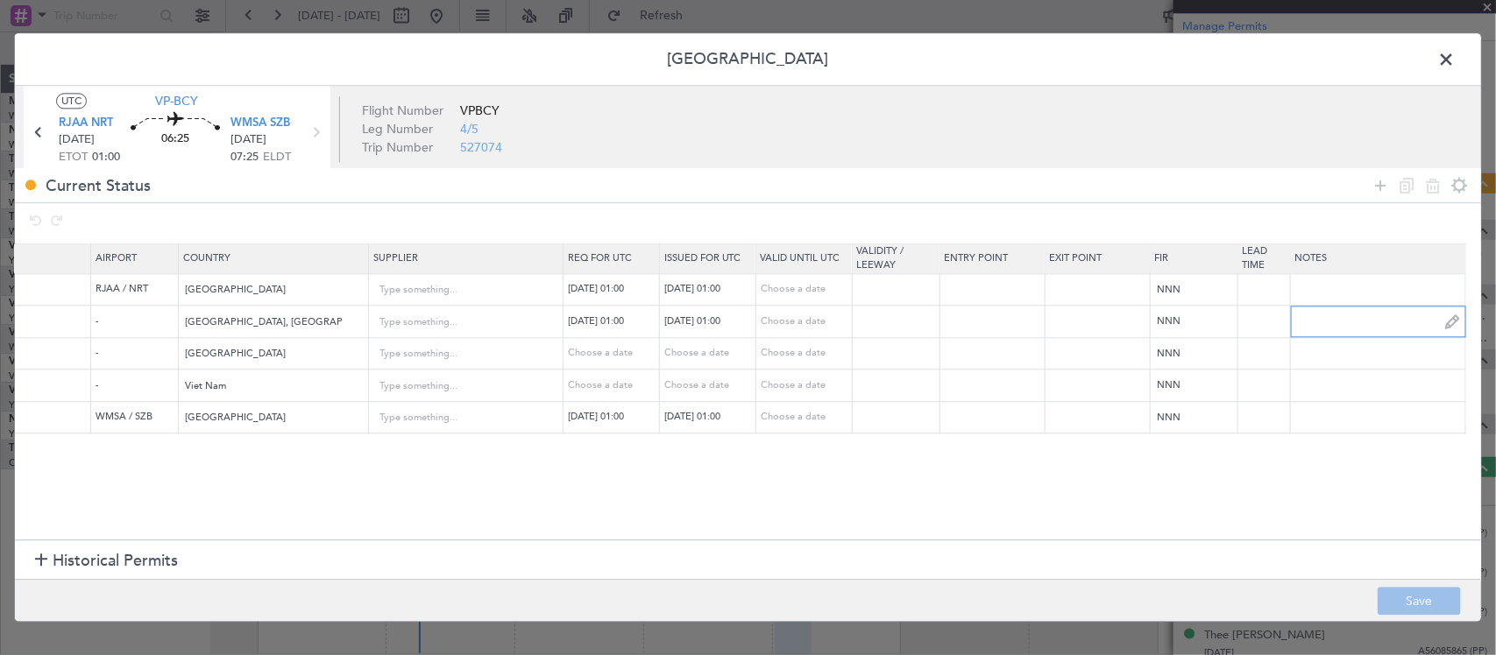
click at [1313, 330] on input "text" at bounding box center [1378, 321] width 174 height 26
paste input "RJAA ....IGURU Q13 KABAM....WMSA"
type input "RJAA ....IGURU Q13 KABAM....WMSA"
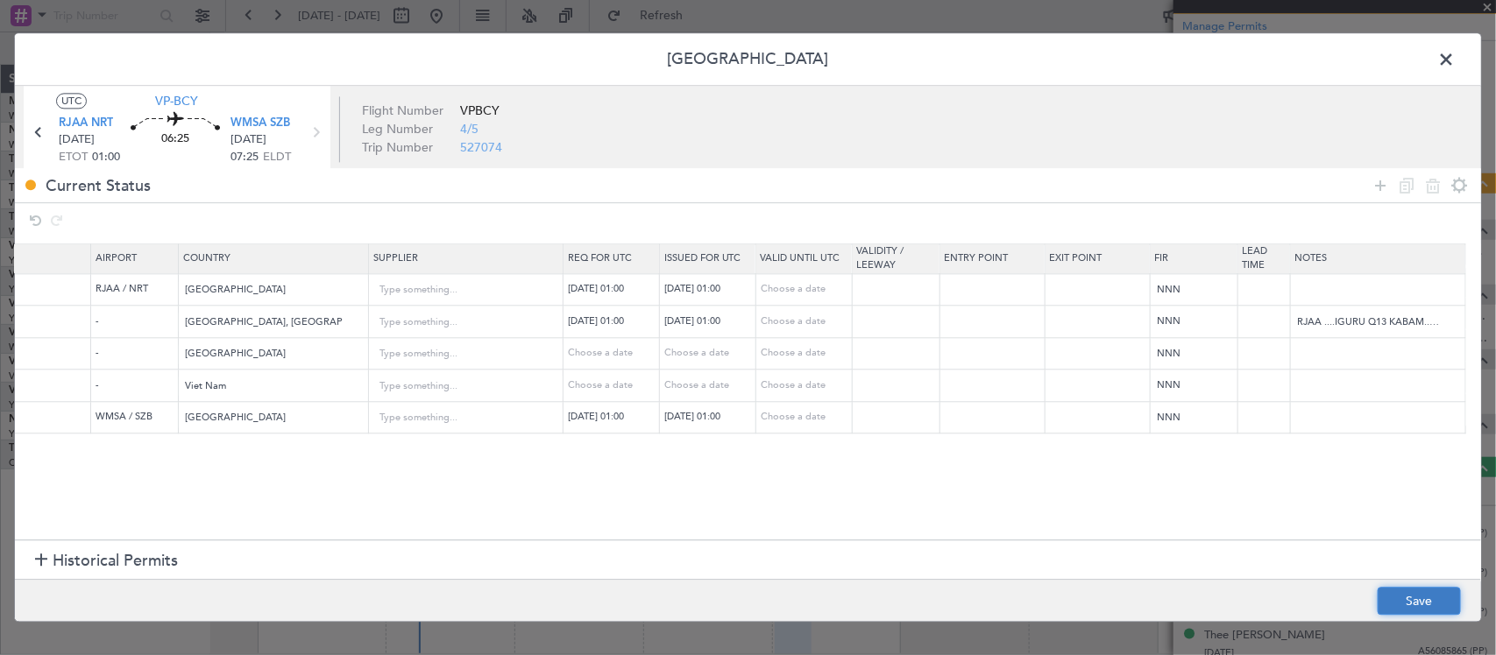
click at [1426, 596] on button "Save" at bounding box center [1419, 602] width 83 height 28
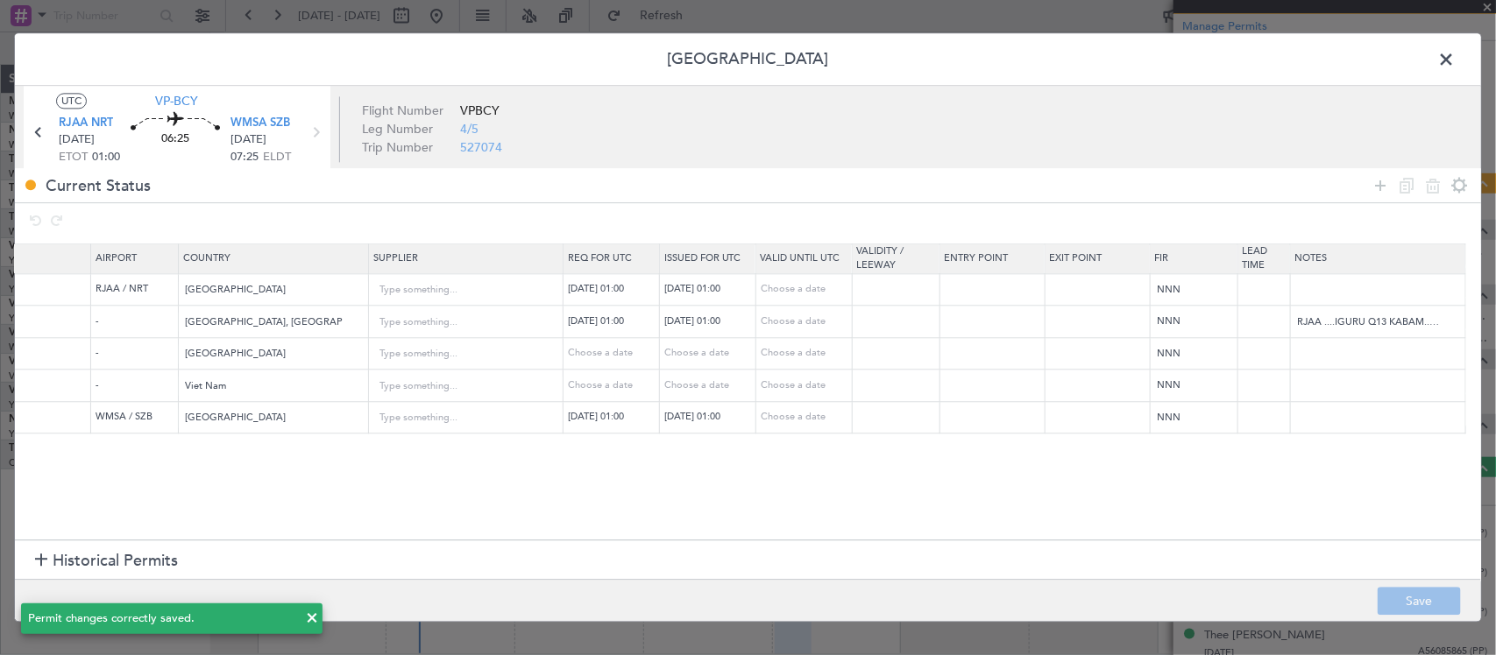
click at [1455, 61] on span at bounding box center [1455, 63] width 0 height 35
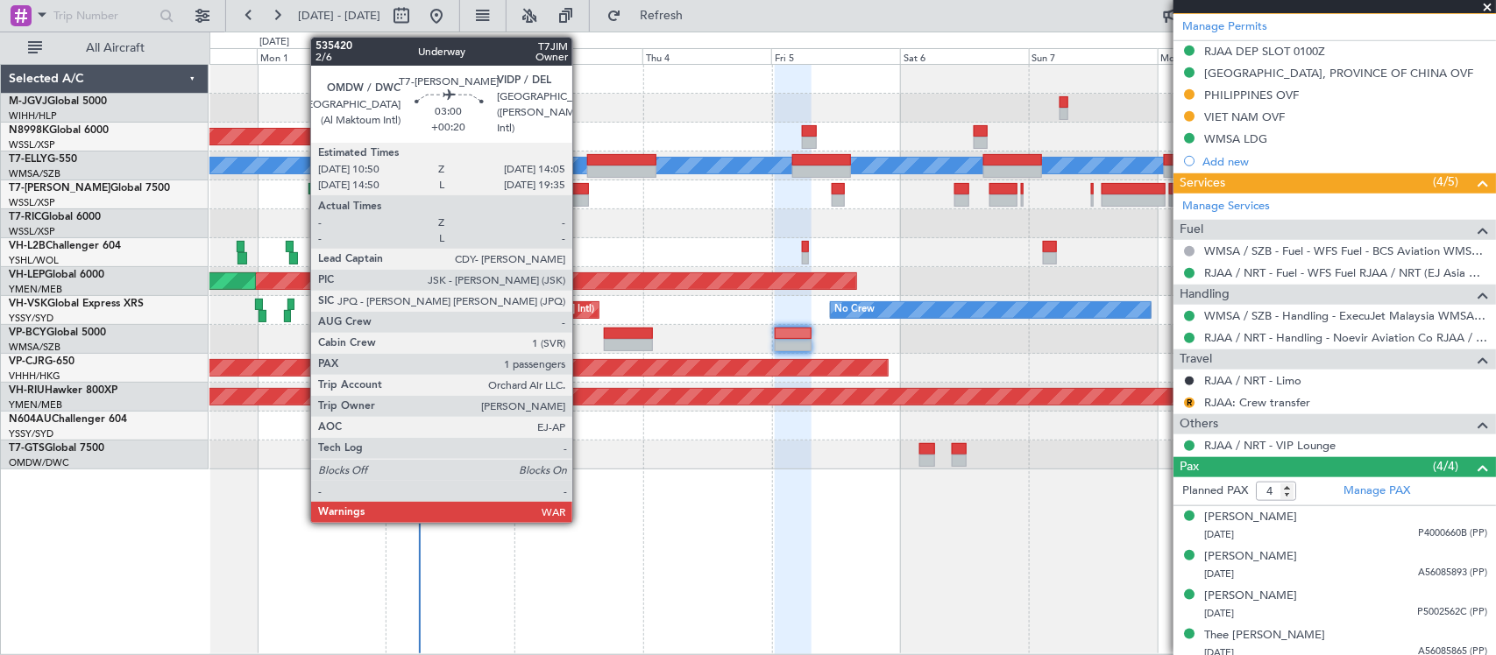
click at [581, 195] on div at bounding box center [580, 201] width 18 height 12
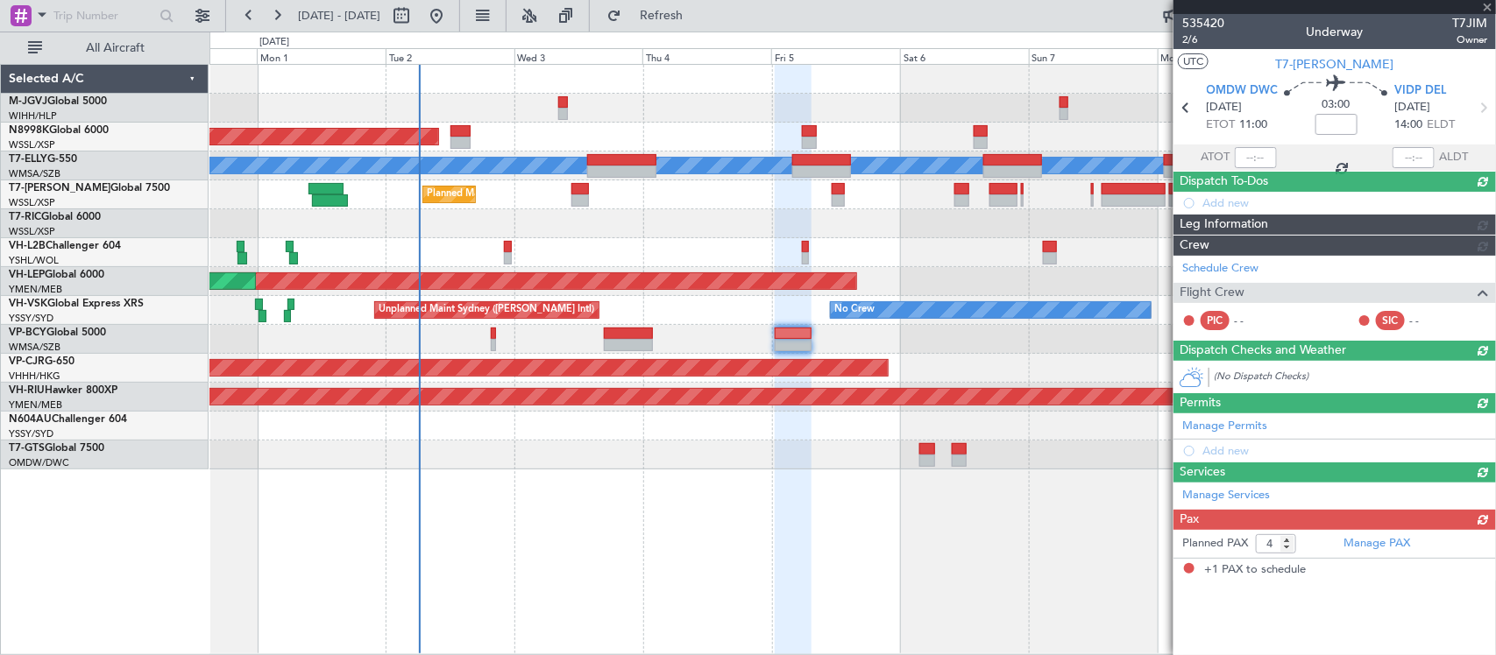
type input "+00:20"
type input "1"
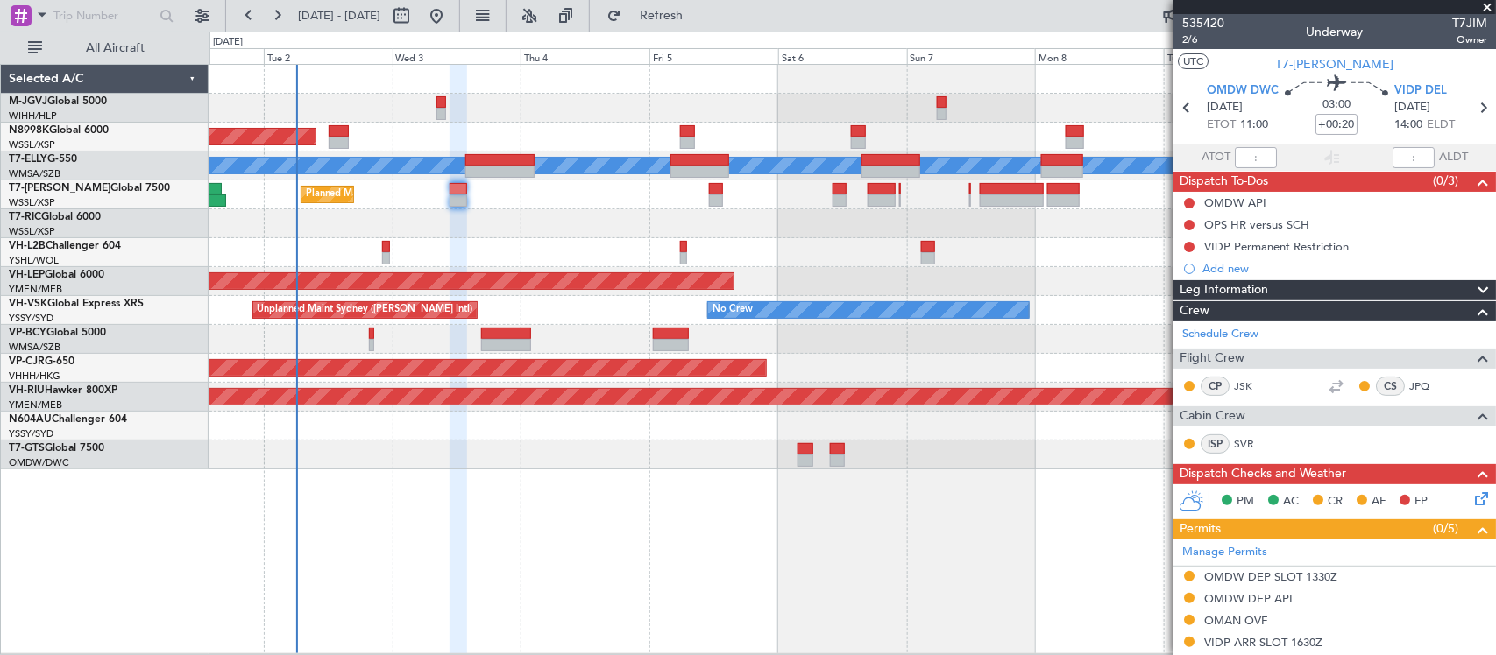
click at [914, 259] on div at bounding box center [852, 252] width 1286 height 29
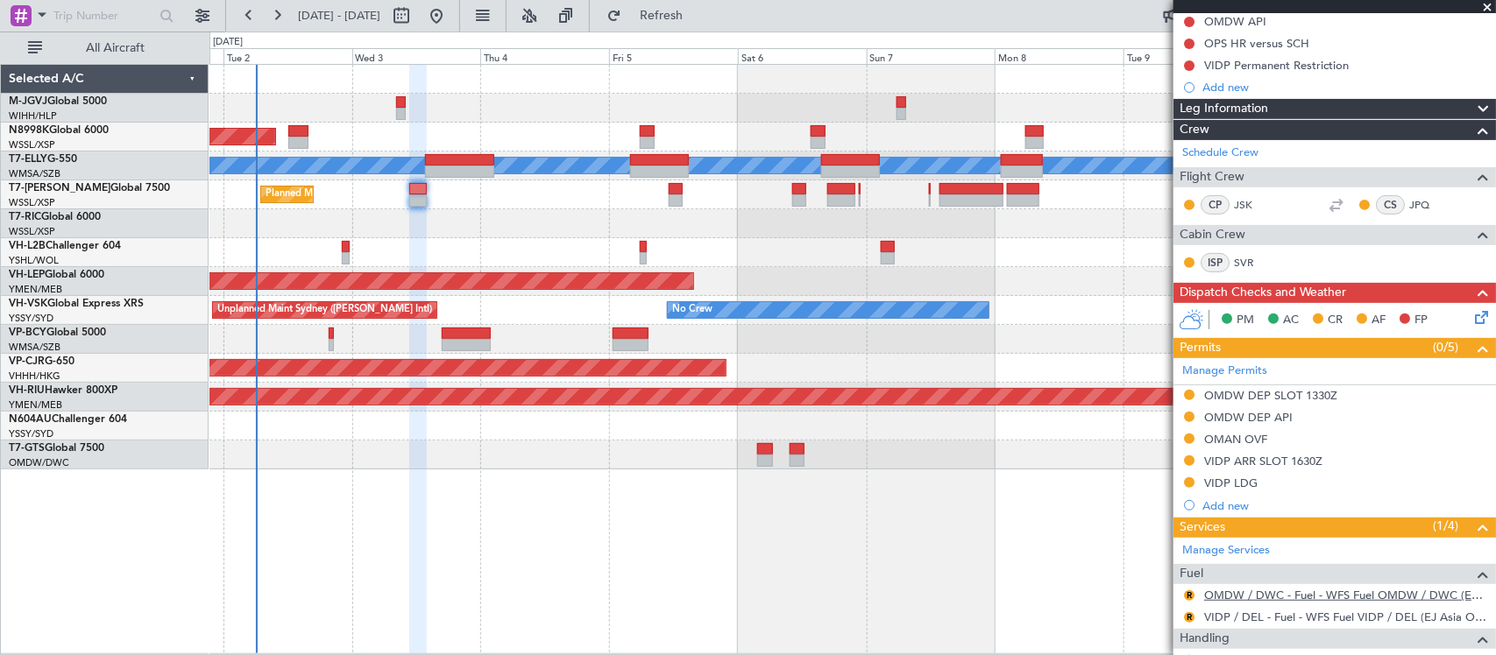
scroll to position [352, 0]
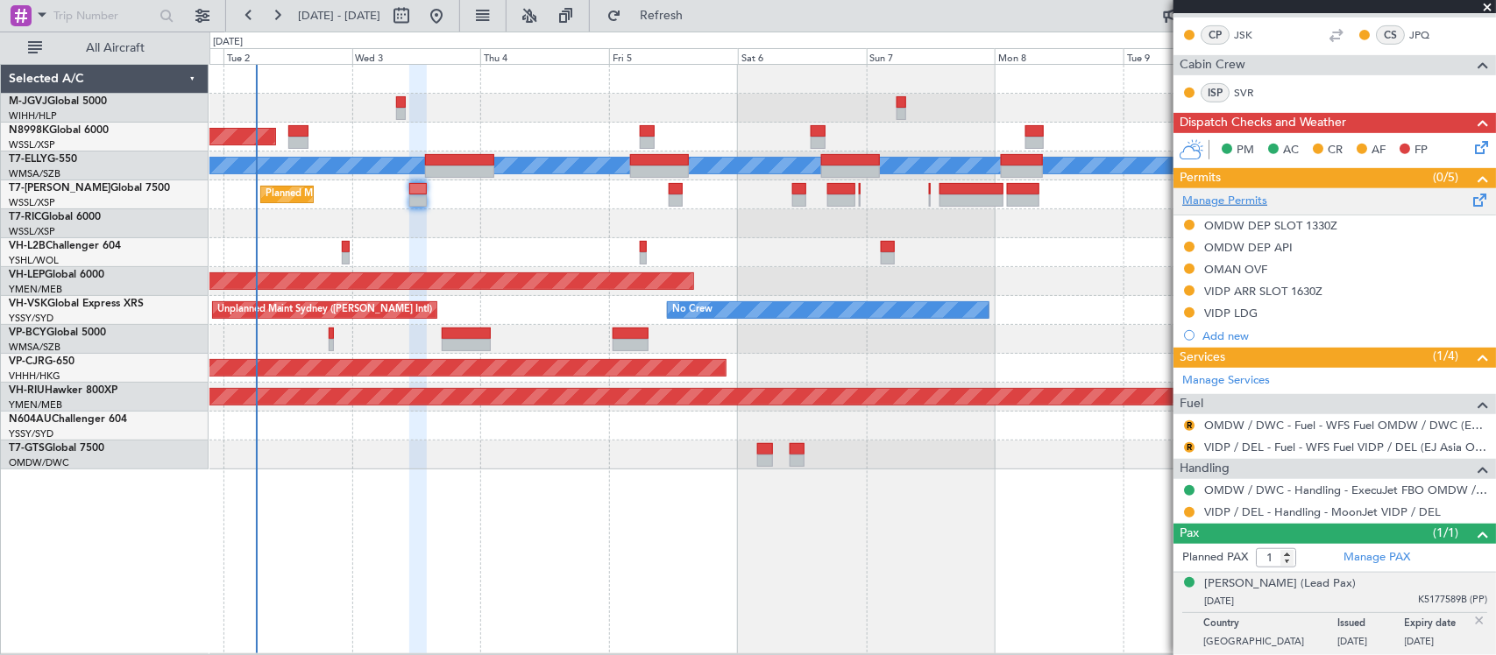
click at [1246, 199] on link "Manage Permits" at bounding box center [1224, 202] width 85 height 18
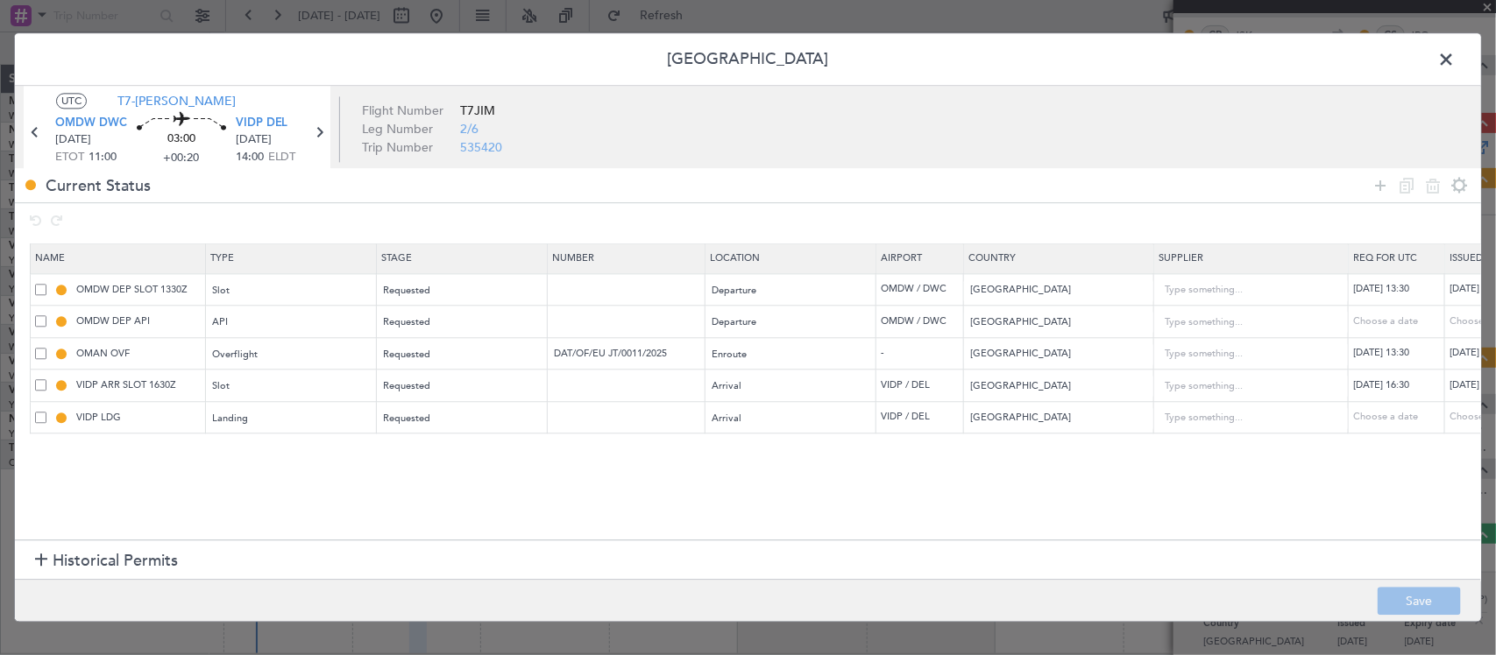
click at [1456, 287] on div "[DATE] 13:30" at bounding box center [1494, 290] width 91 height 15
select select "9"
select select "2025"
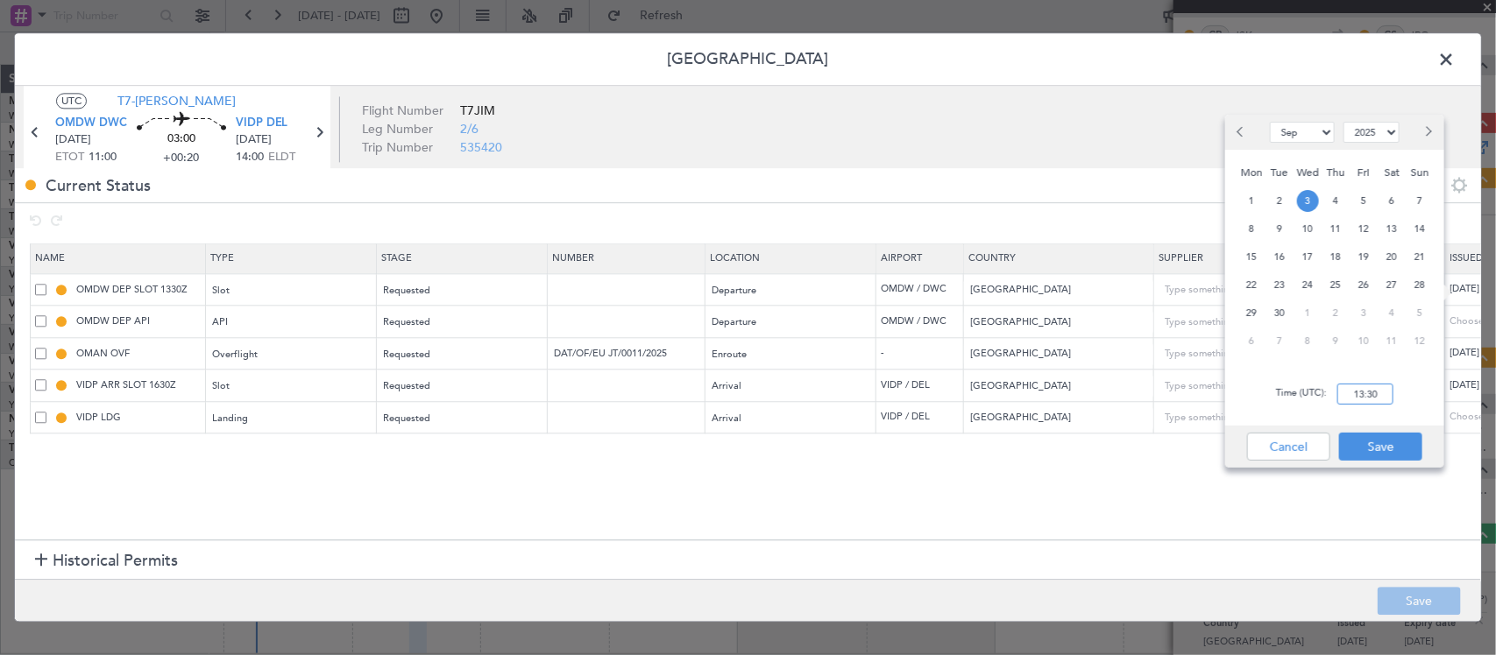
click at [1361, 394] on input "13:30" at bounding box center [1365, 394] width 56 height 21
type input "11:00"
click at [1411, 448] on button "Save" at bounding box center [1380, 447] width 83 height 28
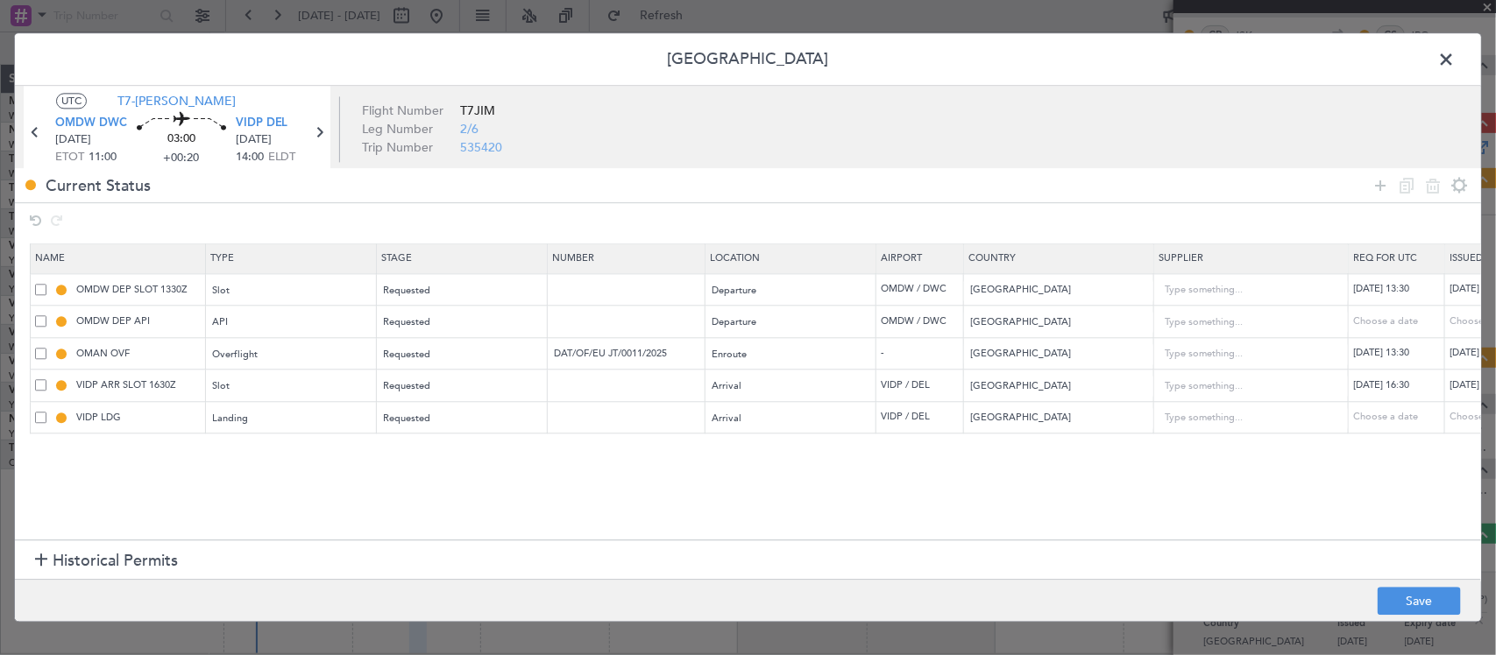
click at [1396, 294] on div "[DATE] 13:30" at bounding box center [1398, 290] width 91 height 15
select select "9"
select select "2025"
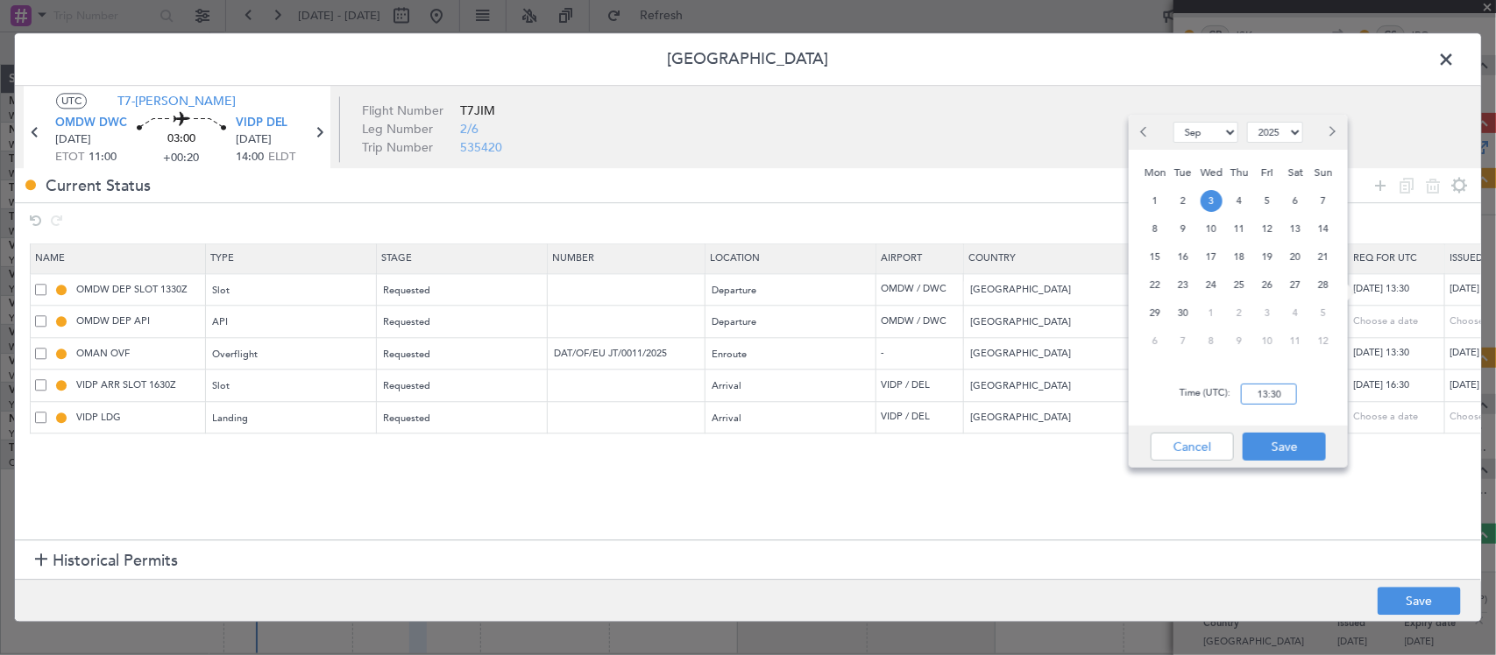
click at [1279, 396] on input "13:30" at bounding box center [1269, 394] width 56 height 21
type input "11:00"
click at [1280, 444] on button "Save" at bounding box center [1284, 447] width 83 height 28
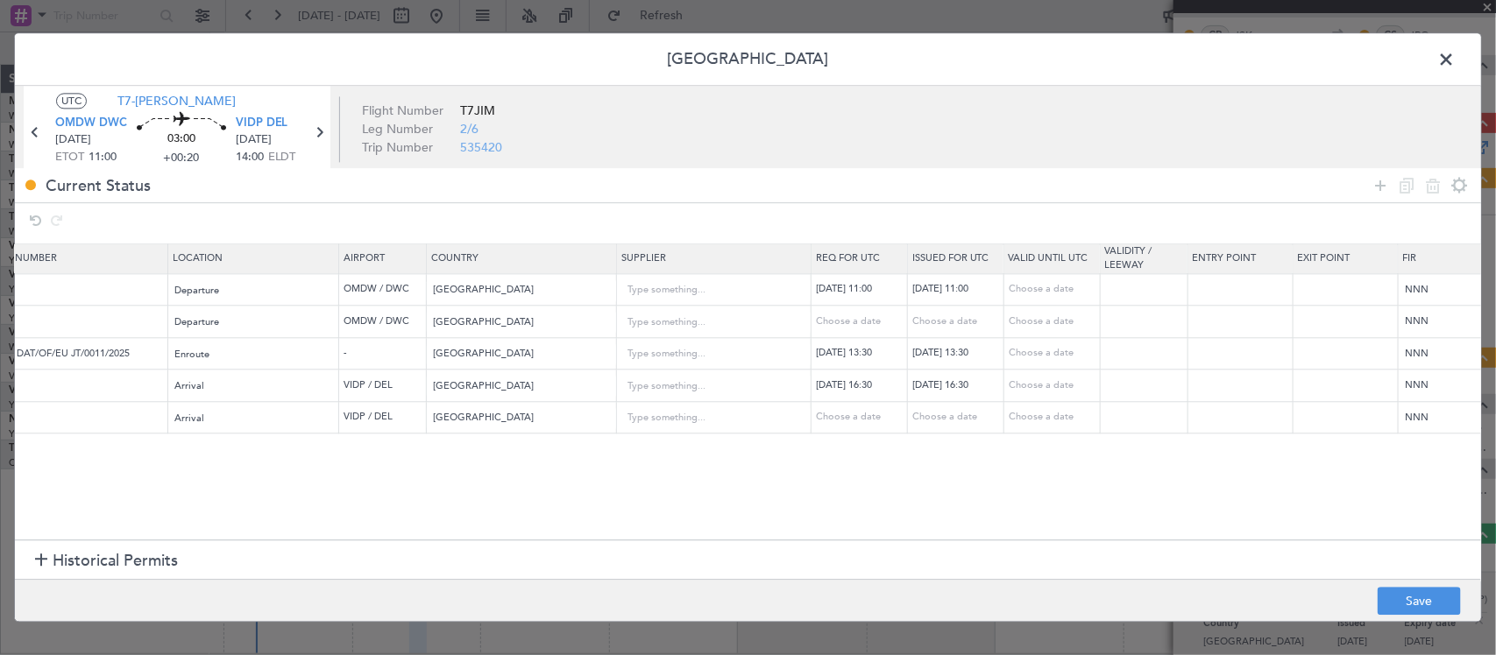
scroll to position [0, 786]
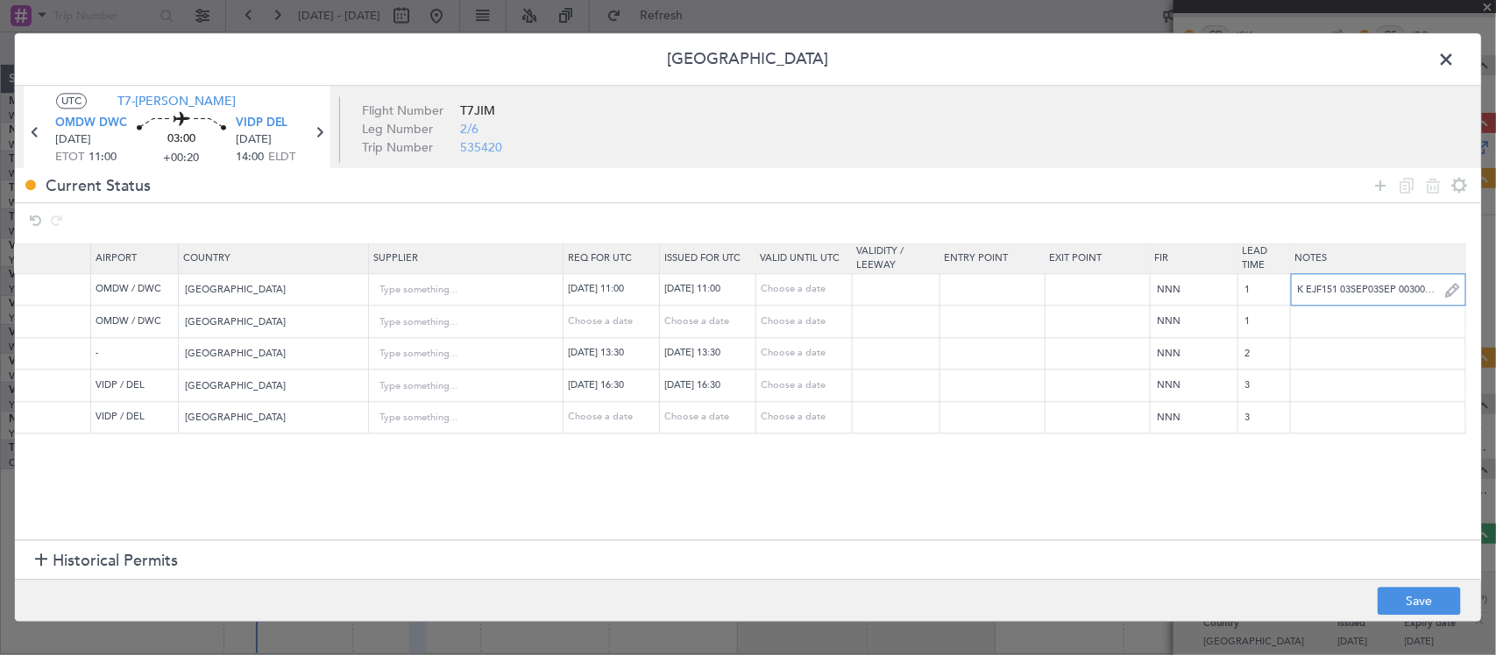
click at [1333, 291] on input "K EJF151 03SEP03SEP 0030000 014CCX 1330DEL D / RE.T7JIM/" at bounding box center [1378, 290] width 174 height 26
paste input "10"
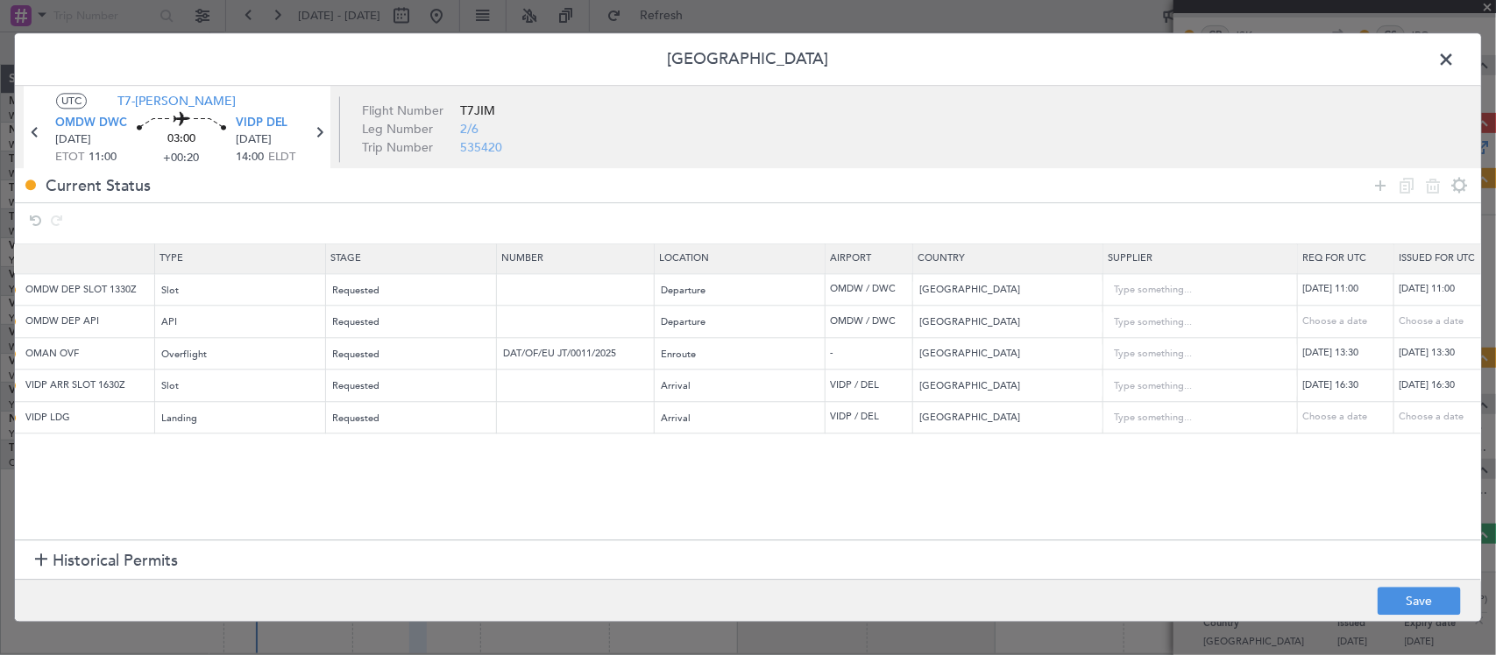
scroll to position [0, 0]
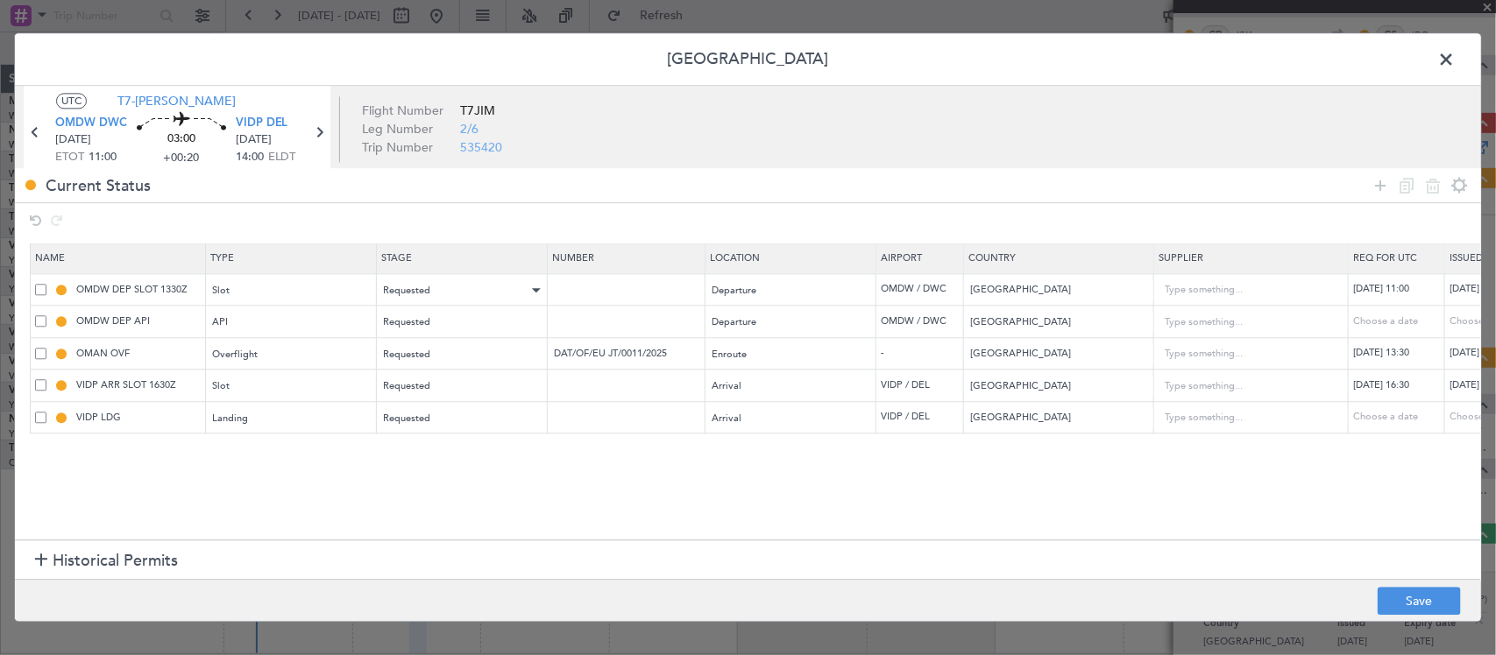
type input "K EJF151 03SEP03SEP 0030000 014CCX 1100DEL D / RE.T7JIM/"
click at [497, 287] on div "Requested" at bounding box center [456, 291] width 145 height 26
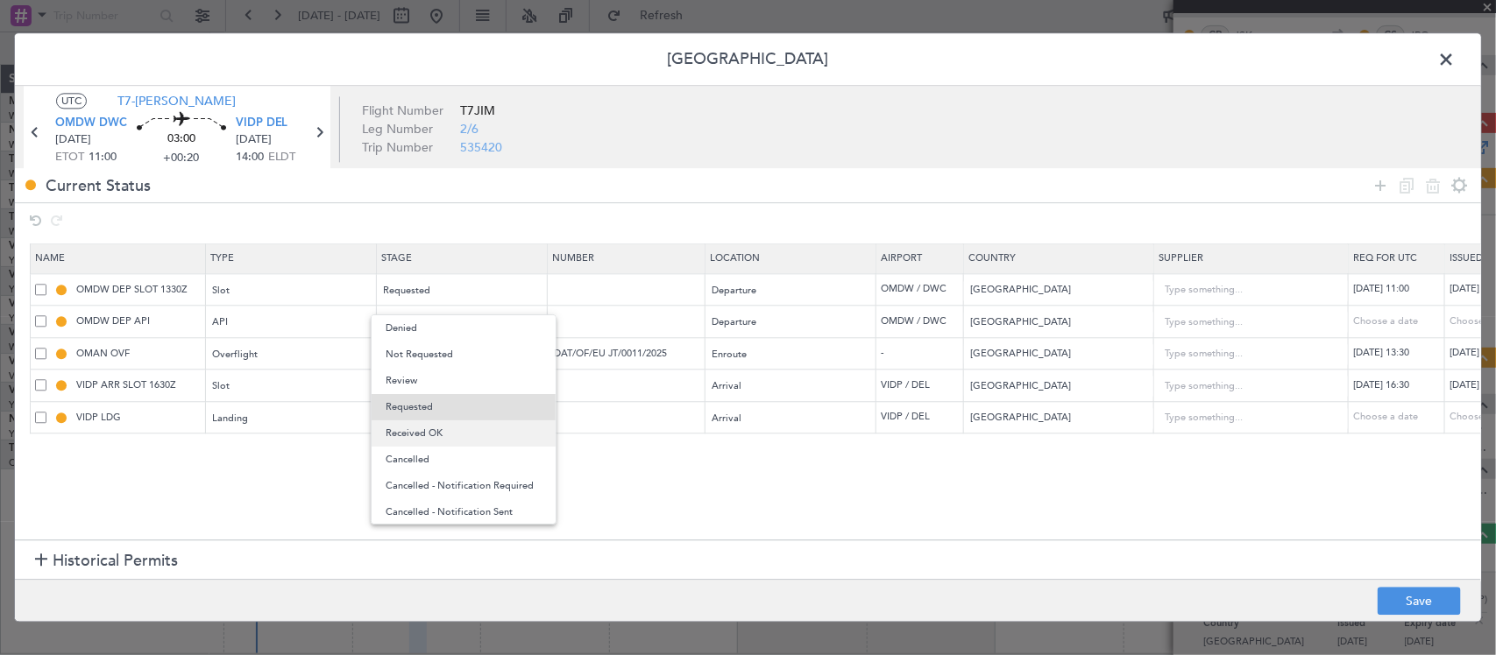
click at [478, 428] on span "Received OK" at bounding box center [464, 434] width 156 height 26
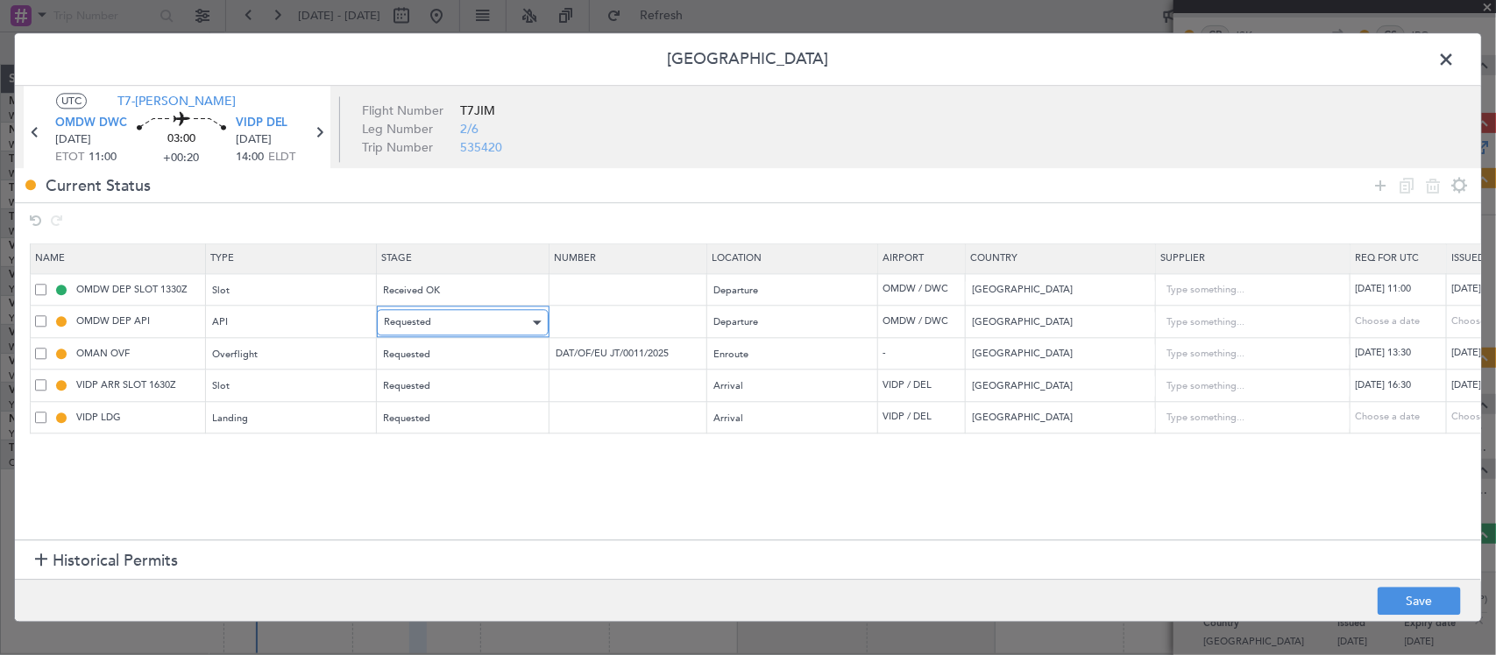
click at [480, 325] on div "Requested" at bounding box center [456, 323] width 145 height 26
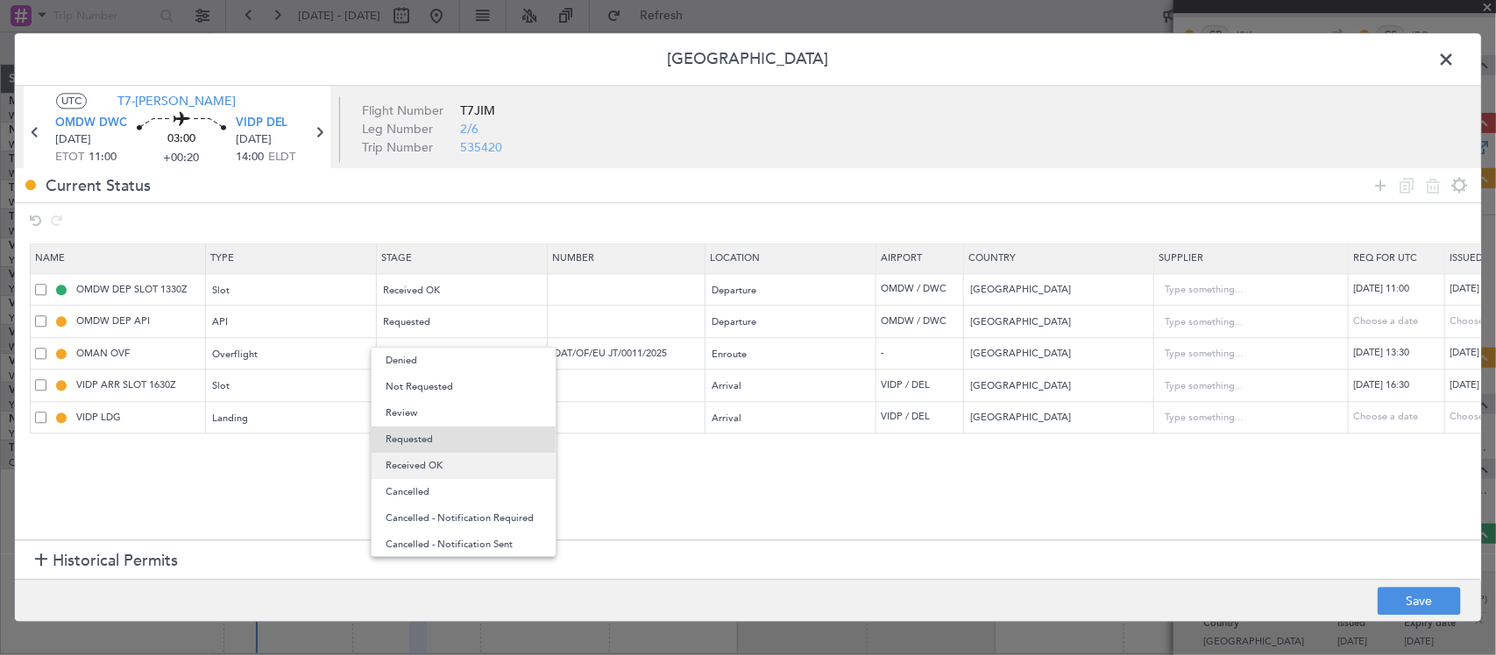
click at [478, 462] on span "Received OK" at bounding box center [464, 466] width 156 height 26
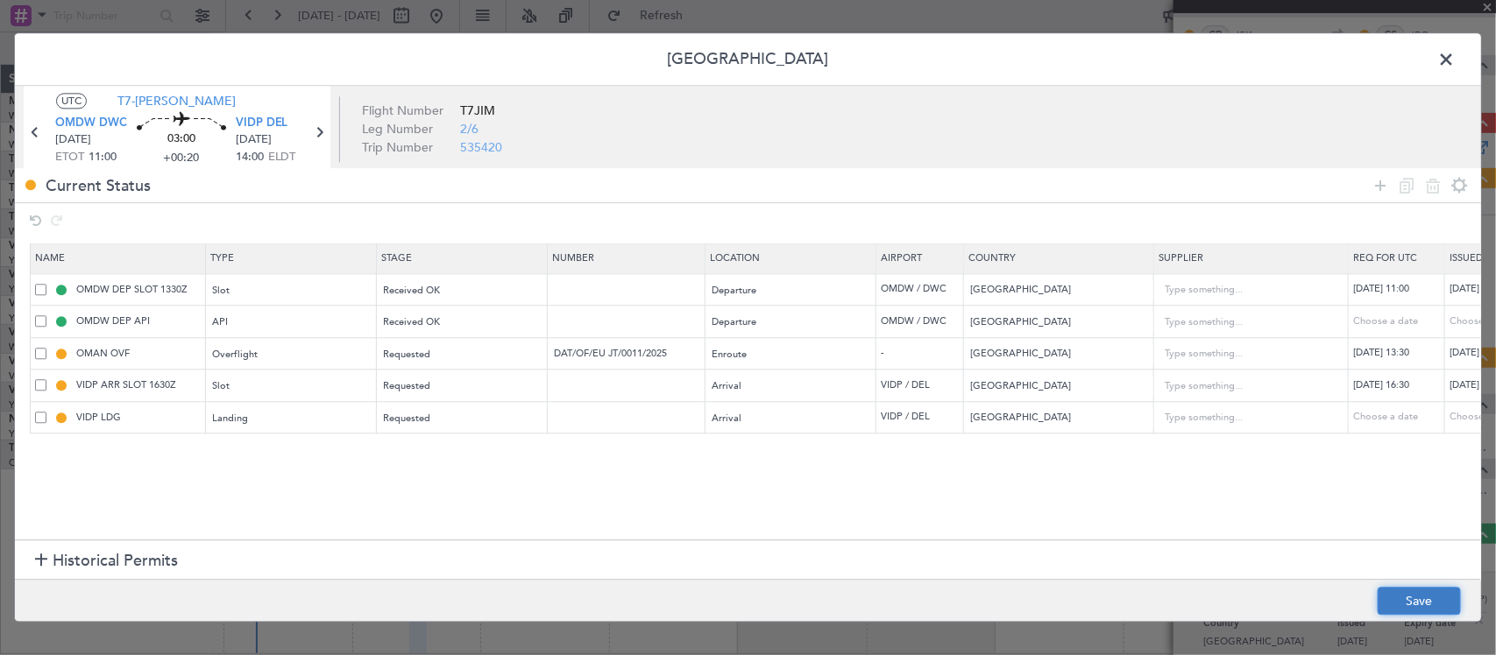
click at [1413, 606] on button "Save" at bounding box center [1419, 602] width 83 height 28
type input "OMDW DEP SLOT 1100Z"
click at [1455, 54] on span at bounding box center [1455, 63] width 0 height 35
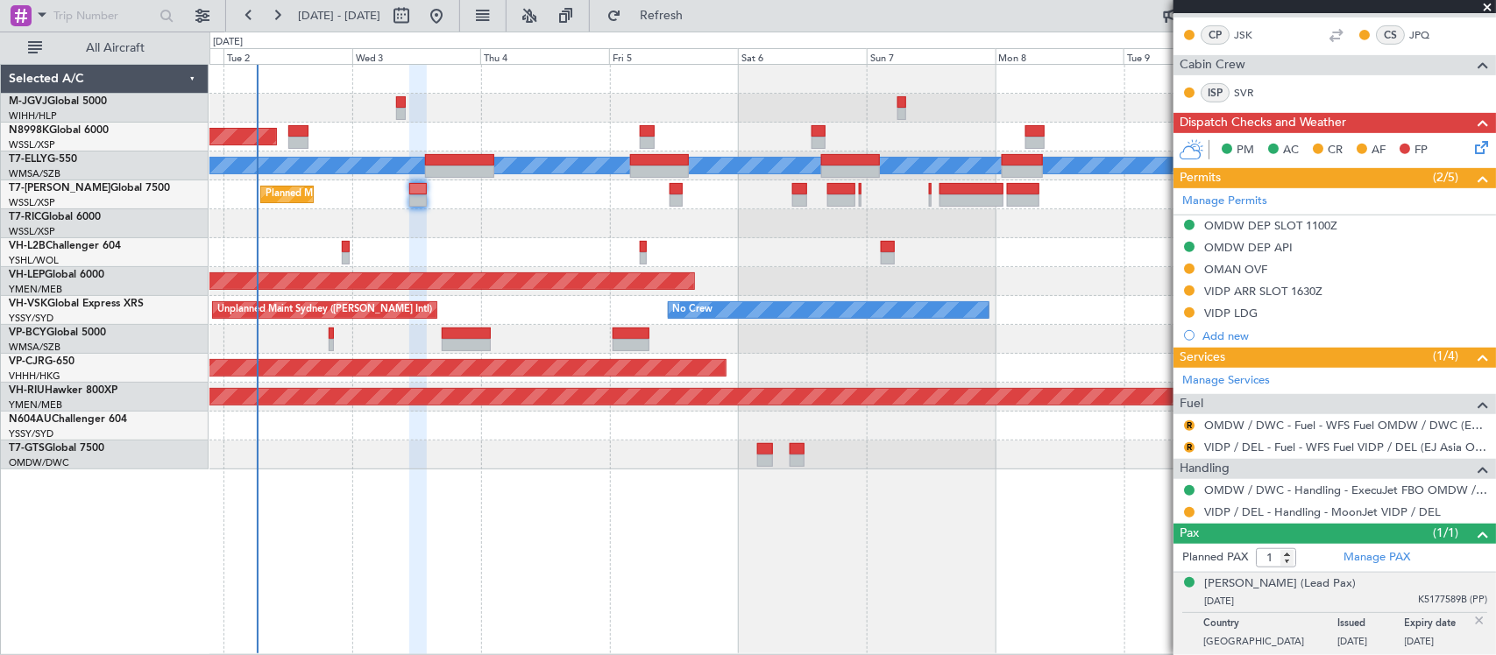
click at [1194, 511] on div at bounding box center [1189, 513] width 14 height 14
click at [1189, 513] on button at bounding box center [1189, 512] width 11 height 11
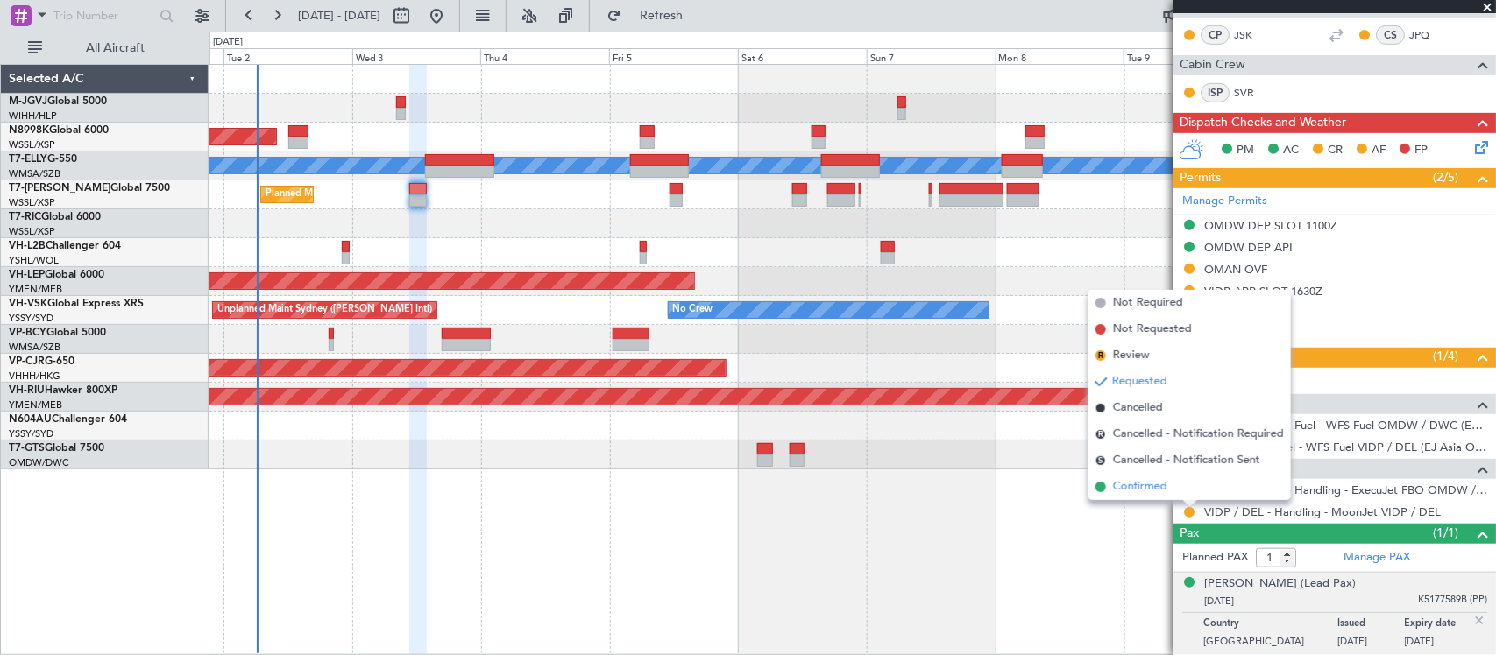
click at [1189, 495] on li "Confirmed" at bounding box center [1189, 487] width 202 height 26
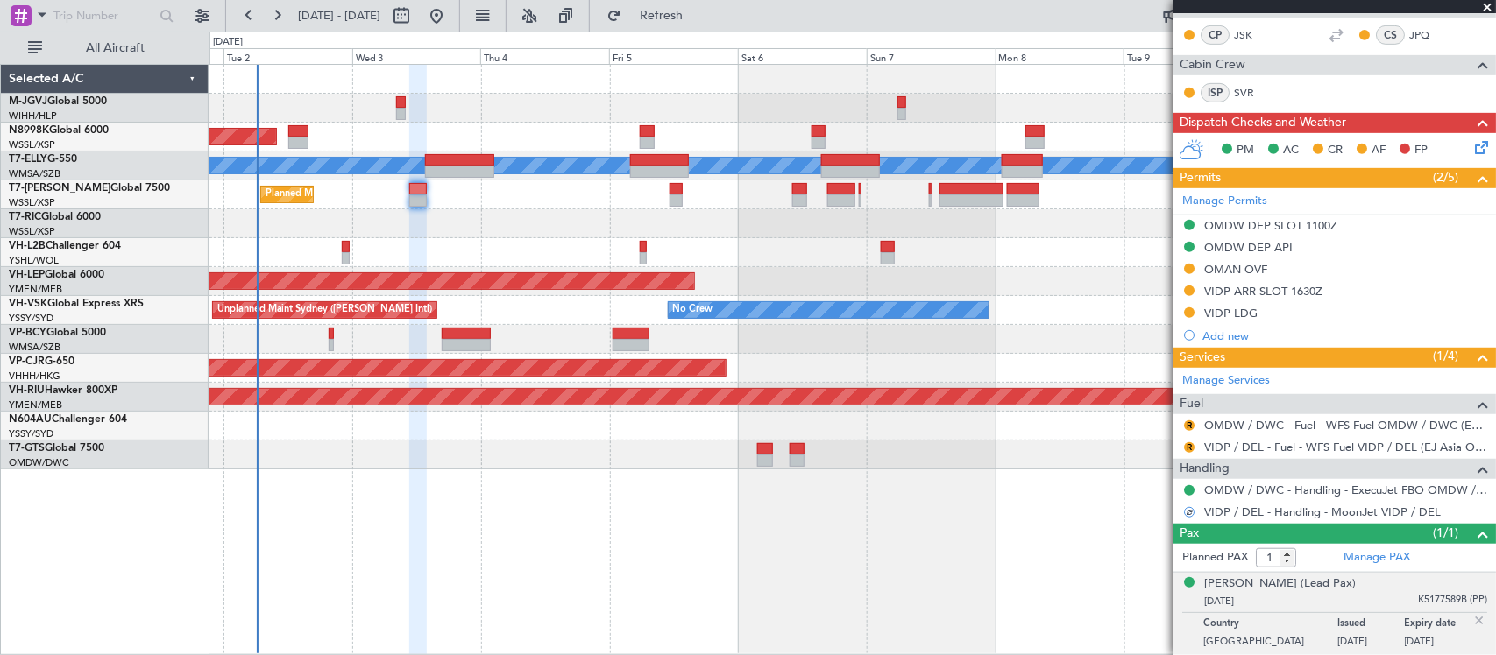
click at [765, 463] on div at bounding box center [852, 455] width 1286 height 29
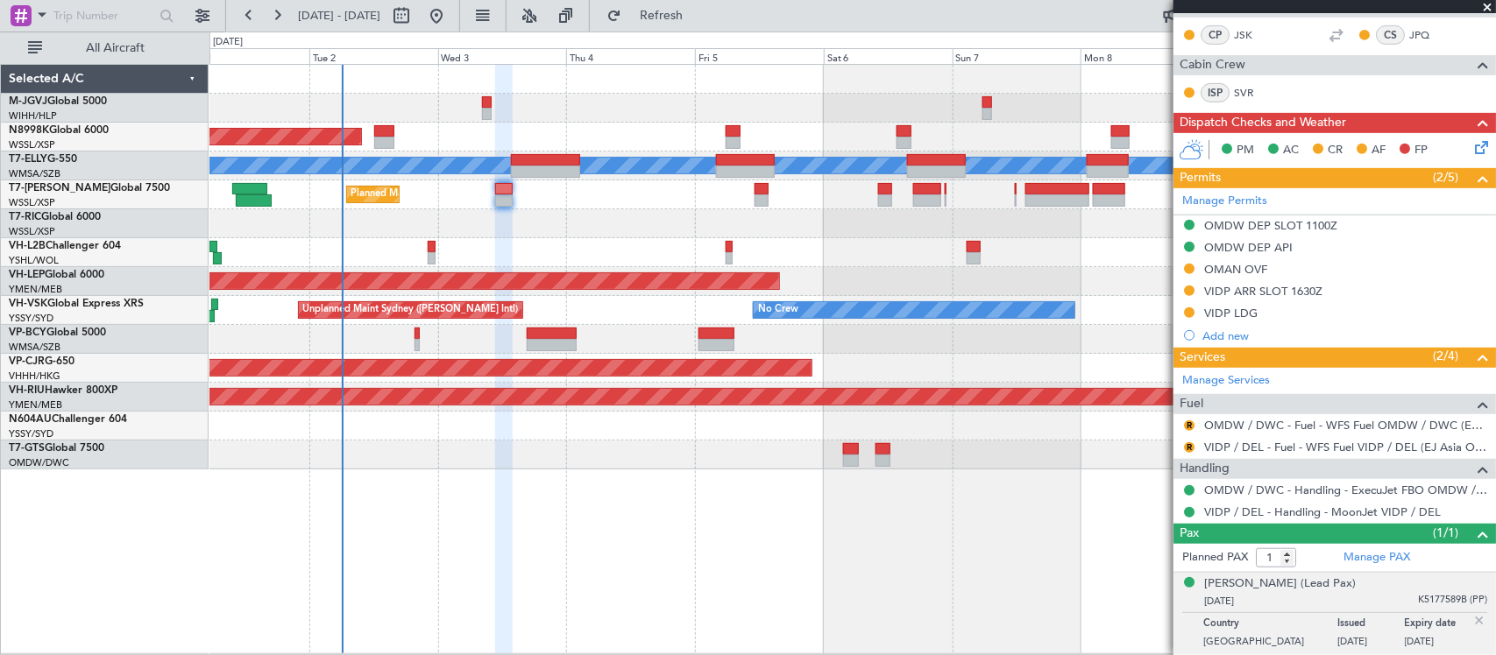
click at [1471, 620] on img at bounding box center [1479, 621] width 16 height 16
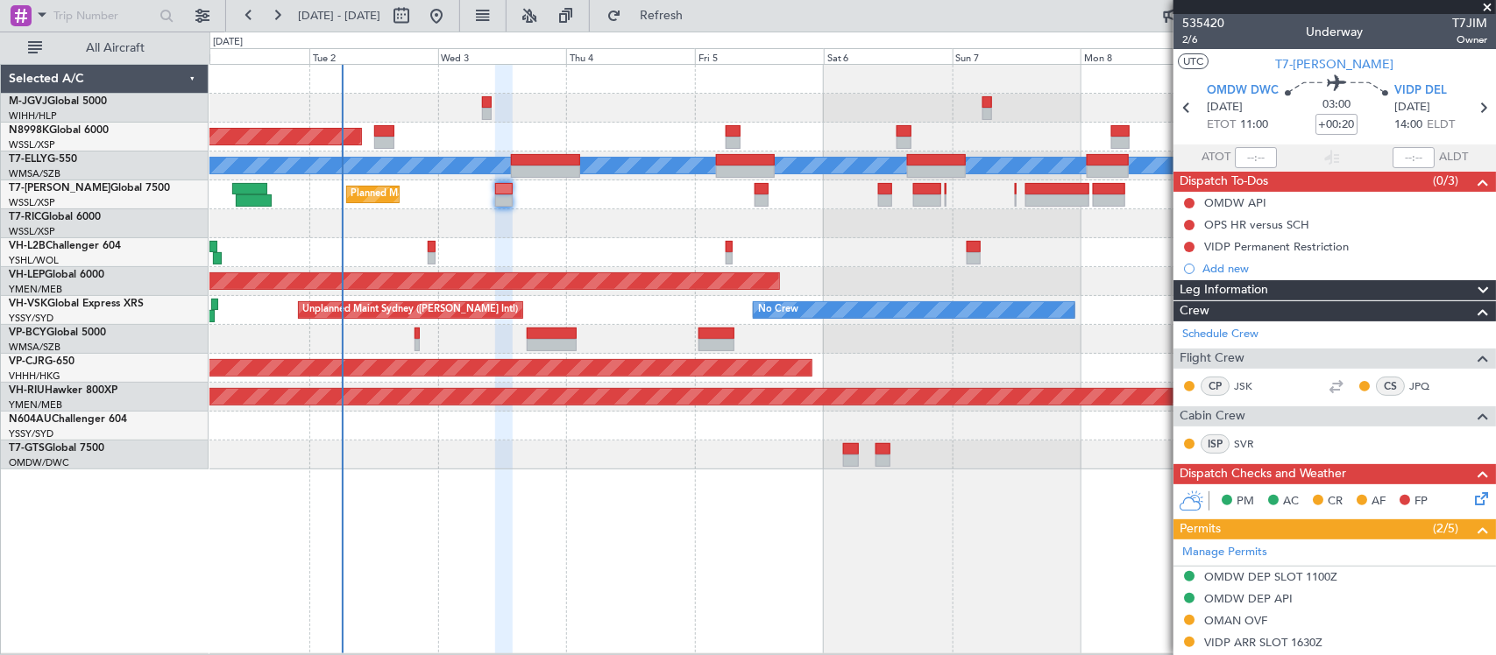
click at [1471, 496] on icon at bounding box center [1478, 496] width 14 height 14
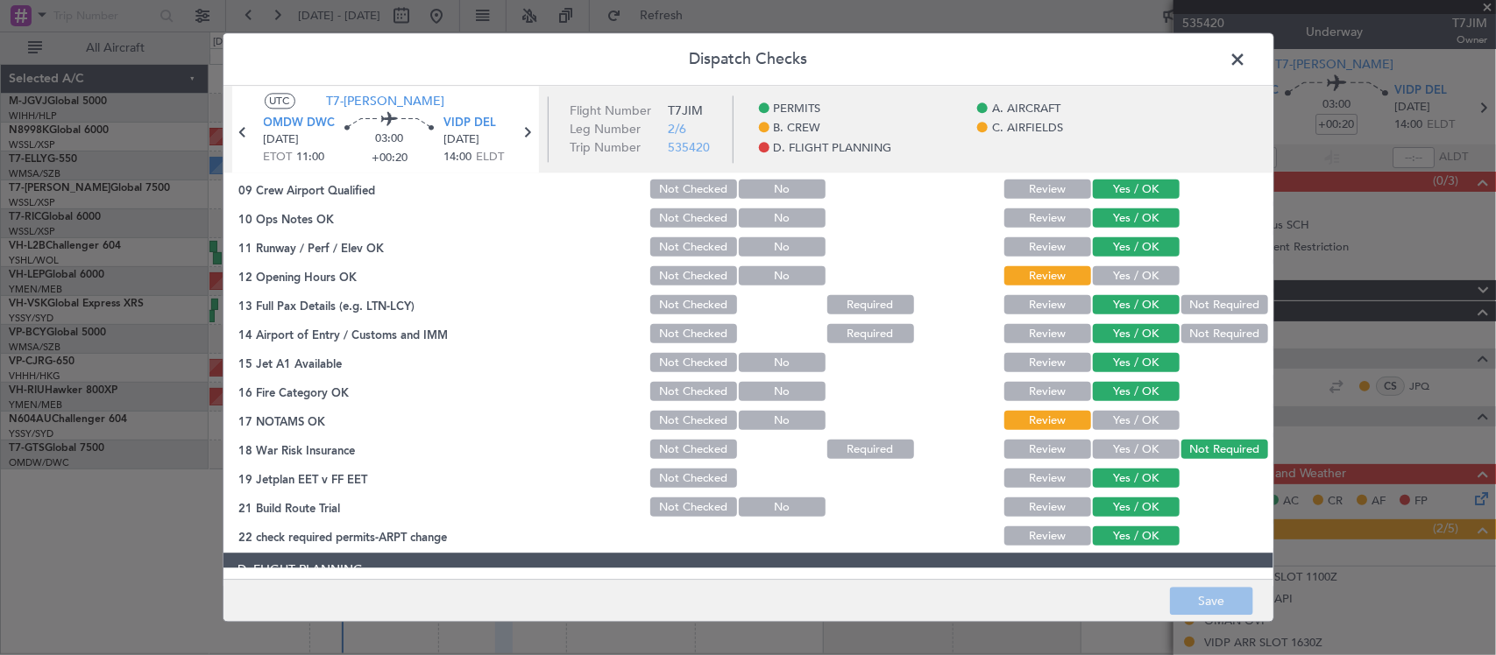
scroll to position [182, 0]
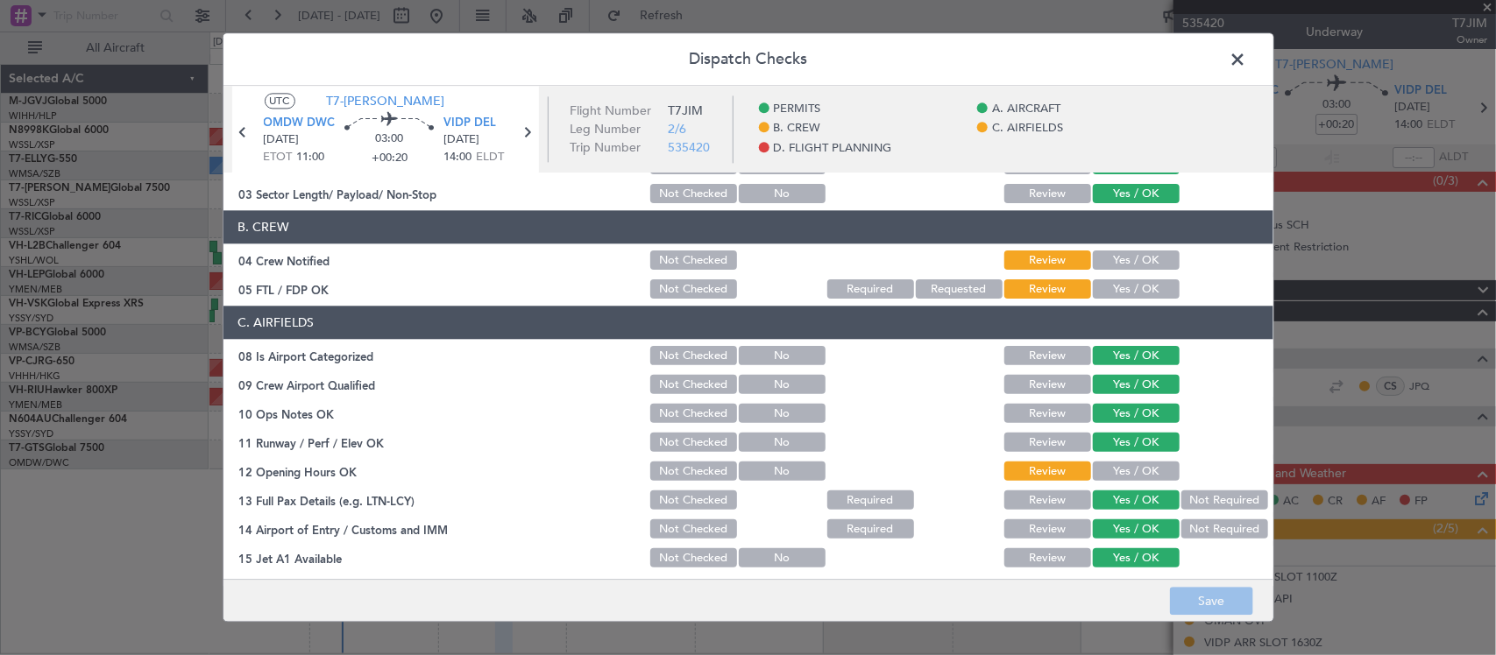
click at [1136, 257] on button "Yes / OK" at bounding box center [1136, 261] width 87 height 19
click at [1136, 283] on button "Yes / OK" at bounding box center [1136, 289] width 87 height 19
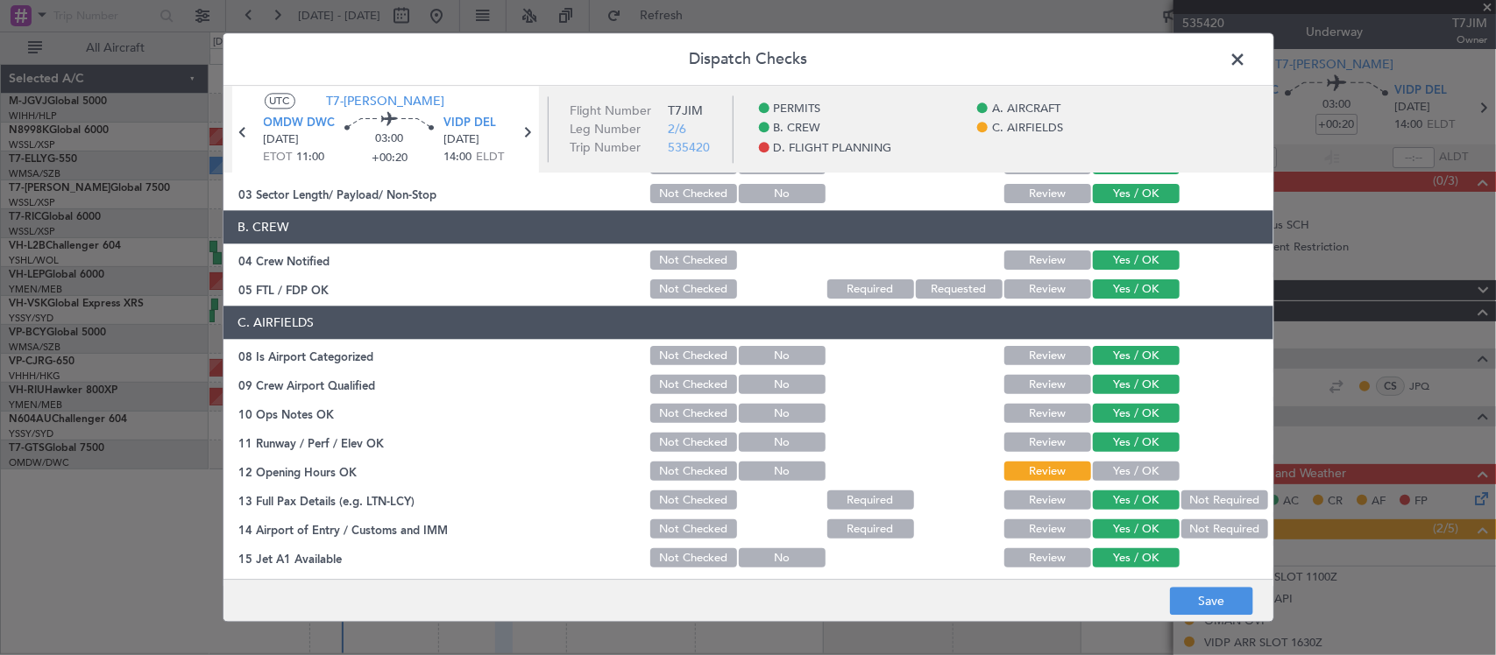
click at [1137, 467] on button "Yes / OK" at bounding box center [1136, 472] width 87 height 19
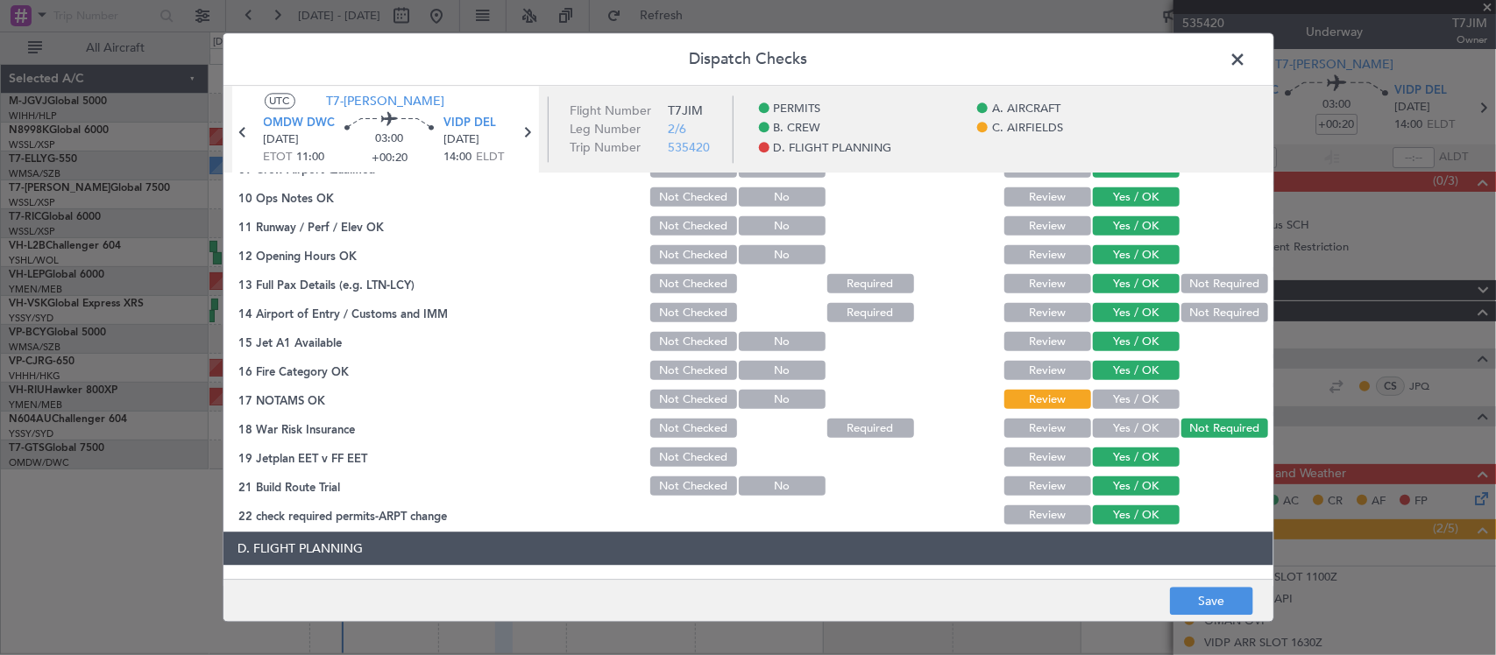
scroll to position [548, 0]
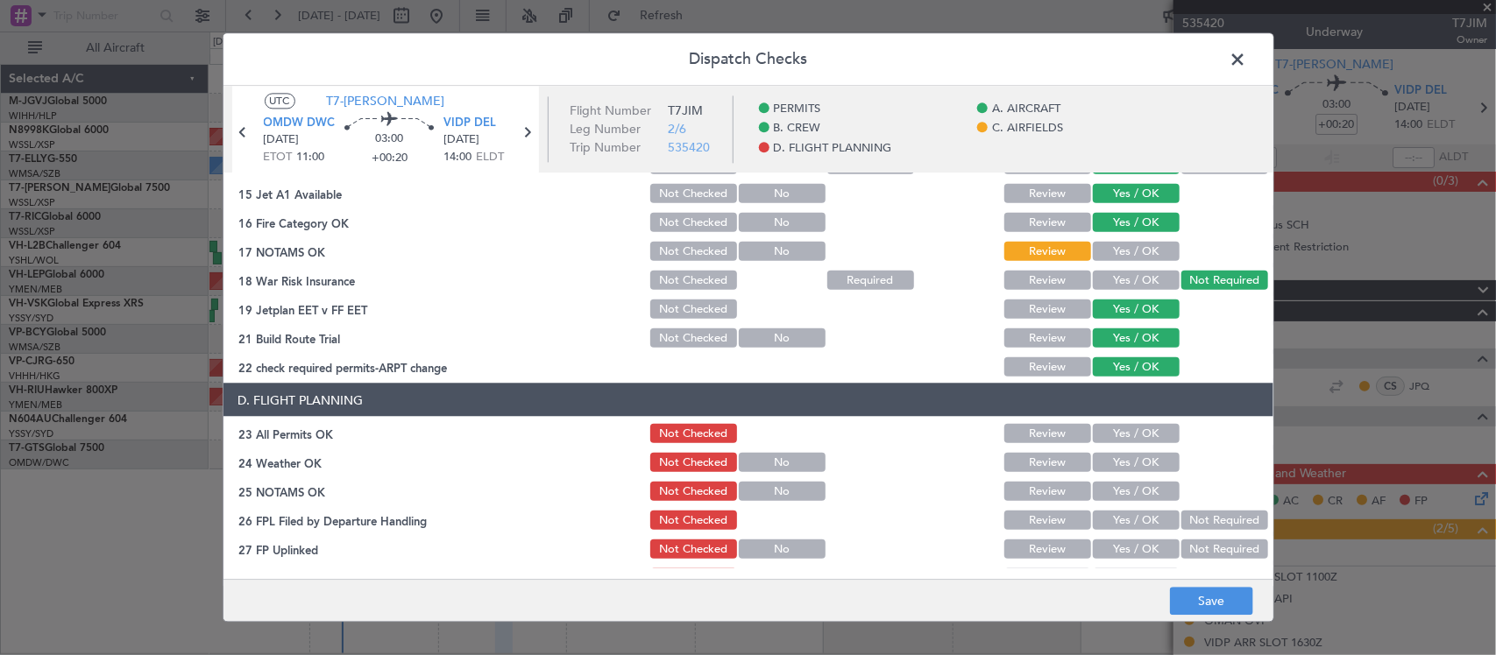
click at [1118, 237] on section "C. AIRFIELDS 08 Is Airport Categorized Not Checked No Review Yes / OK 09 Crew A…" at bounding box center [748, 160] width 1050 height 438
click at [1106, 257] on button "Yes / OK" at bounding box center [1136, 251] width 87 height 19
click at [1207, 593] on button "Save" at bounding box center [1211, 602] width 83 height 28
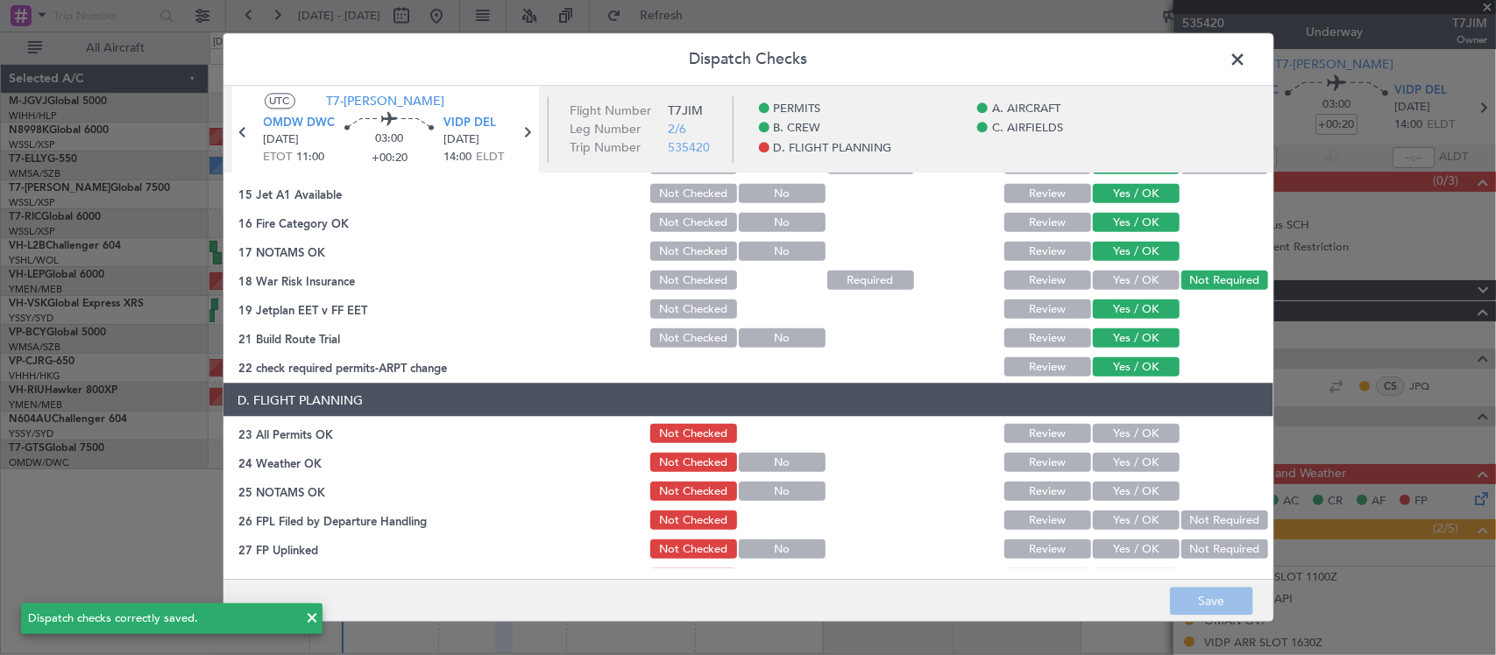
click at [1247, 53] on span at bounding box center [1247, 63] width 0 height 35
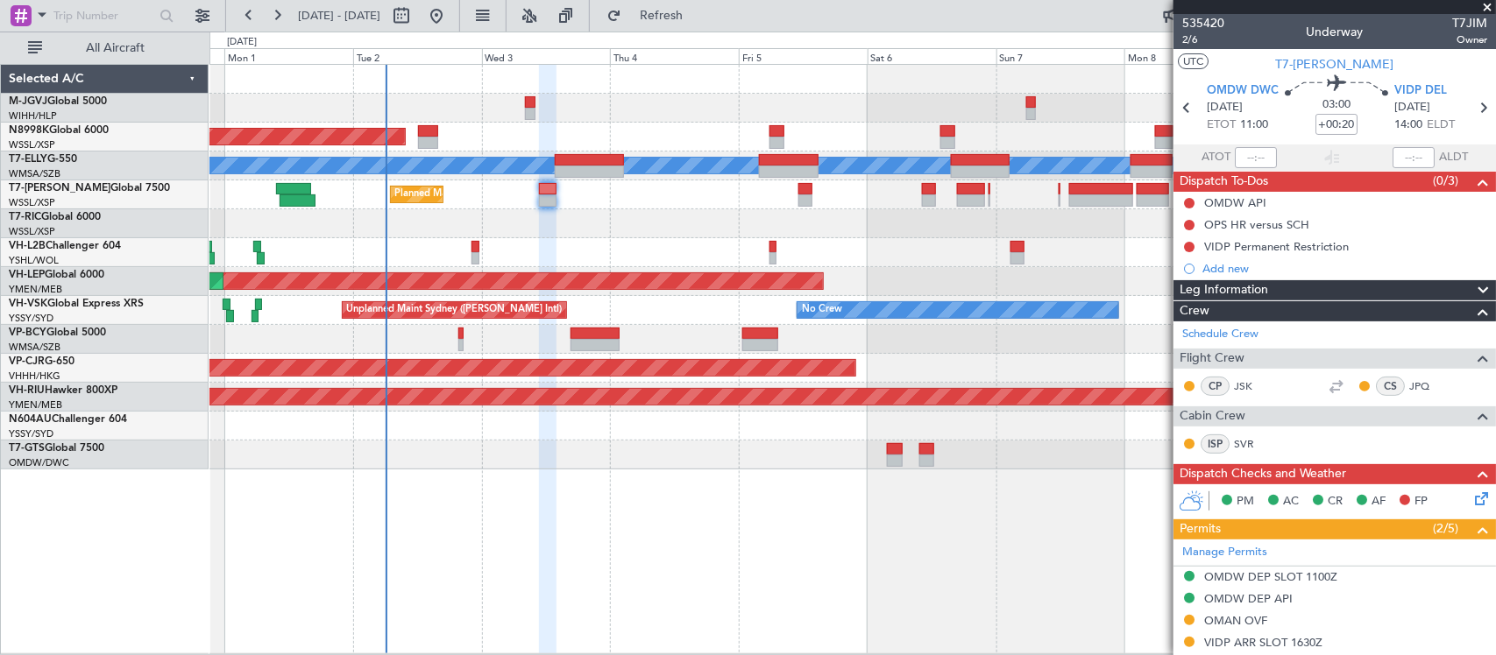
click at [765, 448] on div at bounding box center [852, 455] width 1286 height 29
